Goal: Task Accomplishment & Management: Manage account settings

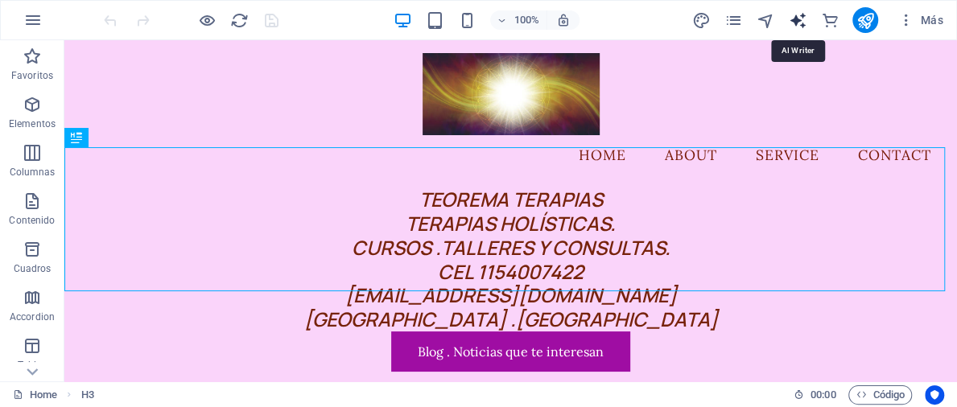
click at [795, 15] on icon "text_generator" at bounding box center [798, 20] width 19 height 19
select select "English"
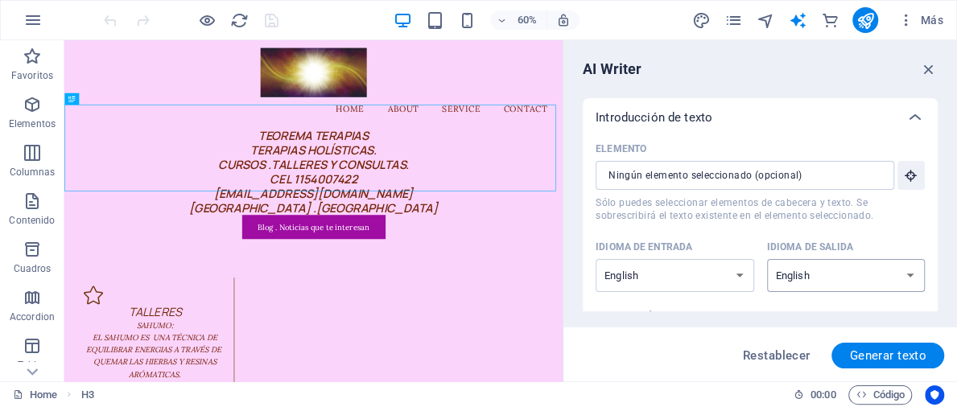
click at [906, 278] on select "Albanian Arabic Armenian Awadhi Azerbaijani Bashkir Basque Belarusian Bengali B…" at bounding box center [846, 275] width 159 height 33
click at [767, 259] on select "Albanian Arabic Armenian Awadhi Azerbaijani Bashkir Basque Belarusian Bengali B…" at bounding box center [846, 275] width 159 height 33
click at [909, 276] on select "Albanian Arabic Armenian Awadhi Azerbaijani Bashkir Basque Belarusian Bengali B…" at bounding box center [846, 275] width 159 height 33
click at [767, 259] on select "Albanian Arabic Armenian Awadhi Azerbaijani Bashkir Basque Belarusian Bengali B…" at bounding box center [846, 275] width 159 height 33
click at [905, 16] on icon "button" at bounding box center [905, 20] width 16 height 16
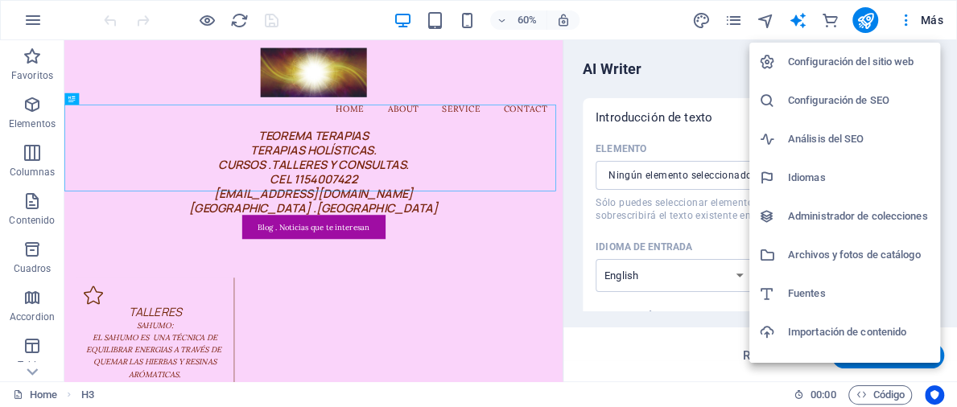
click at [905, 62] on h6 "Configuración del sitio web" at bounding box center [859, 61] width 142 height 19
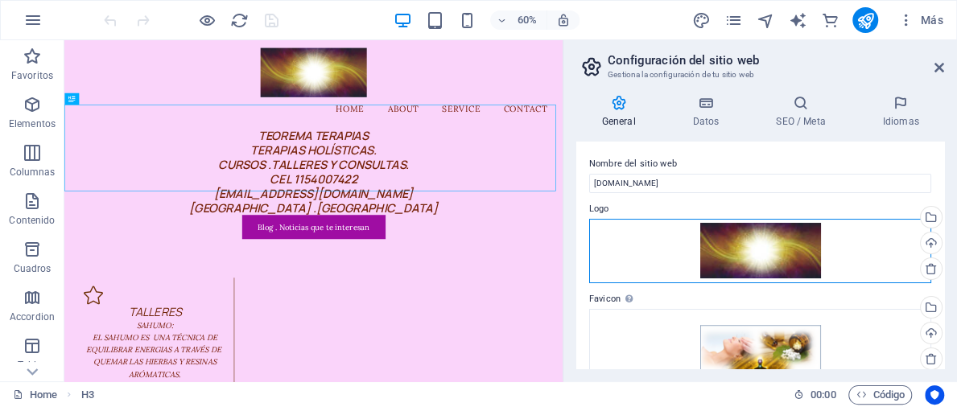
click at [816, 245] on div "Arrastra archivos aquí, haz clic para escoger archivos o selecciona archivos de…" at bounding box center [760, 251] width 342 height 64
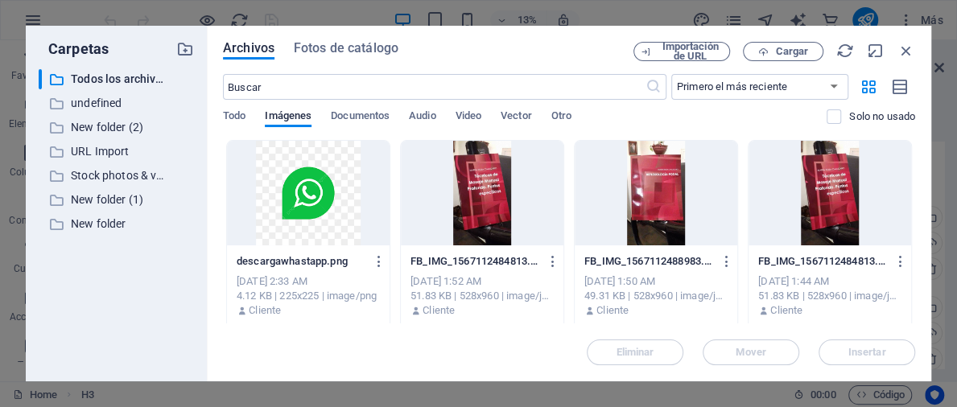
drag, startPoint x: 910, startPoint y: 149, endPoint x: 912, endPoint y: 192, distance: 43.5
click at [912, 192] on div "Arrastra archivos aquí para cargarlos de inmediato descargawhastapp.png descarg…" at bounding box center [569, 231] width 692 height 183
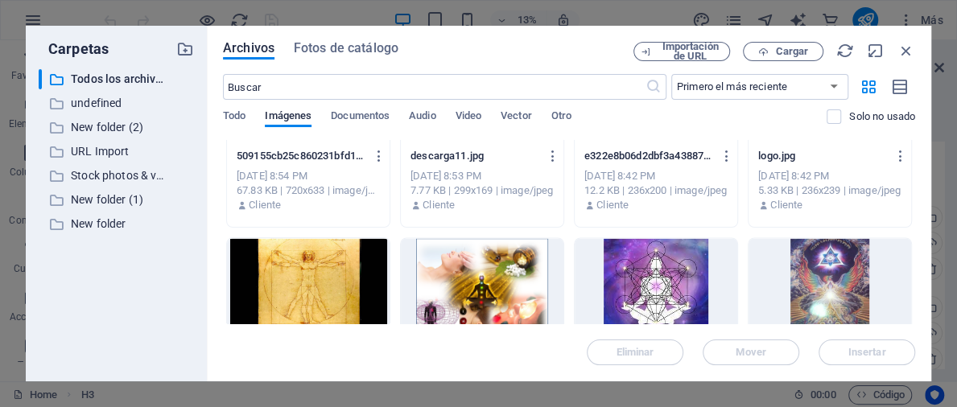
scroll to position [10698, 0]
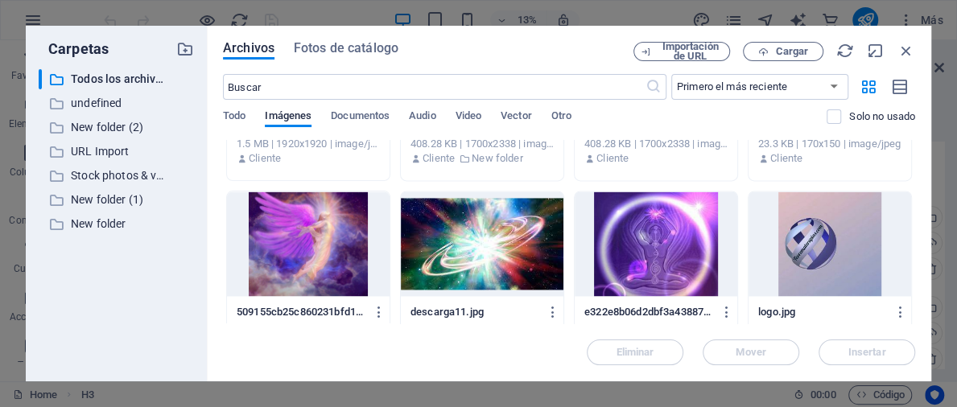
click at [823, 252] on div at bounding box center [829, 244] width 163 height 105
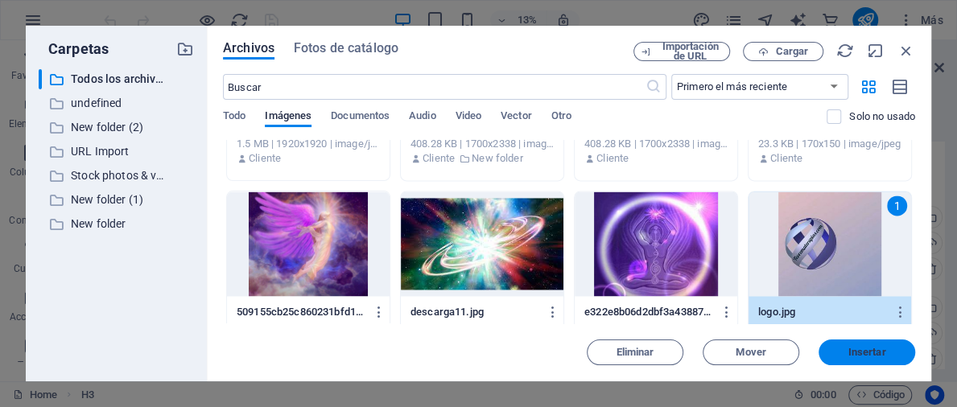
click at [884, 357] on span "Insertar" at bounding box center [867, 353] width 38 height 10
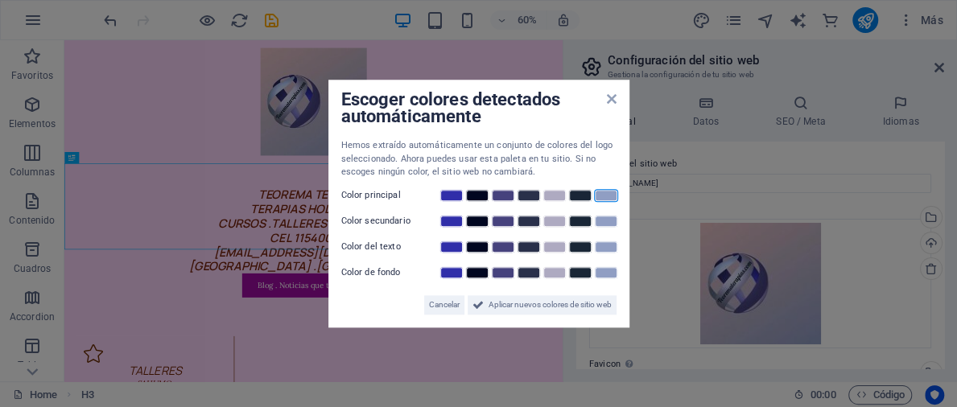
click at [600, 196] on link at bounding box center [606, 195] width 24 height 13
click at [691, 262] on aside "Escoger colores detectados automáticamente Hemos extraído automáticamente un co…" at bounding box center [478, 203] width 957 height 407
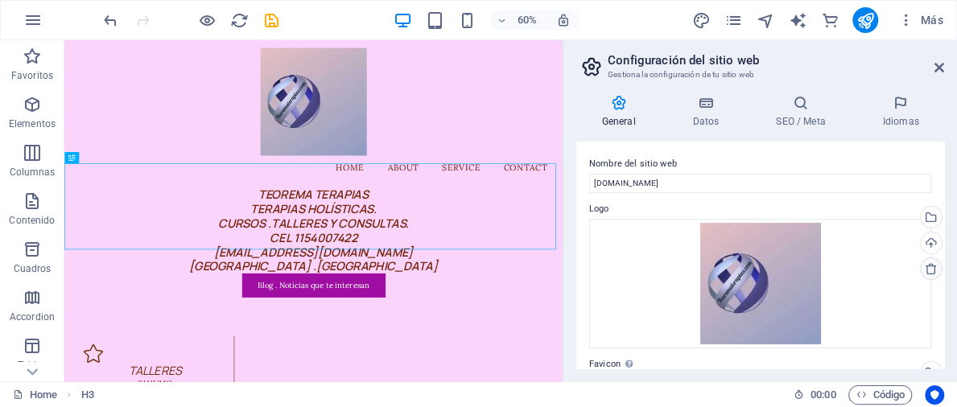
click at [930, 268] on icon at bounding box center [931, 268] width 13 height 13
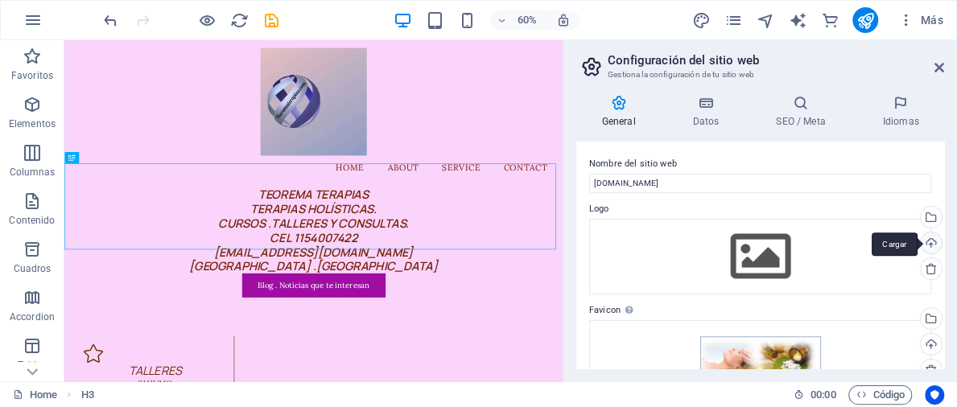
click at [925, 245] on div "Cargar" at bounding box center [929, 245] width 24 height 24
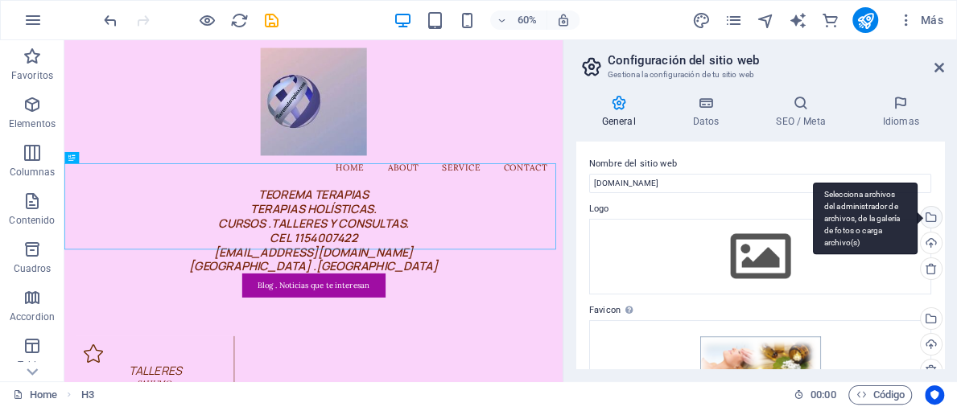
click at [933, 216] on div "Selecciona archivos del administrador de archivos, de la galería de fotos o car…" at bounding box center [929, 219] width 24 height 24
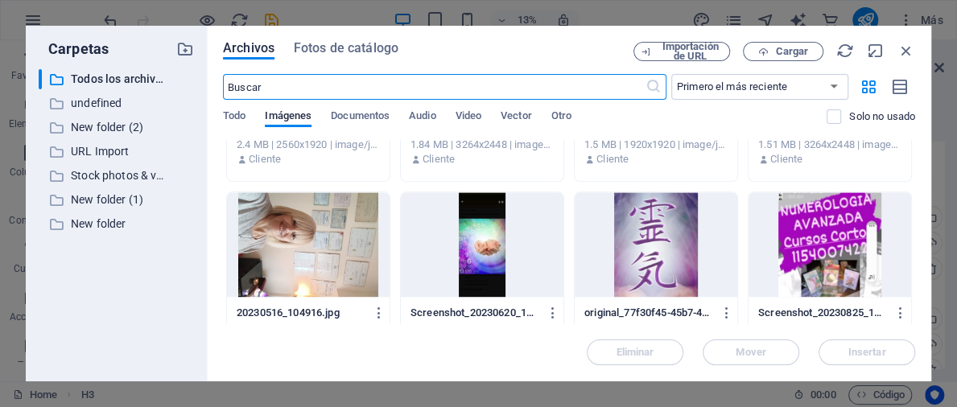
scroll to position [4303, 0]
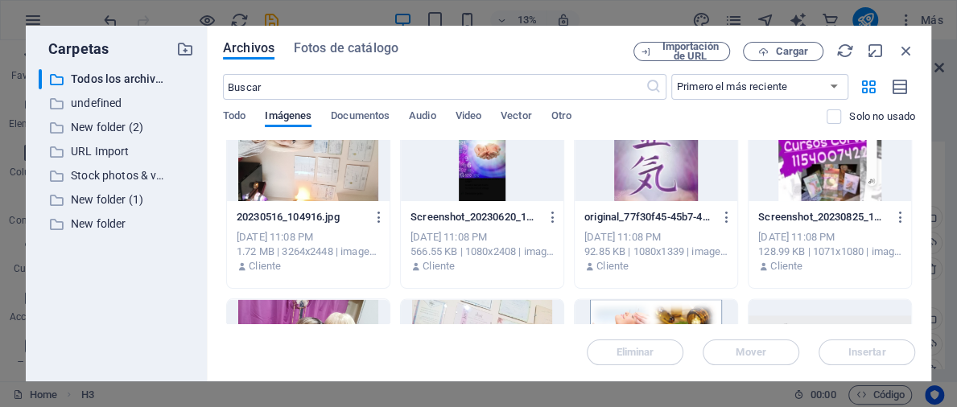
click at [486, 141] on div at bounding box center [482, 149] width 163 height 105
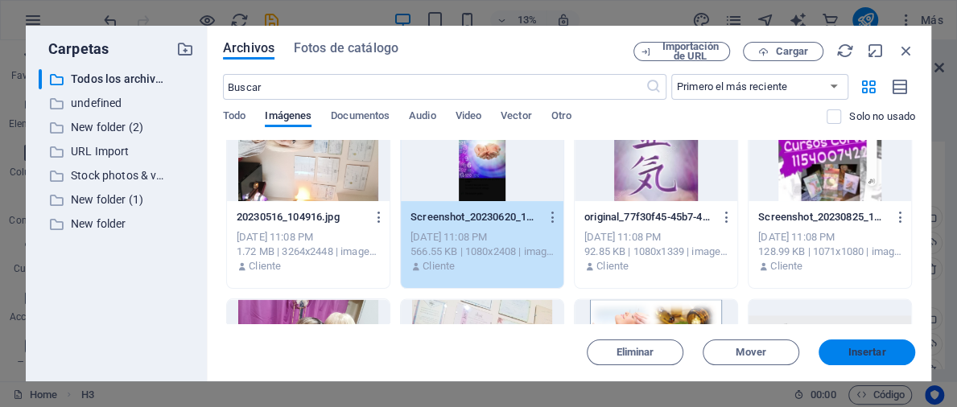
click at [873, 351] on span "Insertar" at bounding box center [867, 353] width 38 height 10
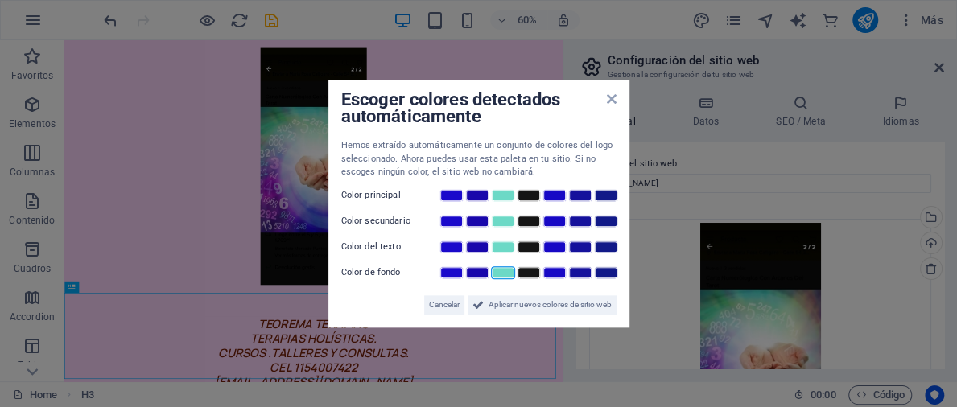
click at [504, 269] on link at bounding box center [503, 272] width 24 height 13
click at [612, 99] on icon at bounding box center [611, 99] width 10 height 13
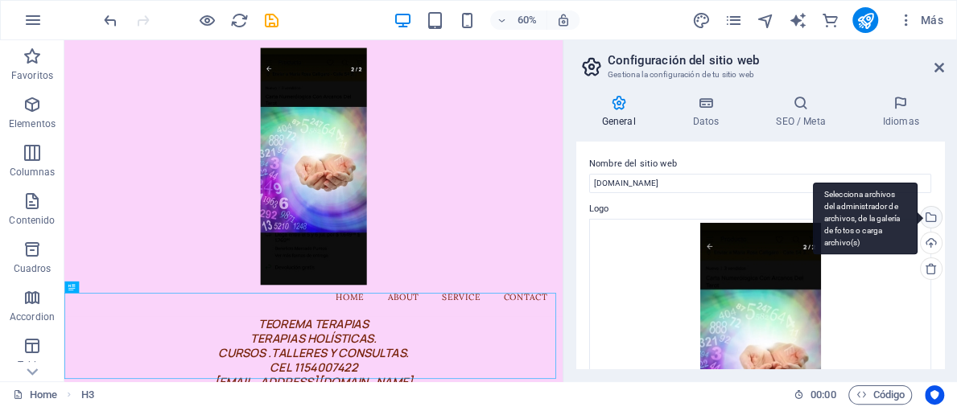
click at [928, 221] on div "Selecciona archivos del administrador de archivos, de la galería de fotos o car…" at bounding box center [929, 219] width 24 height 24
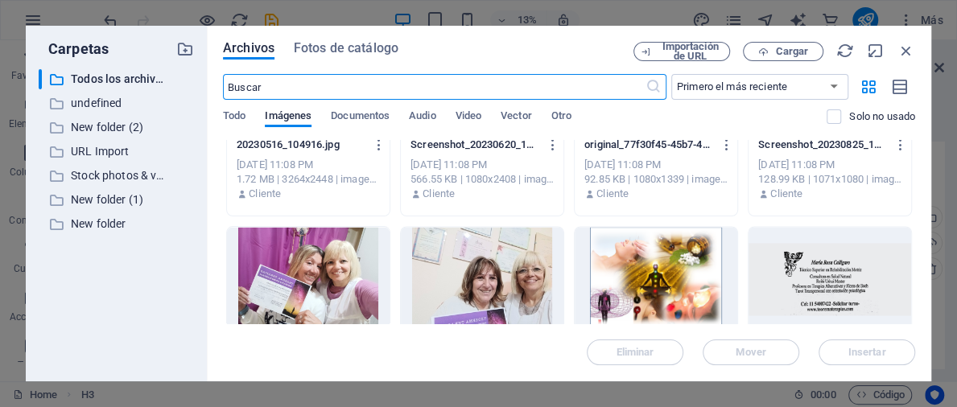
scroll to position [4641, 0]
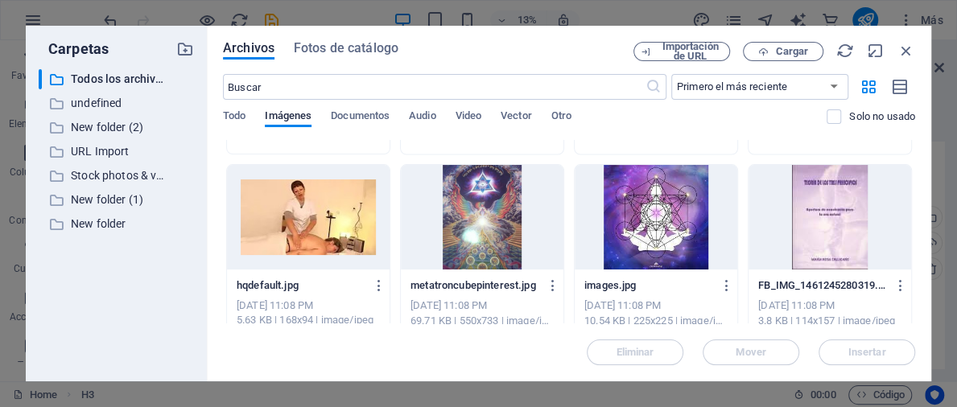
click at [637, 221] on div at bounding box center [656, 217] width 163 height 105
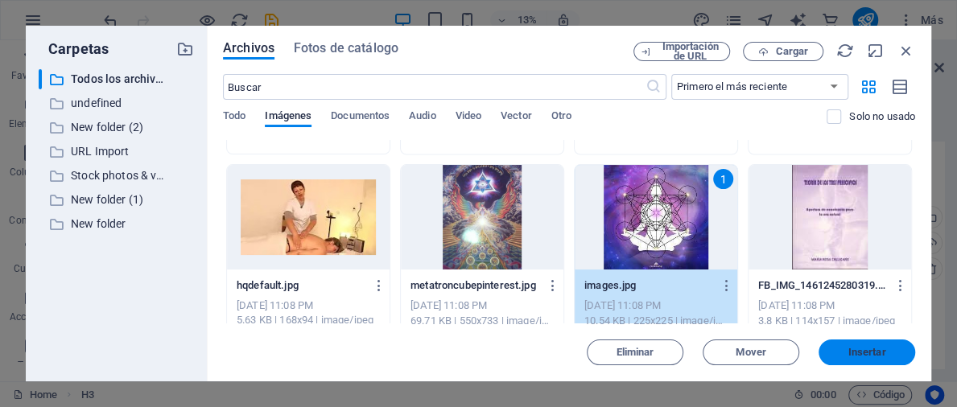
click at [861, 348] on span "Insertar" at bounding box center [867, 353] width 38 height 10
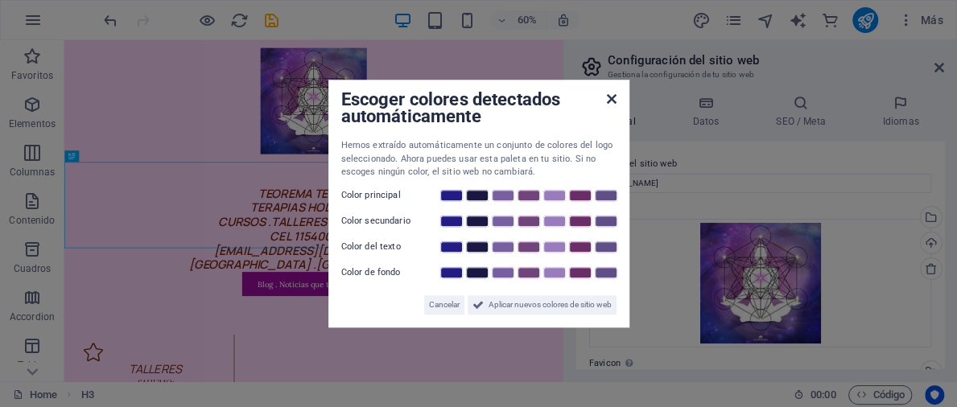
click at [613, 97] on icon at bounding box center [611, 99] width 10 height 13
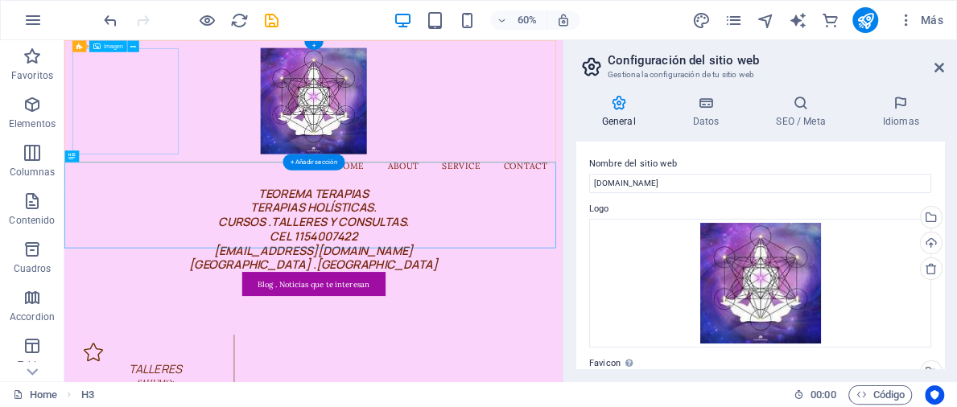
click at [162, 141] on figure at bounding box center [479, 141] width 805 height 177
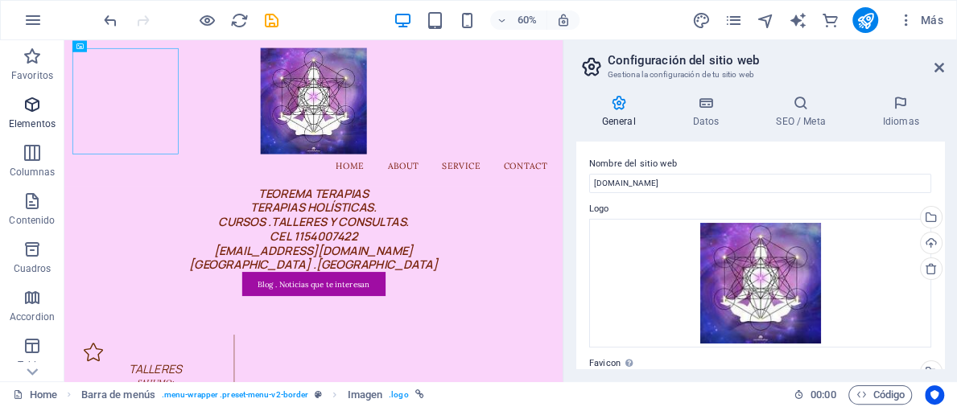
click at [23, 110] on icon "button" at bounding box center [32, 104] width 19 height 19
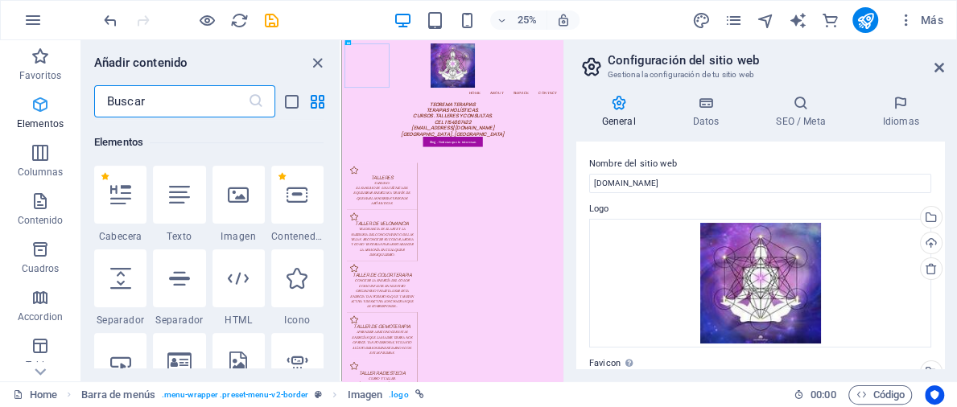
scroll to position [303, 0]
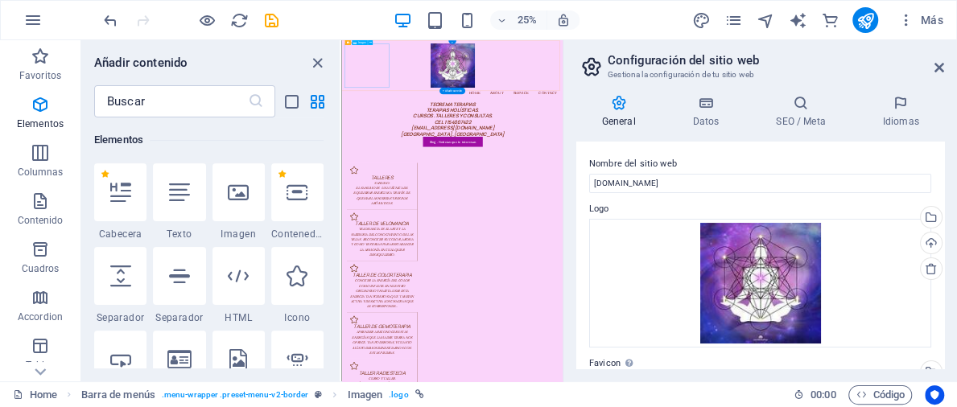
click at [423, 159] on figure at bounding box center [784, 141] width 860 height 177
click at [510, 181] on figure at bounding box center [784, 141] width 860 height 177
select select "px"
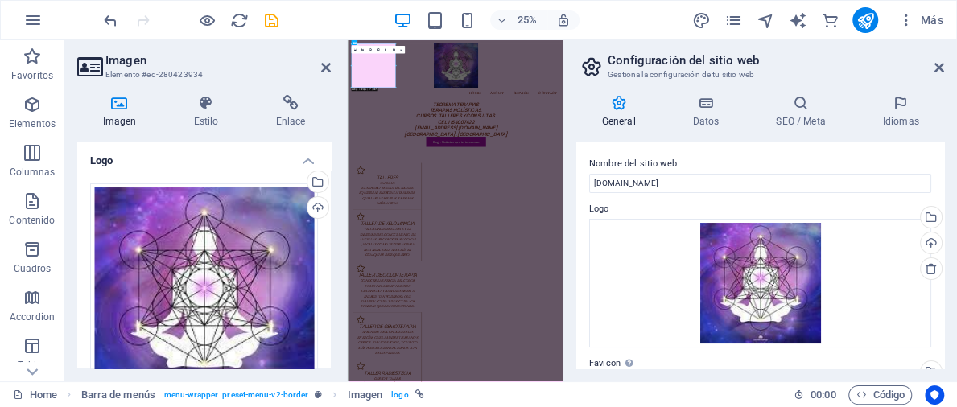
drag, startPoint x: 327, startPoint y: 156, endPoint x: 326, endPoint y: 197, distance: 41.1
click at [326, 197] on li "Logo Arrastra archivos aquí, haz clic para escoger archivos o selecciona archiv…" at bounding box center [204, 361] width 254 height 439
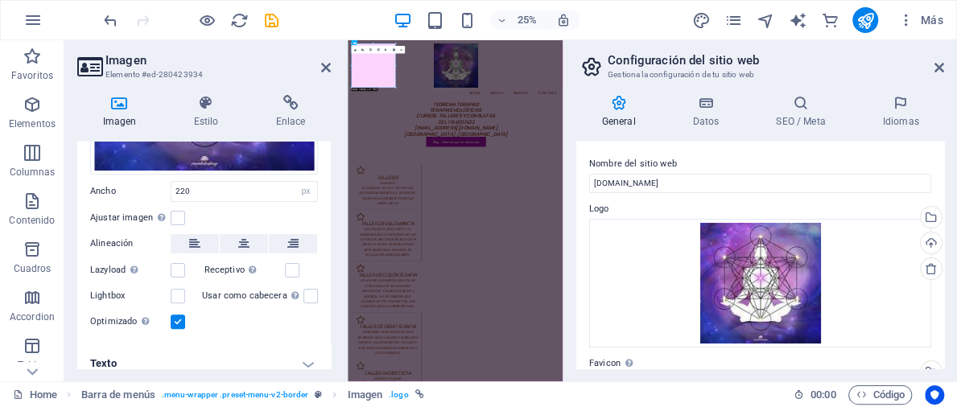
scroll to position [247, 0]
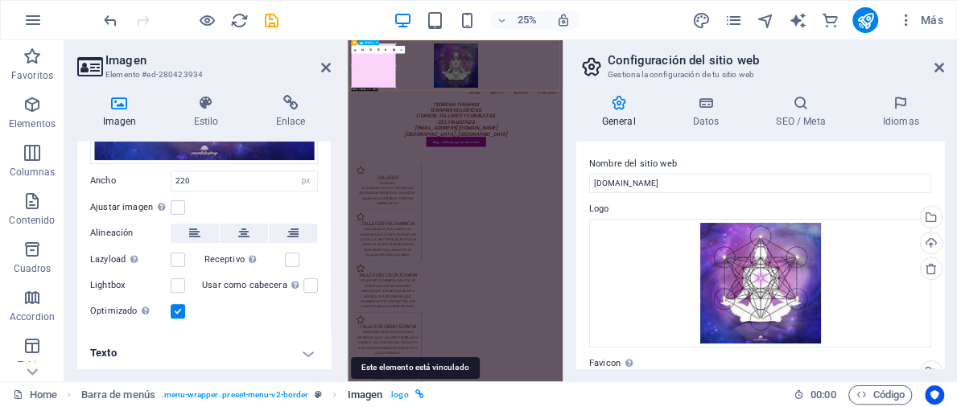
click at [415, 396] on icon "breadcrumb" at bounding box center [419, 394] width 9 height 9
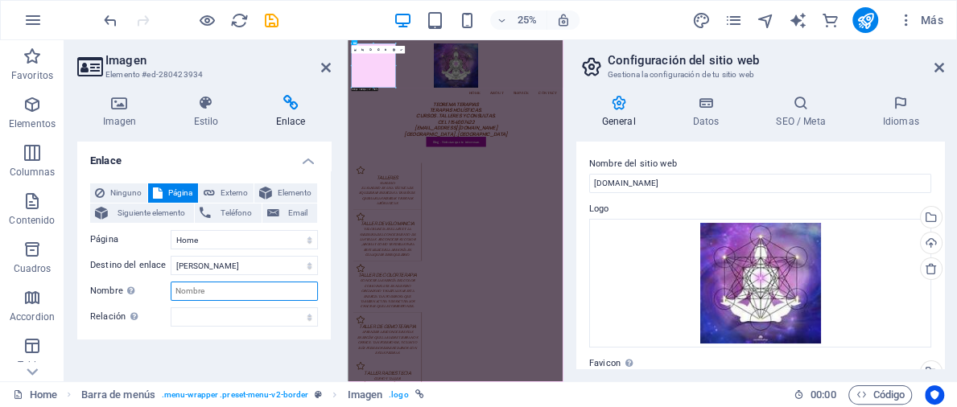
click at [225, 291] on input "Nombre Una descripción adicional del enlace no debería ser igual al texto del e…" at bounding box center [244, 291] width 147 height 19
click at [197, 285] on input "Nombre Una descripción adicional del enlace no debería ser igual al texto del e…" at bounding box center [244, 291] width 147 height 19
click at [214, 287] on input "Nombre Una descripción adicional del enlace no debería ser igual al texto del e…" at bounding box center [244, 291] width 147 height 19
type input "T"
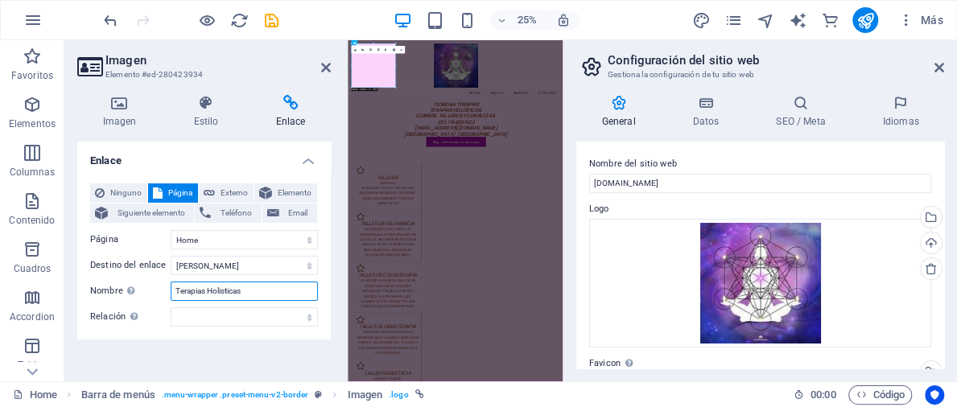
click at [223, 289] on input "Terapias Holisticas" at bounding box center [244, 291] width 147 height 19
type input "Terapias Holísticas"
click at [181, 317] on select "alternativo autor marcador externo ayuda licencia siguiente nofollow noreferrer…" at bounding box center [244, 316] width 147 height 19
select select "tag"
click at [171, 307] on select "alternativo autor marcador externo ayuda licencia siguiente nofollow noreferrer…" at bounding box center [244, 316] width 147 height 19
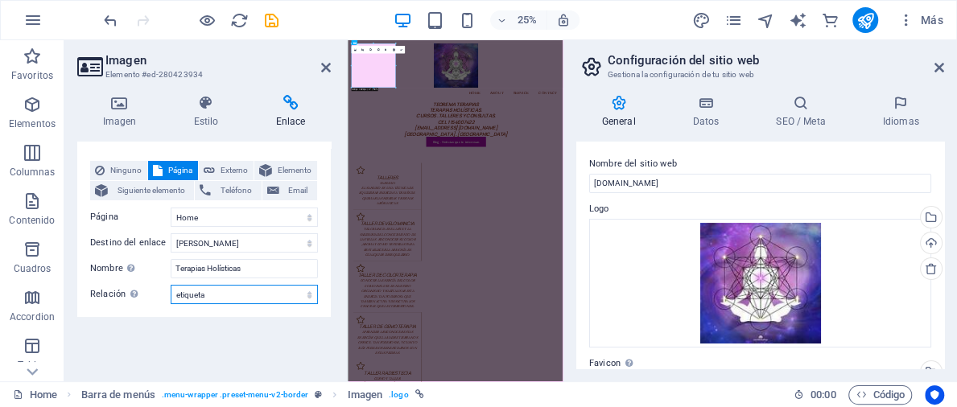
scroll to position [36, 0]
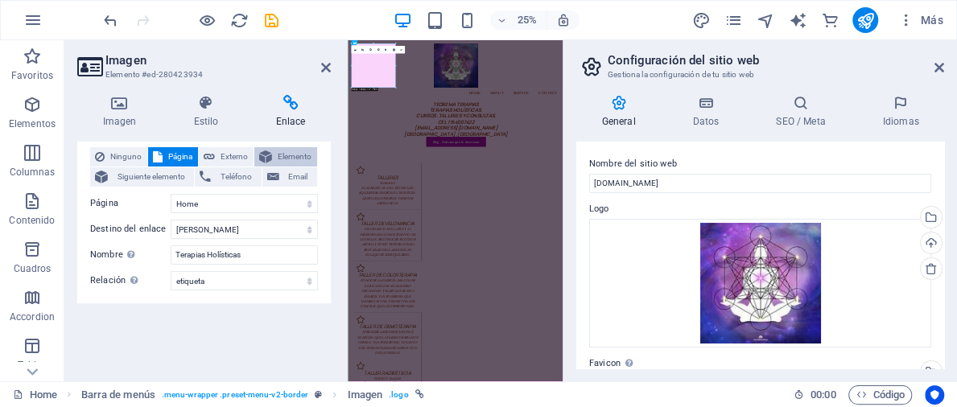
click at [303, 158] on span "Elemento" at bounding box center [294, 156] width 35 height 19
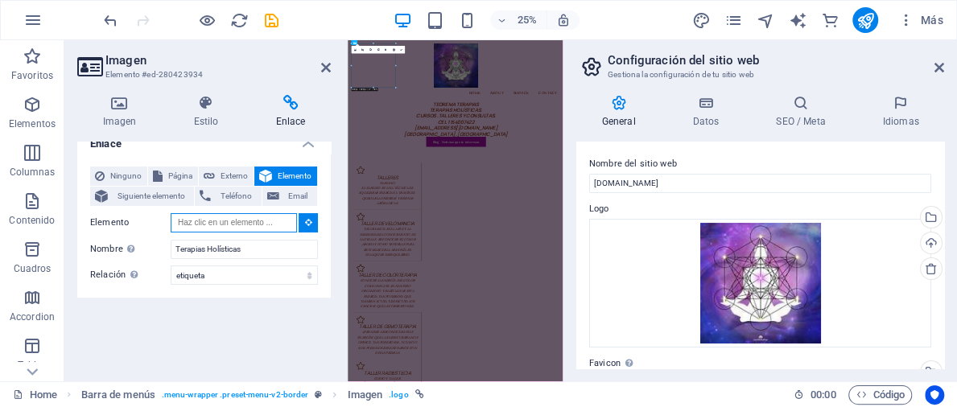
click at [264, 213] on input "Elemento" at bounding box center [234, 222] width 126 height 19
click at [460, 161] on figure at bounding box center [778, 141] width 834 height 177
type input "#ed-280423934"
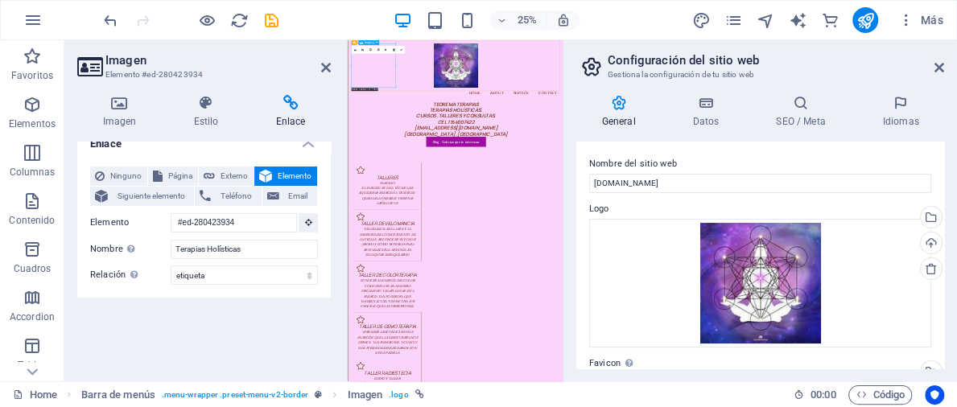
click at [460, 161] on figure at bounding box center [778, 141] width 834 height 177
click at [460, 155] on figure at bounding box center [778, 141] width 834 height 177
click at [204, 97] on icon at bounding box center [206, 103] width 76 height 16
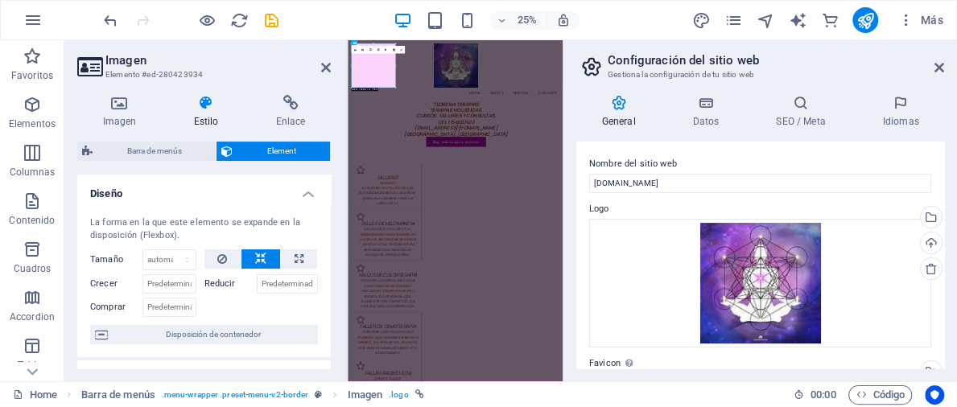
drag, startPoint x: 327, startPoint y: 183, endPoint x: 327, endPoint y: 200, distance: 16.9
click at [327, 200] on h4 "Diseño" at bounding box center [204, 189] width 254 height 29
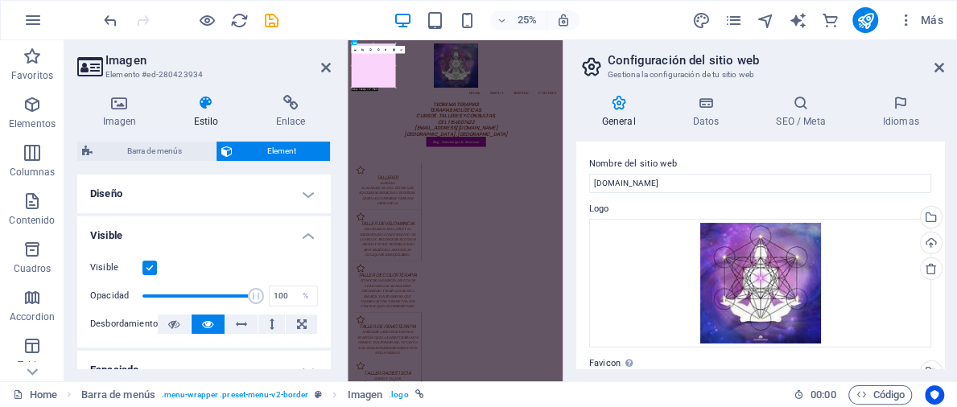
drag, startPoint x: 331, startPoint y: 200, endPoint x: 327, endPoint y: 225, distance: 25.3
click at [327, 225] on div "Imagen Estilo Enlace Logo Arrastra archivos aquí, haz clic para escoger archivo…" at bounding box center [203, 231] width 279 height 299
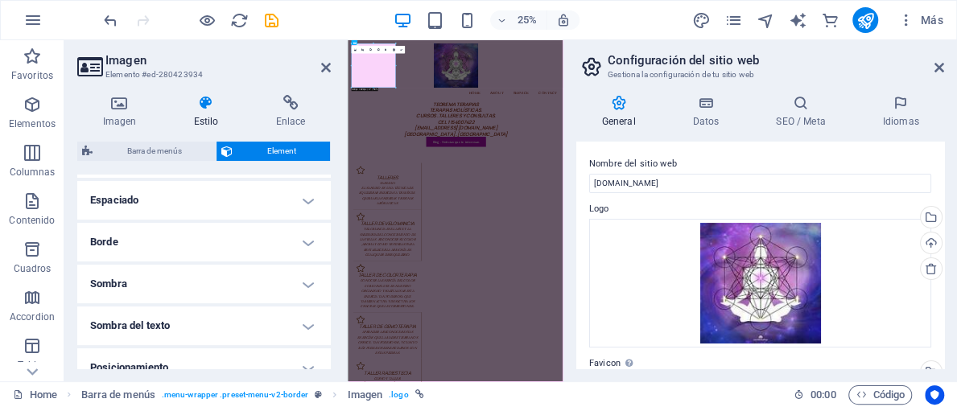
click at [116, 241] on h4 "Borde" at bounding box center [204, 242] width 254 height 39
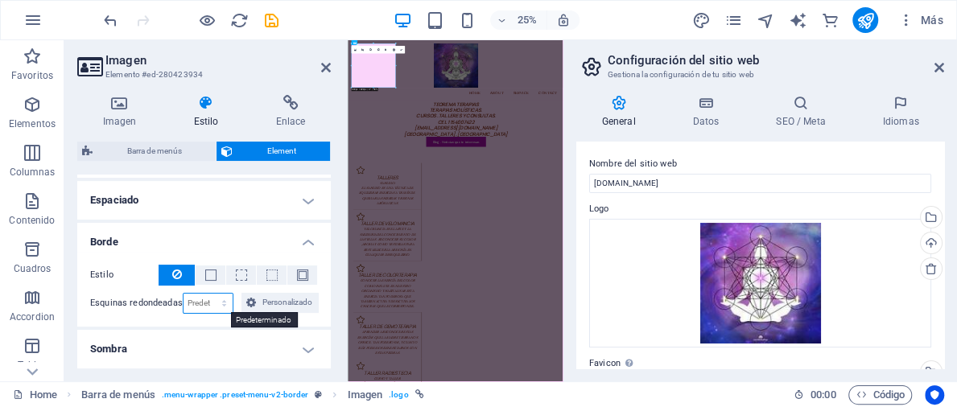
click at [224, 302] on select "Predeterminado px rem % vh vw Personalizado" at bounding box center [208, 303] width 50 height 19
select select "%"
click at [208, 294] on select "Predeterminado px rem % vh vw Personalizado" at bounding box center [208, 303] width 50 height 19
type input "100"
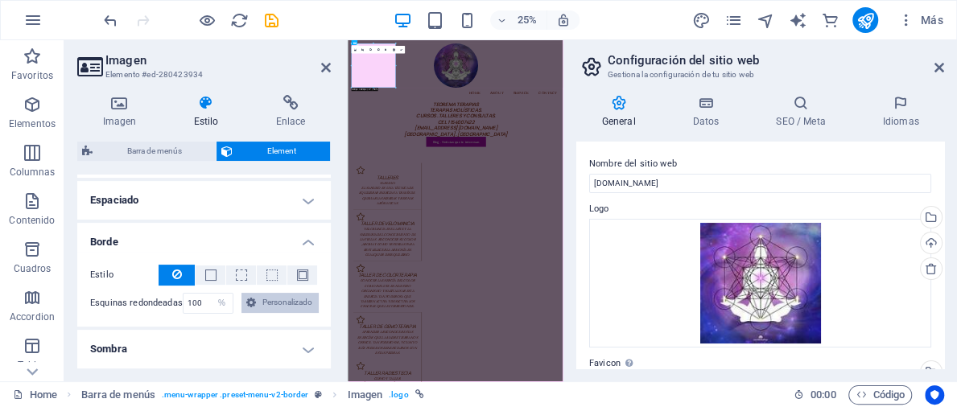
click at [269, 303] on span "Personalizado" at bounding box center [287, 302] width 52 height 19
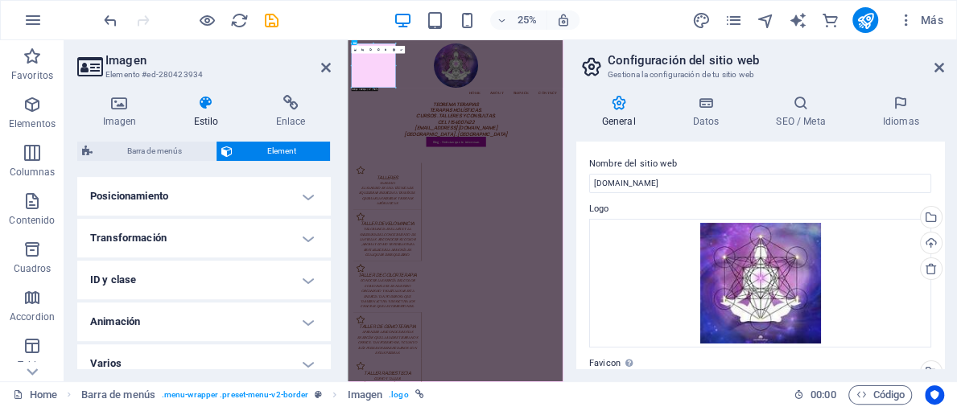
scroll to position [477, 0]
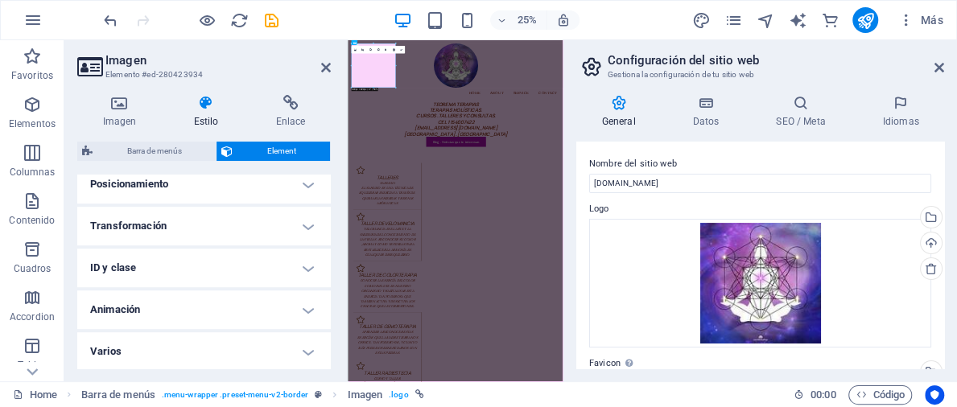
click at [308, 308] on h4 "Animación" at bounding box center [204, 310] width 254 height 39
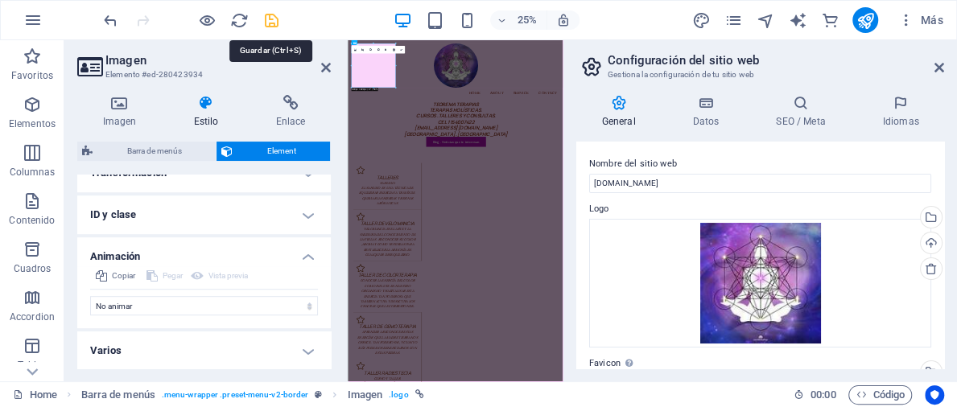
click at [270, 15] on icon "save" at bounding box center [271, 20] width 19 height 19
checkbox input "false"
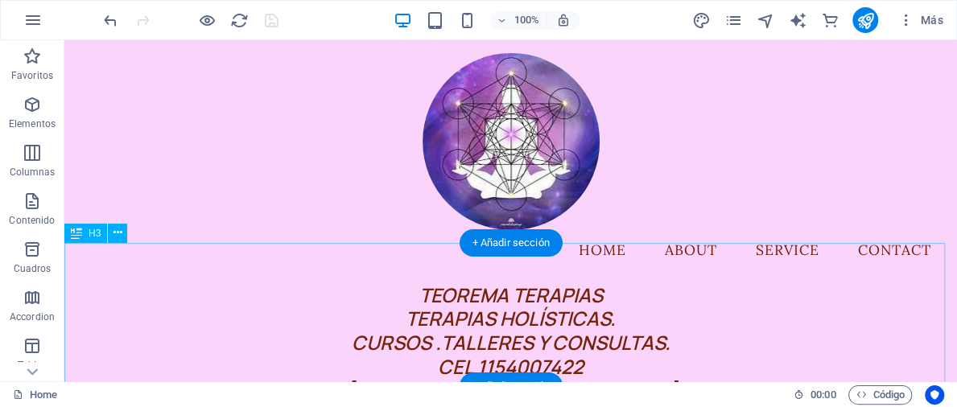
click at [578, 283] on div "TEOREMA TERAPIAS TERAPIAS HOLÍSTICAS. CURSOS .TALLERES Y CONSULTAS. CEL 1154007…" at bounding box center [510, 355] width 893 height 144
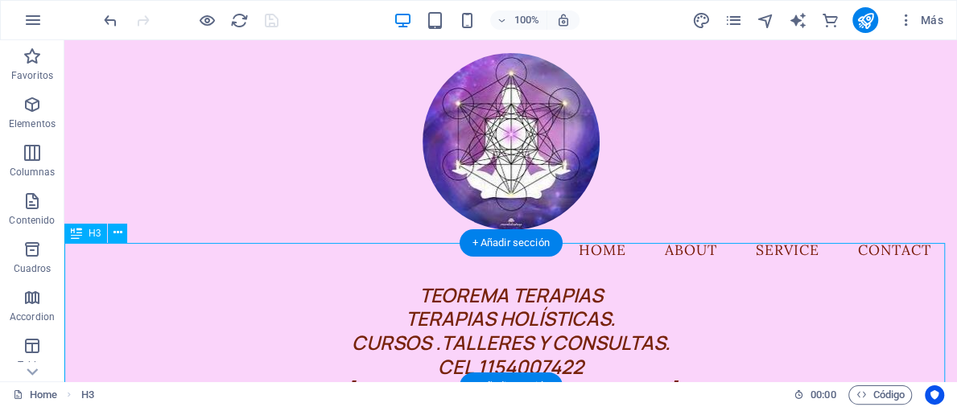
click at [578, 283] on div "TEOREMA TERAPIAS TERAPIAS HOLÍSTICAS. CURSOS .TALLERES Y CONSULTAS. CEL 1154007…" at bounding box center [510, 355] width 893 height 144
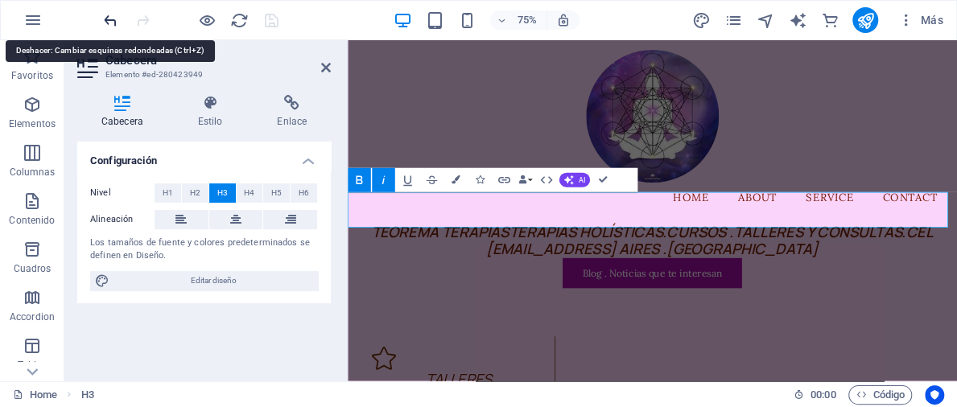
click at [104, 19] on icon "undo" at bounding box center [110, 20] width 19 height 19
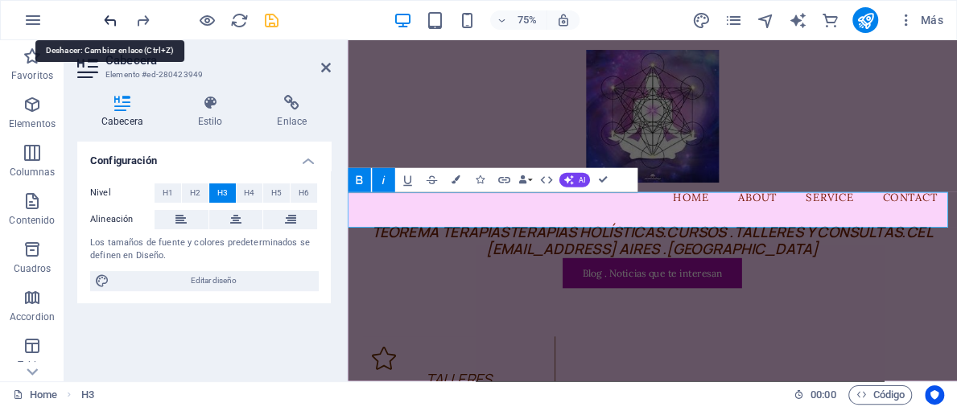
click at [104, 19] on icon "undo" at bounding box center [110, 20] width 19 height 19
click at [139, 20] on icon "redo" at bounding box center [143, 20] width 19 height 19
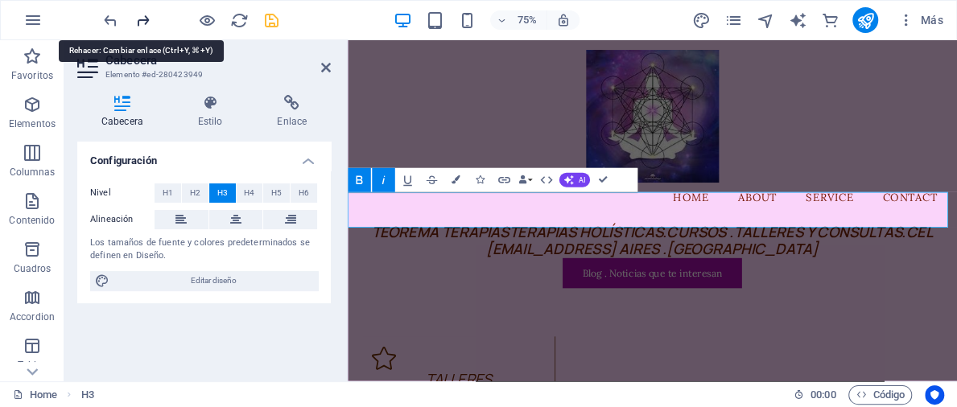
click at [139, 20] on icon "redo" at bounding box center [143, 20] width 19 height 19
click at [109, 17] on icon "undo" at bounding box center [110, 20] width 19 height 19
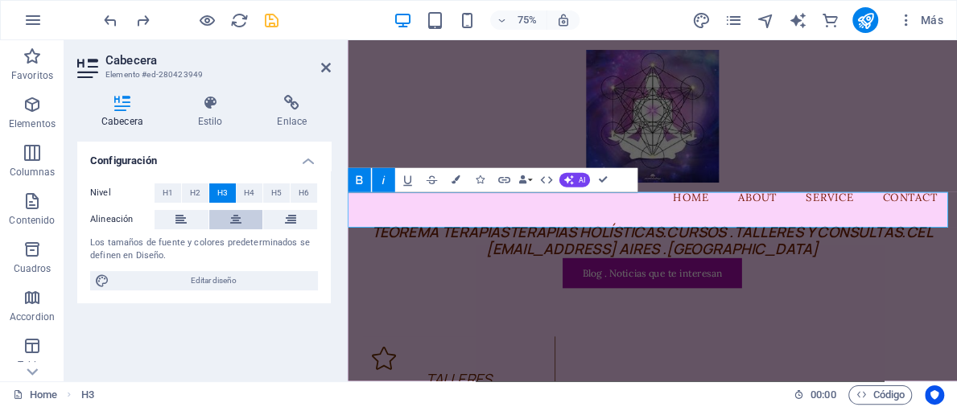
click at [236, 216] on icon at bounding box center [235, 219] width 11 height 19
click at [472, 282] on span "​TEOREMA TERAPIASTERAPIAS HOLÍSTICAS.CURSOS .TALLERES Y CONSULTAS.CEL [EMAIL_AD…" at bounding box center [754, 307] width 748 height 51
drag, startPoint x: 514, startPoint y: 248, endPoint x: 382, endPoint y: 248, distance: 132.0
click at [382, 283] on h3 "TERAPIASTERAPIAS HOLÍSTICAS.CURSOS .TALLERES Y CONSULTAS.CEL [EMAIL_ADDRESS] AI…" at bounding box center [754, 307] width 812 height 48
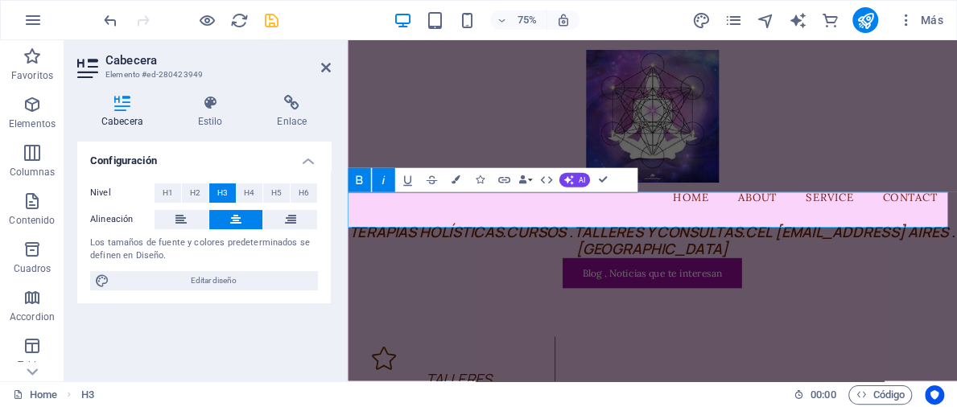
click at [677, 282] on span "TERAPIAS HOLÍSTICAS.CURSOS .TALLERES Y CONSULTAS.CEL [EMAIL_ADDRESS] AIRES .[GE…" at bounding box center [753, 307] width 809 height 51
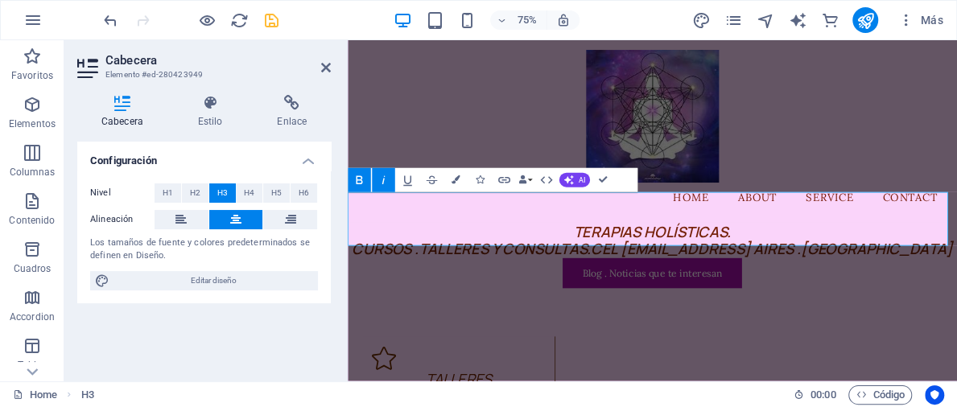
click at [854, 283] on h3 "TERAPIAS HOLÍSTICAS. ‌CURSOS .TALLERES Y CONSULTAS.CEL [EMAIL_ADDRESS] AIRES .[…" at bounding box center [754, 307] width 812 height 48
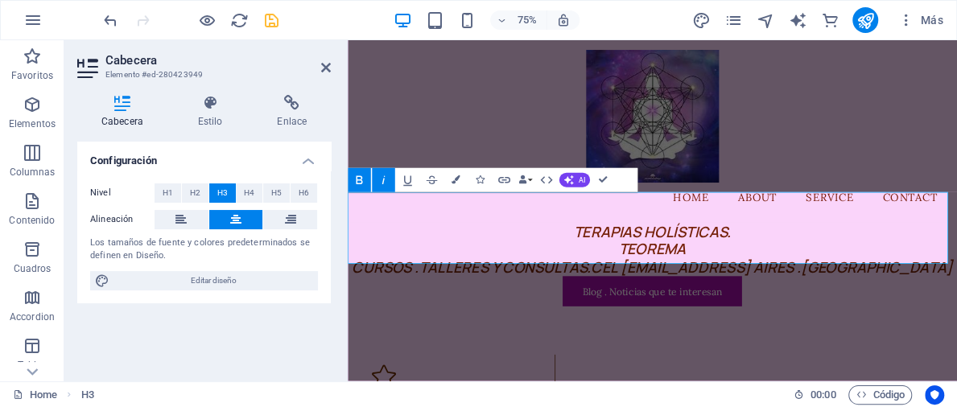
click at [687, 299] on span "TERAPIAS HOLÍSTICAS. ‌TEOREMA ‌CURSOS .TALLERES Y CONSULTAS.CEL [EMAIL_ADDRESS]…" at bounding box center [753, 319] width 801 height 75
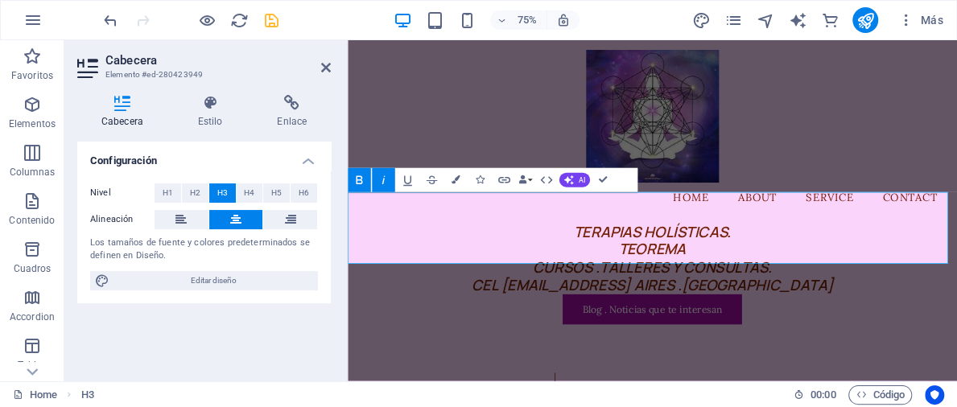
click at [583, 328] on span "TERAPIAS HOLÍSTICAS. ‌TEOREMA ‌CURSOS .TALLERES Y CONSULTAS. ‌CEL [EMAIL_ADDRES…" at bounding box center [754, 331] width 482 height 98
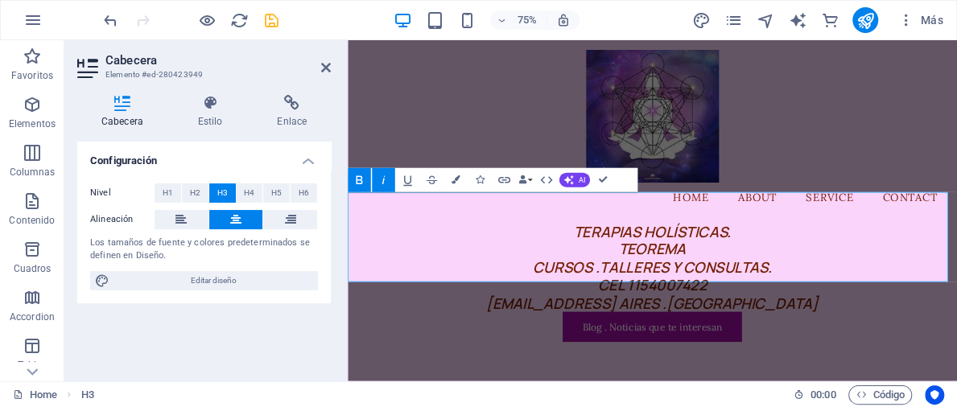
click at [728, 345] on span "TERAPIAS HOLÍSTICAS. ‌TEOREMA ‌CURSOS .TALLERES Y CONSULTAS. ‌CEL 1154007422 ‌[…" at bounding box center [754, 343] width 443 height 122
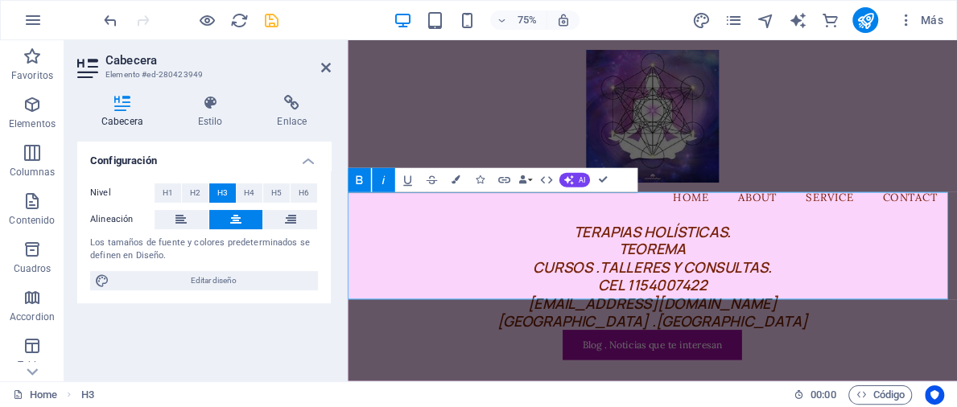
click at [956, 357] on h3 "TERAPIAS HOLÍSTICAS. ‌TEOREMA ‌CURSOS .TALLERES Y CONSULTAS. ‌CEL 1154007422 ‌[…" at bounding box center [754, 355] width 812 height 144
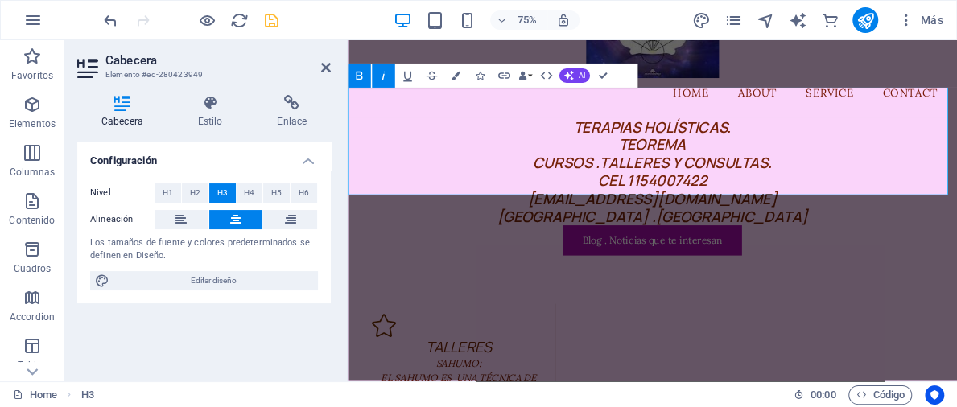
scroll to position [116, 0]
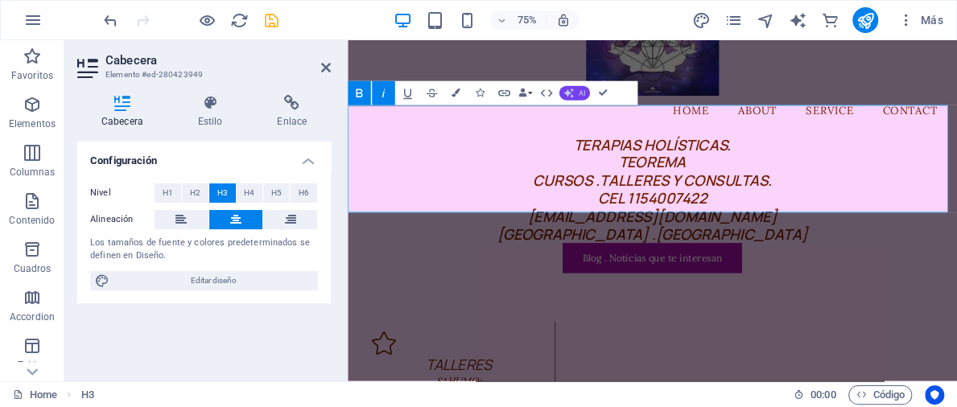
click at [567, 93] on icon "button" at bounding box center [569, 94] width 10 height 10
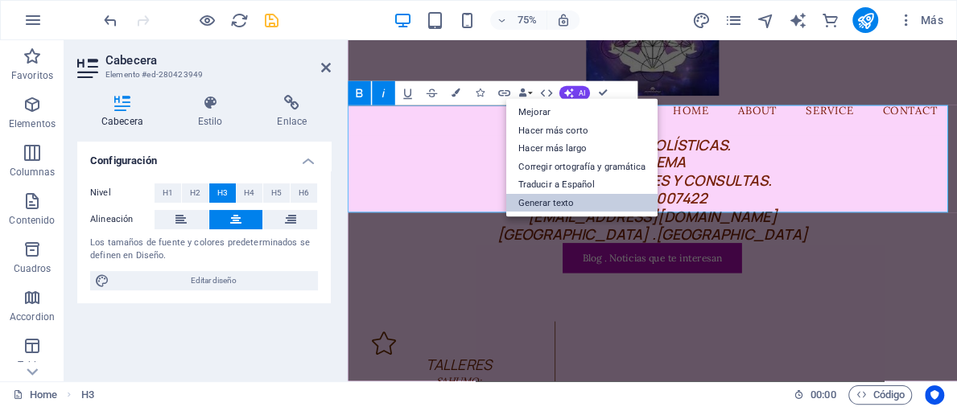
click at [552, 203] on link "Generar texto" at bounding box center [581, 203] width 151 height 19
select select "English"
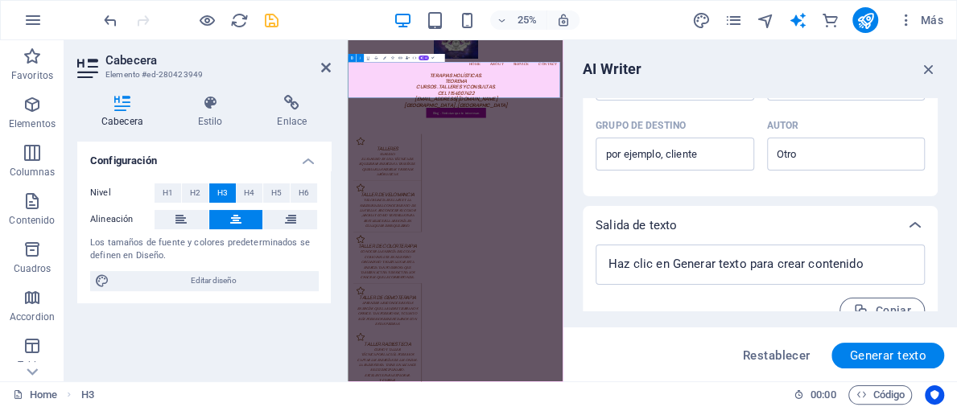
scroll to position [550, 0]
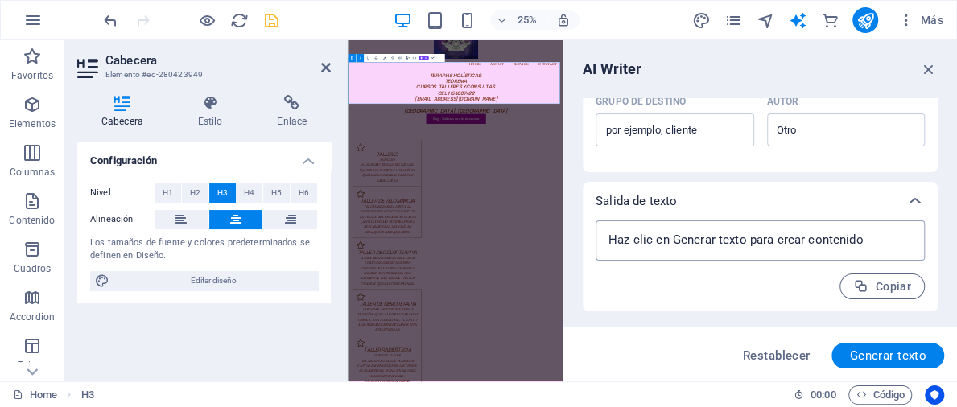
type textarea "x"
click at [853, 249] on textarea at bounding box center [760, 241] width 313 height 24
click at [660, 239] on textarea at bounding box center [760, 241] width 313 height 24
type textarea "x"
click at [905, 203] on icon at bounding box center [914, 201] width 19 height 19
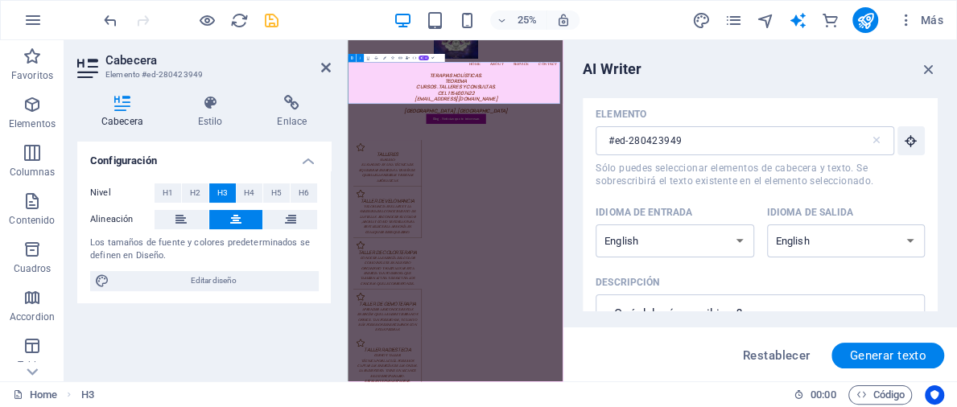
scroll to position [0, 0]
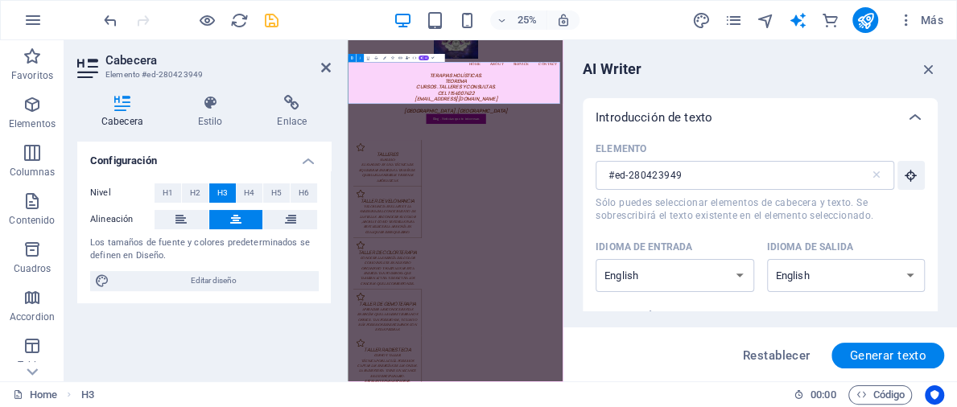
click at [956, 225] on h3 "TERAPIAS HOLÍSTICAS. ‌TEOREMA ‌CURSOS .TALLERES Y CONSULTAS. ‌CEL 1154007422 ‌[…" at bounding box center [778, 250] width 860 height 167
click at [674, 72] on div "AI Writer" at bounding box center [760, 69] width 355 height 19
click at [928, 71] on icon "button" at bounding box center [929, 69] width 18 height 18
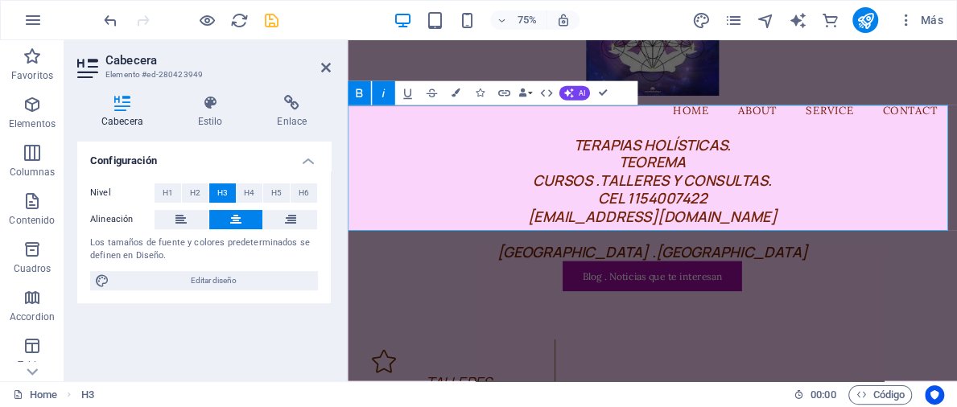
click at [348, 40] on lt-div at bounding box center [348, 40] width 0 height 0
click at [760, 282] on span "TERAPIAS HOLÍSTICAS. ‌TEOREMA ‌CURSOS .TALLERES Y CONSULTAS. ‌CEL 1154007422 ‌[…" at bounding box center [754, 251] width 414 height 171
click at [762, 281] on span "TERAPIAS HOLÍSTICAS. ‌TEOREMA ‌CURSOS .TALLERES Y CONSULTAS. ‌CEL 1154007422 ‌[…" at bounding box center [754, 251] width 404 height 171
click at [675, 185] on span "TERAPIAS HOLÍSTICAS. ‌TEOREMA ‌CURSOS .TALLERES Y CONSULTAS. ‌CEL 1154007422 ‌[…" at bounding box center [754, 251] width 414 height 171
click at [267, 19] on icon "save" at bounding box center [271, 20] width 19 height 19
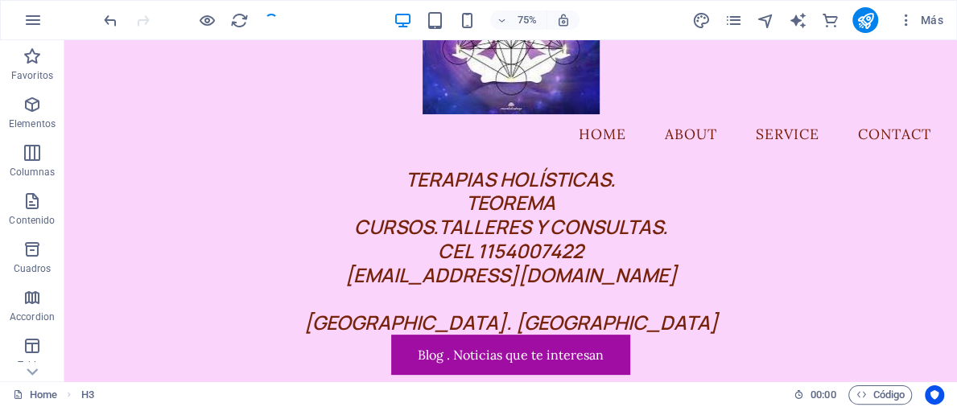
checkbox input "false"
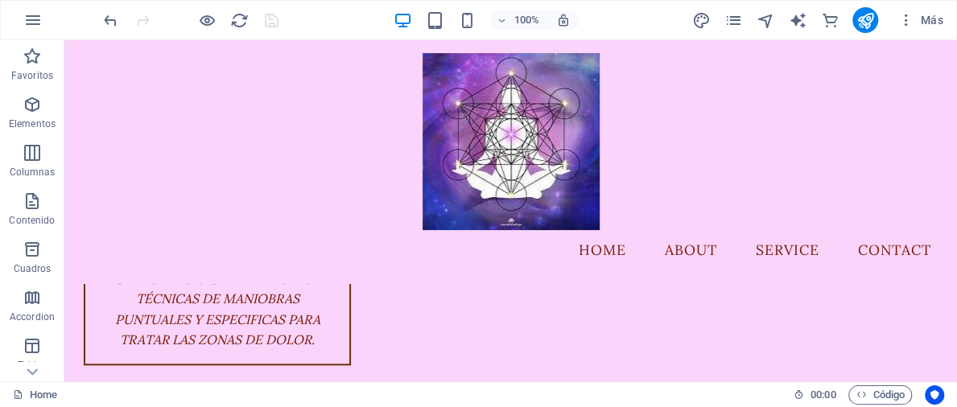
scroll to position [3779, 0]
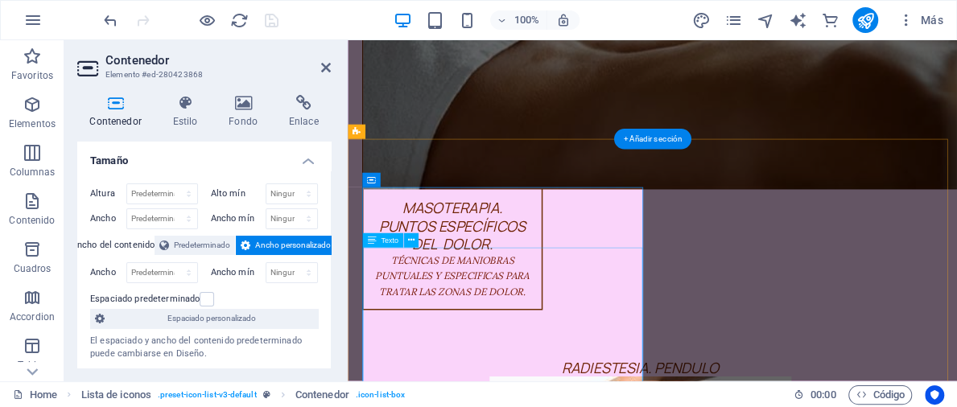
scroll to position [3679, 0]
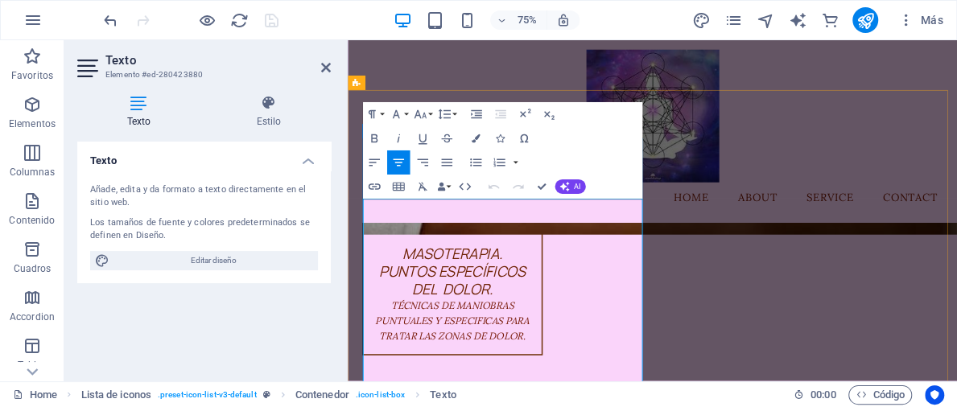
scroll to position [3744, 0]
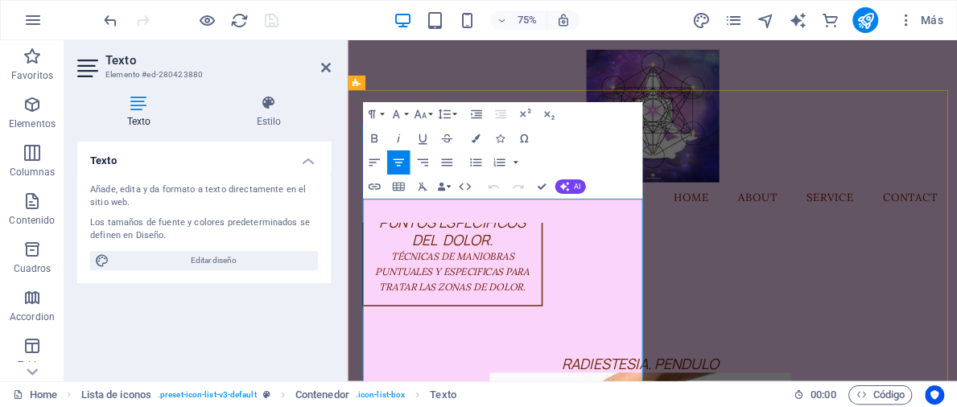
drag, startPoint x: 590, startPoint y: 281, endPoint x: 677, endPoint y: 311, distance: 91.9
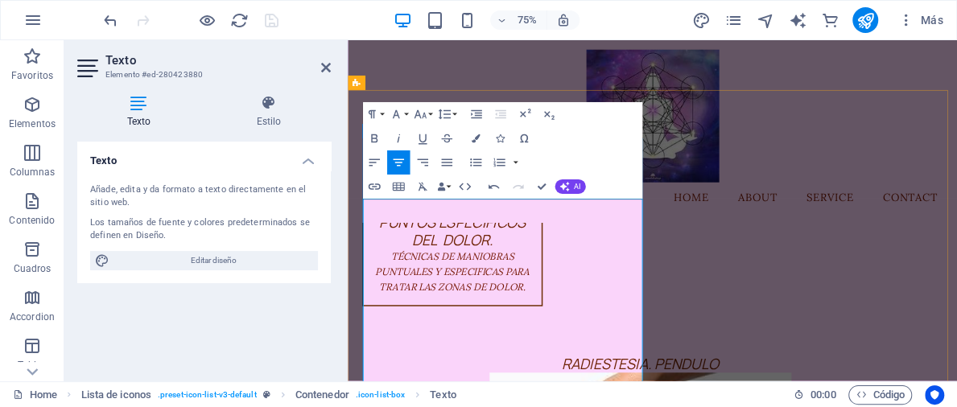
drag, startPoint x: 385, startPoint y: 340, endPoint x: 700, endPoint y: 375, distance: 317.4
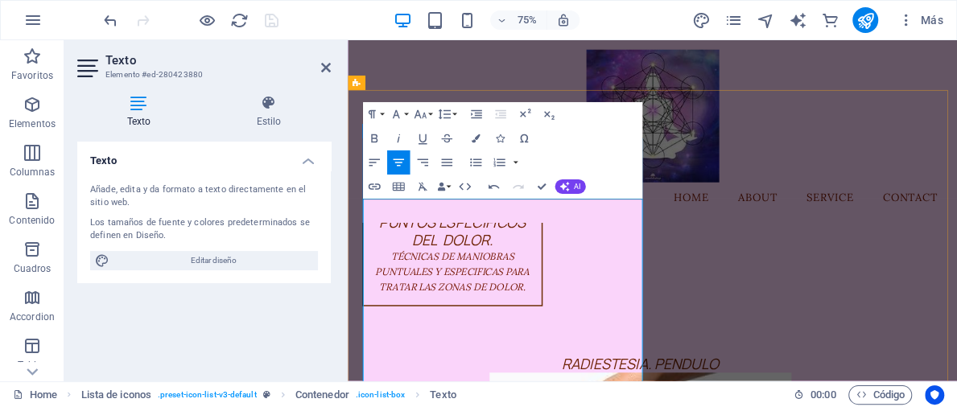
drag, startPoint x: 518, startPoint y: 306, endPoint x: 572, endPoint y: 306, distance: 53.9
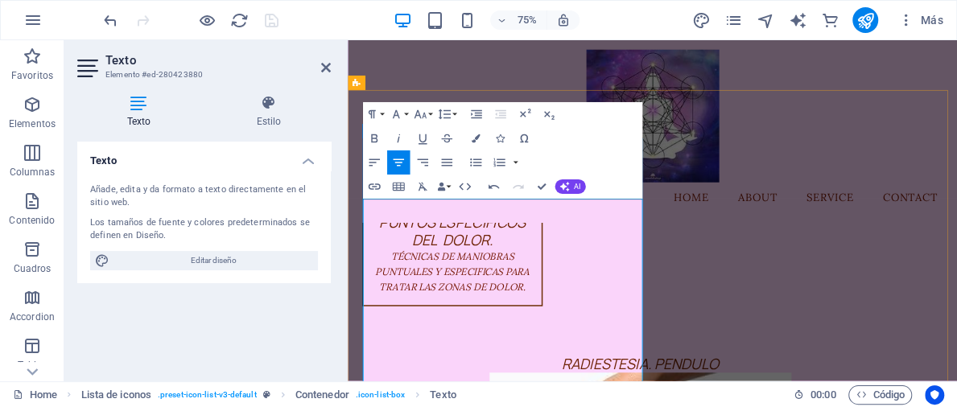
drag, startPoint x: 556, startPoint y: 302, endPoint x: 511, endPoint y: 304, distance: 45.1
drag, startPoint x: 575, startPoint y: 302, endPoint x: 476, endPoint y: 323, distance: 102.0
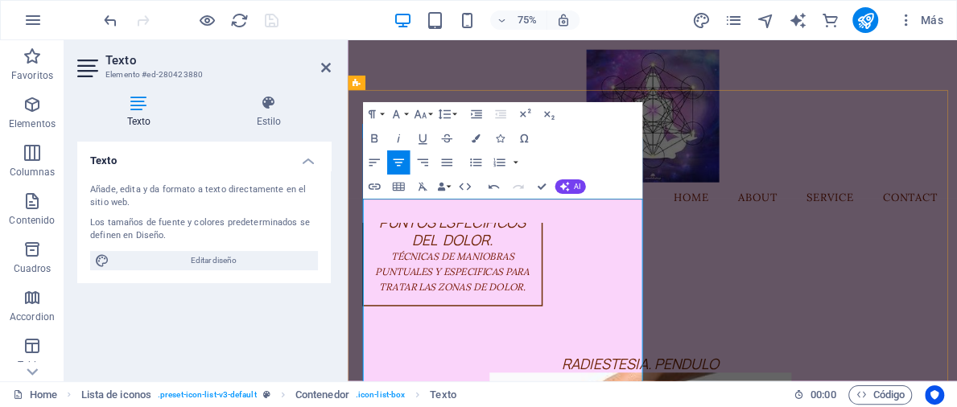
drag, startPoint x: 728, startPoint y: 306, endPoint x: 737, endPoint y: 305, distance: 8.9
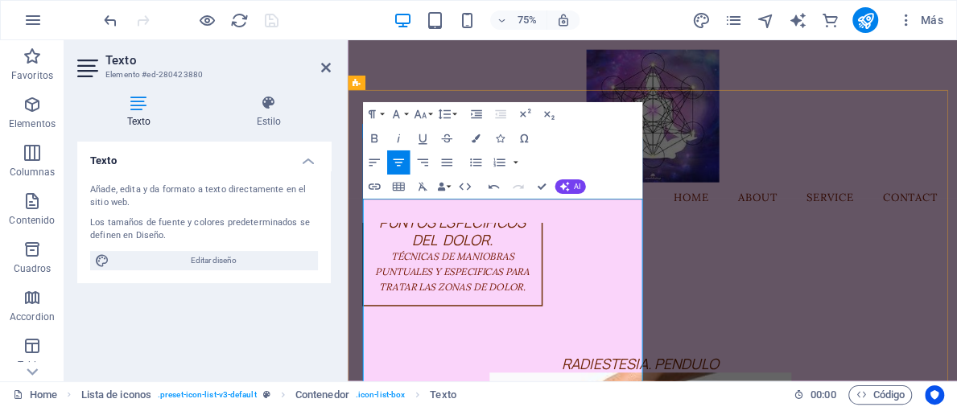
click at [348, 40] on lt-span "psicológica ," at bounding box center [348, 40] width 0 height 0
drag, startPoint x: 513, startPoint y: 344, endPoint x: 615, endPoint y: 339, distance: 102.3
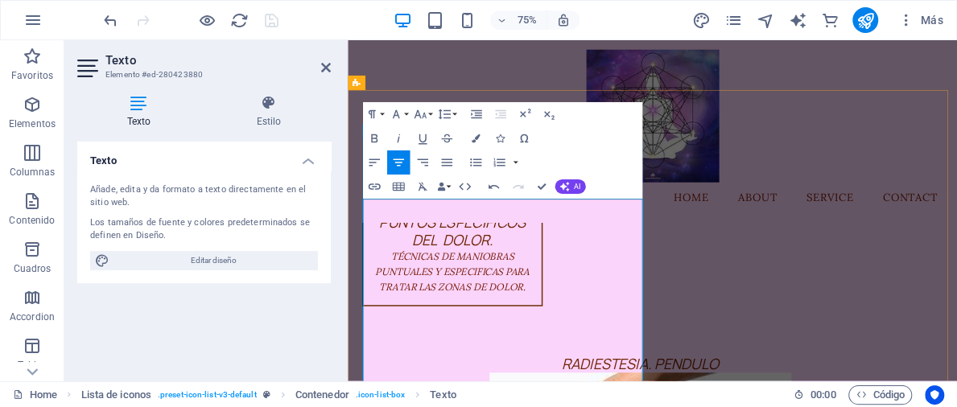
drag, startPoint x: 522, startPoint y: 344, endPoint x: 602, endPoint y: 346, distance: 79.7
click at [348, 40] on lt-span "Wha tsApp" at bounding box center [348, 40] width 0 height 0
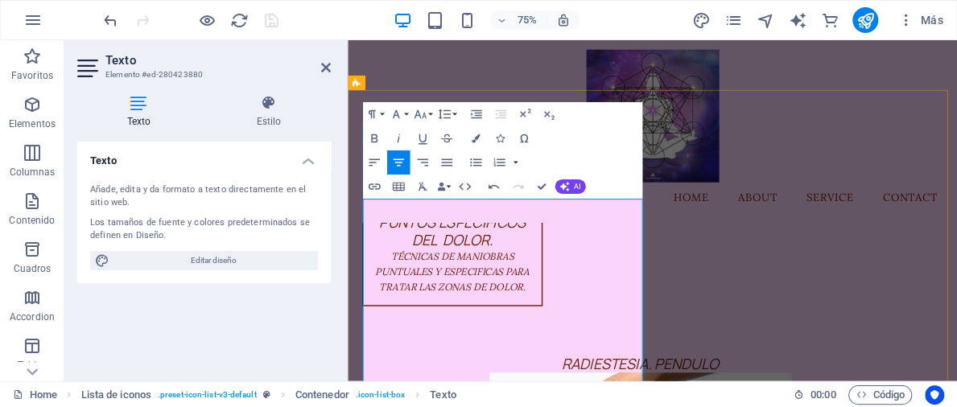
drag, startPoint x: 574, startPoint y: 427, endPoint x: 726, endPoint y: 427, distance: 152.1
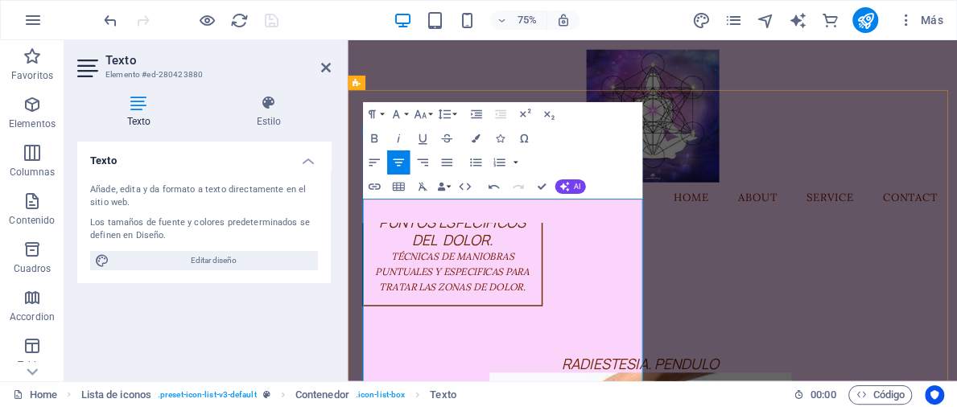
click at [348, 40] on lt-span at bounding box center [348, 40] width 0 height 0
click at [348, 40] on lt-div at bounding box center [348, 40] width 0 height 0
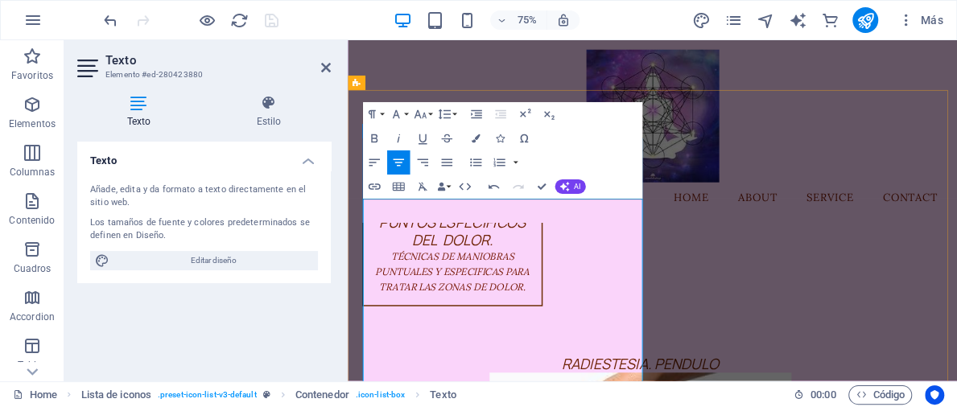
click at [348, 40] on lt-span "FedEx" at bounding box center [348, 40] width 0 height 0
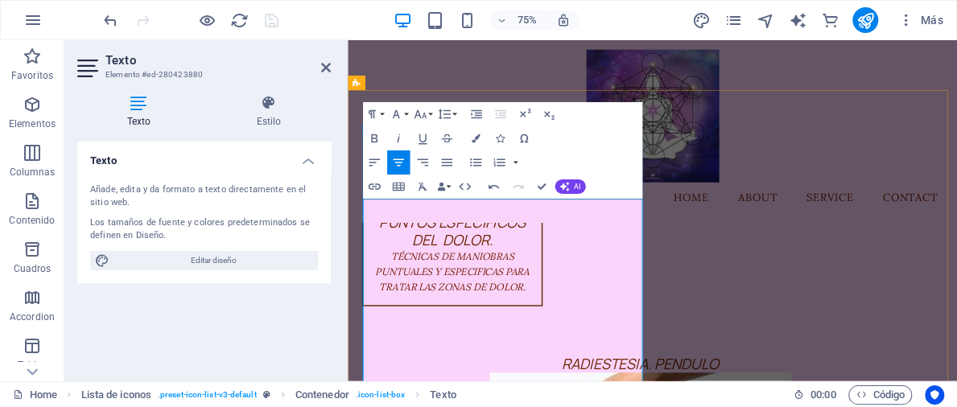
drag, startPoint x: 696, startPoint y: 402, endPoint x: 730, endPoint y: 402, distance: 33.8
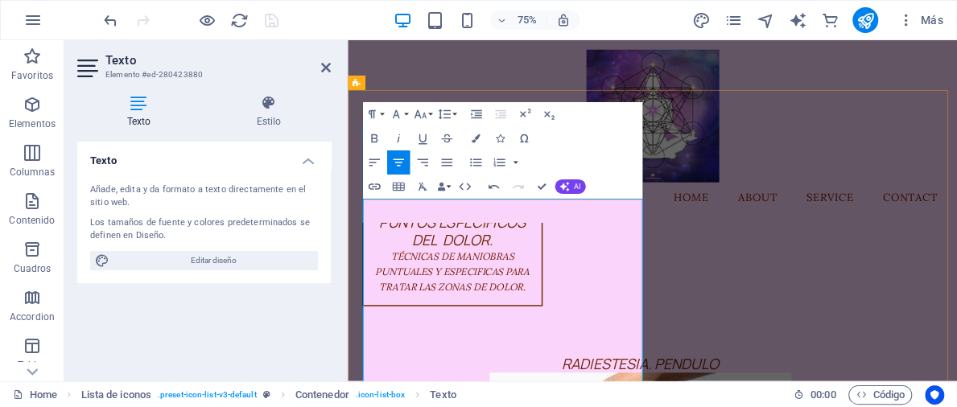
click at [348, 40] on lt-span "Andr e ani" at bounding box center [348, 40] width 0 height 0
click at [348, 40] on lt-em "USD" at bounding box center [348, 40] width 0 height 0
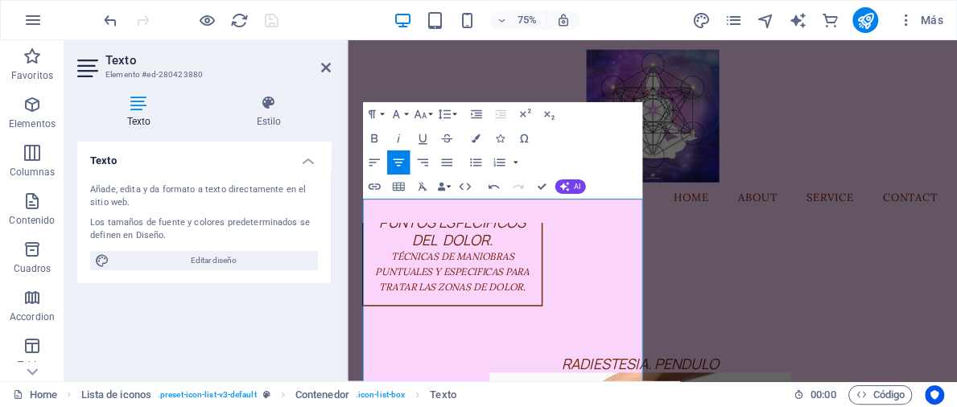
click at [348, 40] on lt-span "Vibracion es" at bounding box center [348, 40] width 0 height 0
click at [348, 40] on lt-span "Cartas:" at bounding box center [348, 40] width 0 height 0
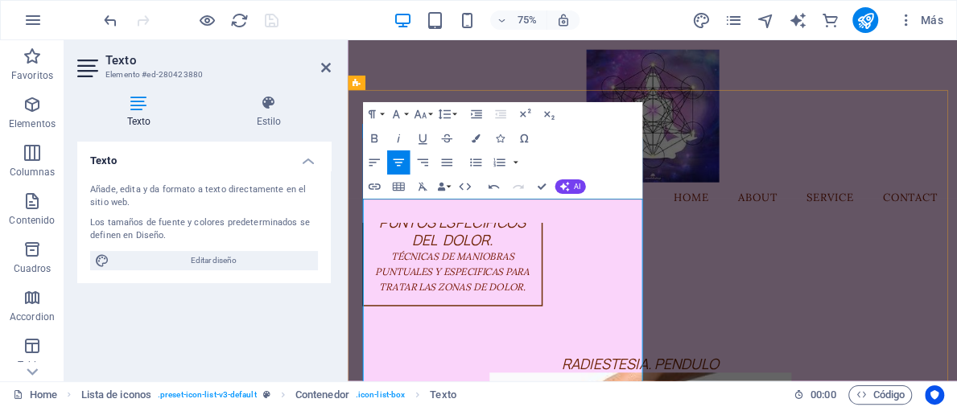
click at [348, 40] on lt-strong "Ex" at bounding box center [348, 40] width 0 height 0
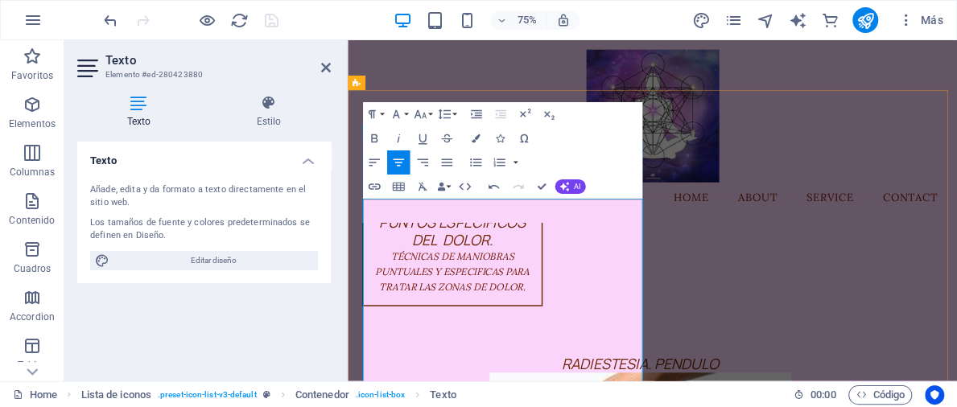
click at [348, 40] on lt-span "fórmula:" at bounding box center [348, 40] width 0 height 0
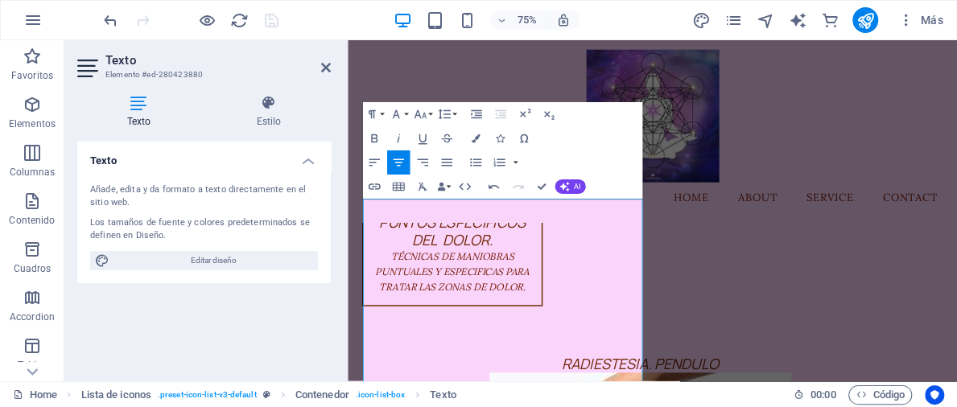
click at [348, 40] on lt-div at bounding box center [348, 40] width 0 height 0
click at [568, 189] on icon "button" at bounding box center [564, 187] width 10 height 10
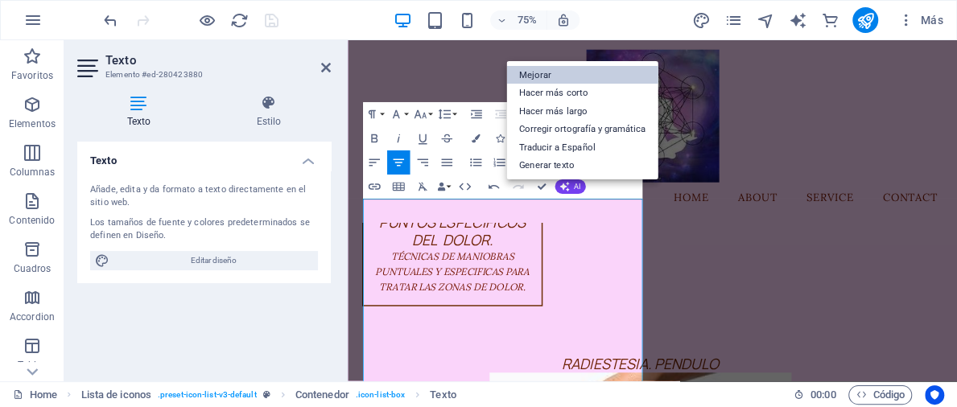
click at [536, 74] on link "Mejorar" at bounding box center [581, 75] width 151 height 19
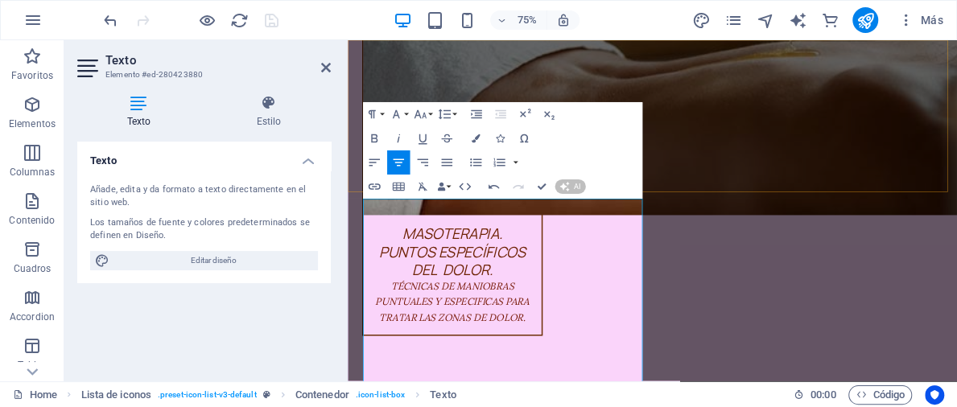
scroll to position [3941, 0]
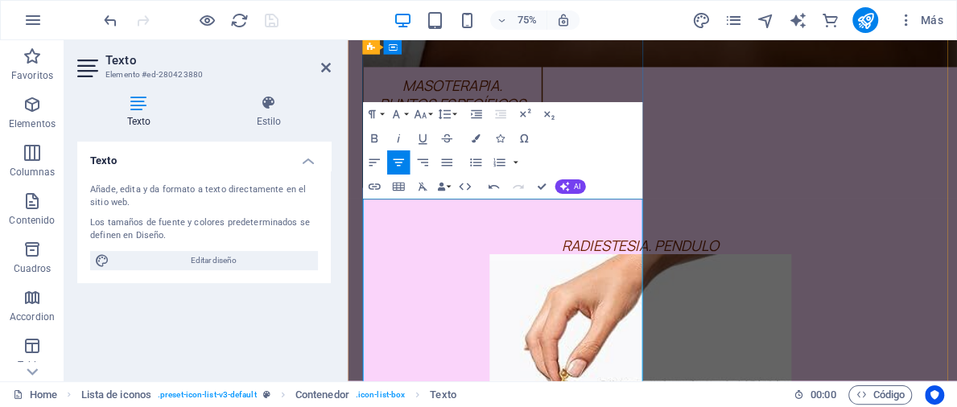
click at [348, 40] on lt-span "Vibracion es" at bounding box center [348, 40] width 0 height 0
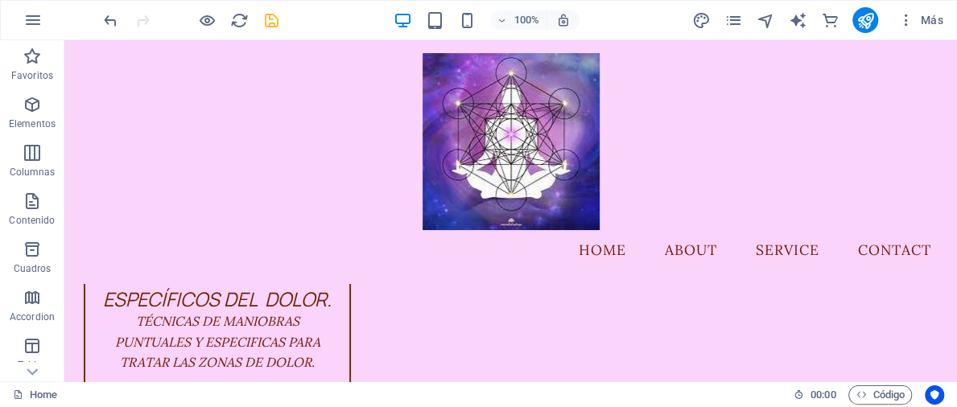
scroll to position [3795, 0]
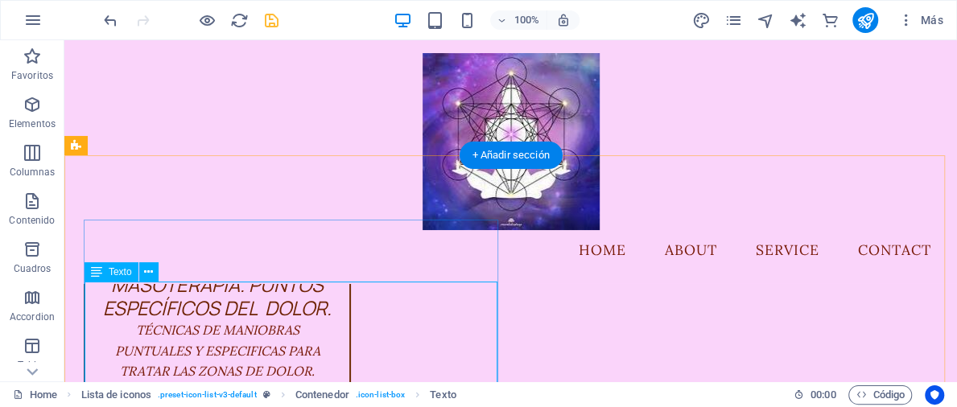
drag, startPoint x: 193, startPoint y: 290, endPoint x: 344, endPoint y: 294, distance: 151.4
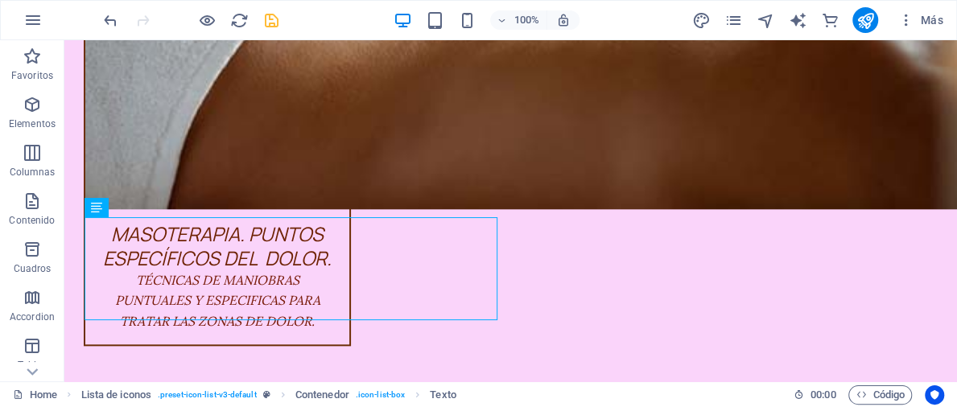
scroll to position [3891, 0]
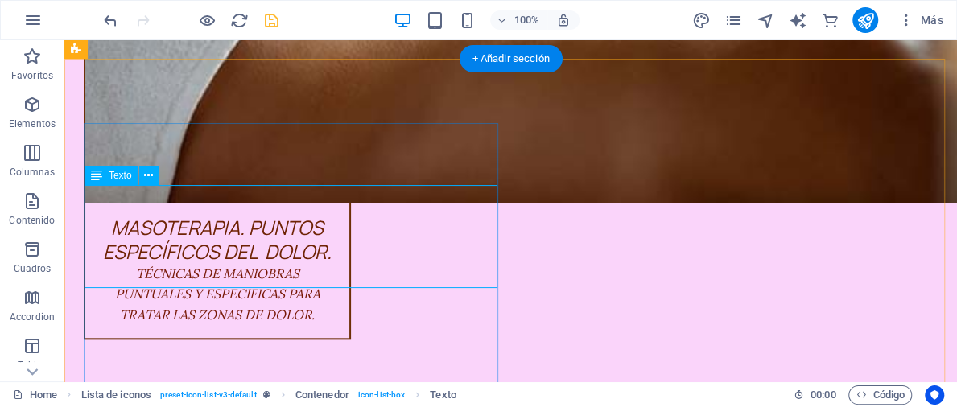
click at [146, 177] on icon at bounding box center [148, 175] width 9 height 17
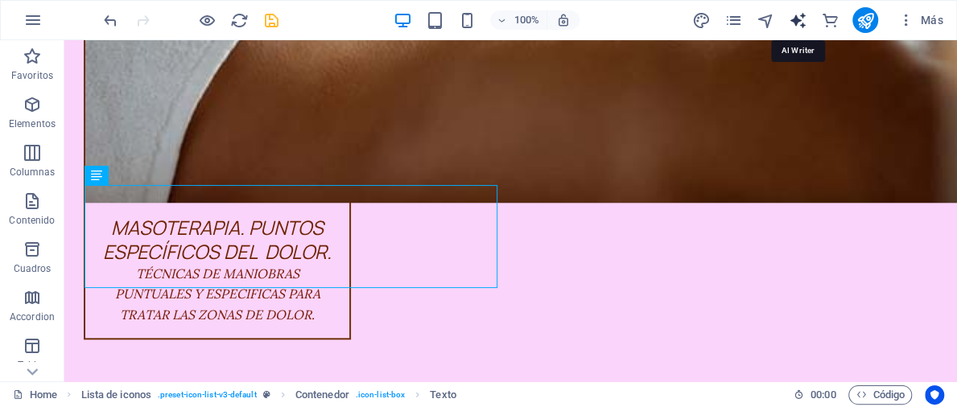
click at [798, 18] on icon "text_generator" at bounding box center [798, 20] width 19 height 19
select select "English"
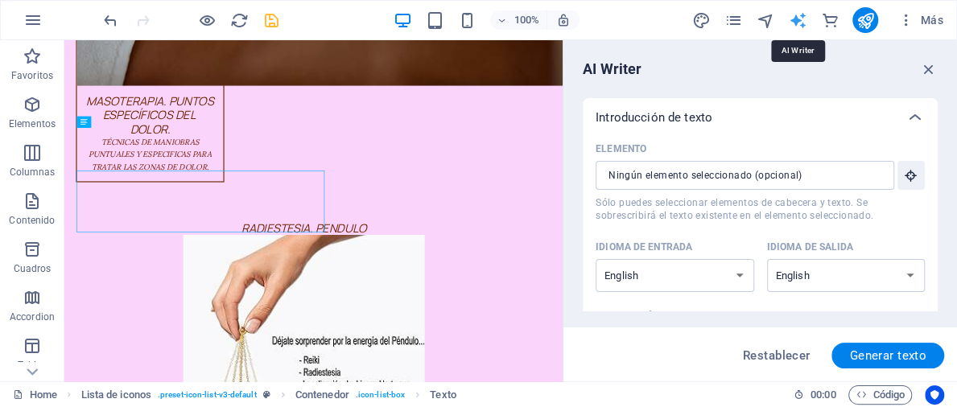
scroll to position [3820, 0]
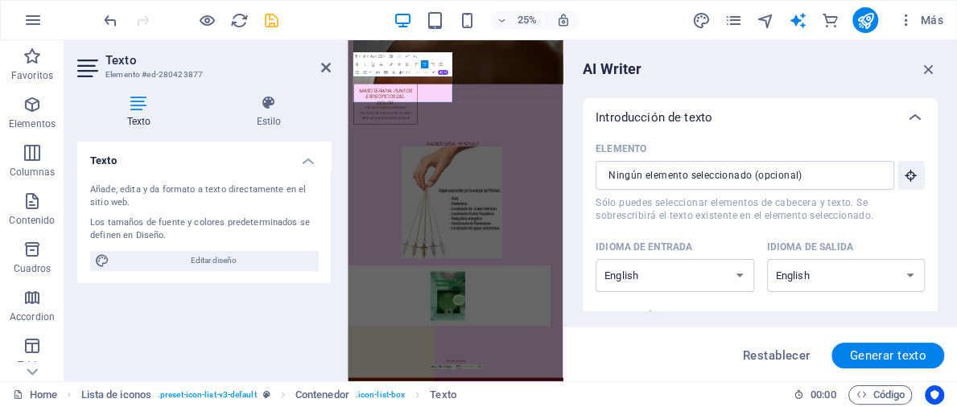
scroll to position [3840, 0]
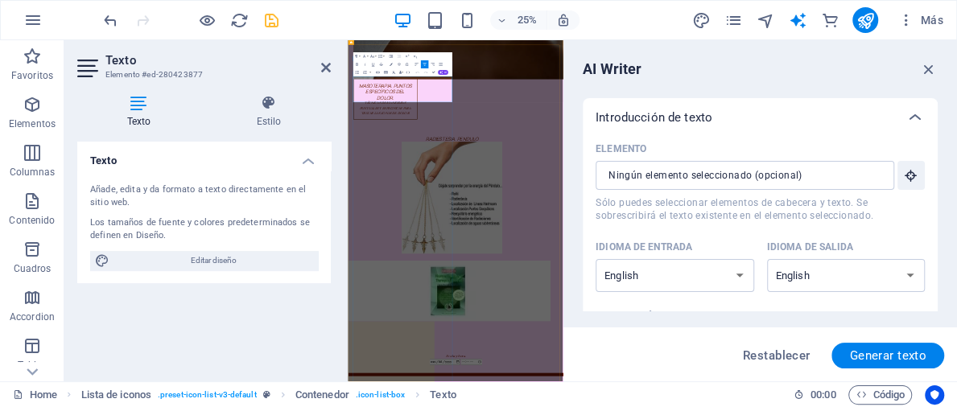
click at [799, 16] on icon "text_generator" at bounding box center [798, 20] width 19 height 19
drag, startPoint x: 448, startPoint y: 206, endPoint x: 706, endPoint y: 237, distance: 259.3
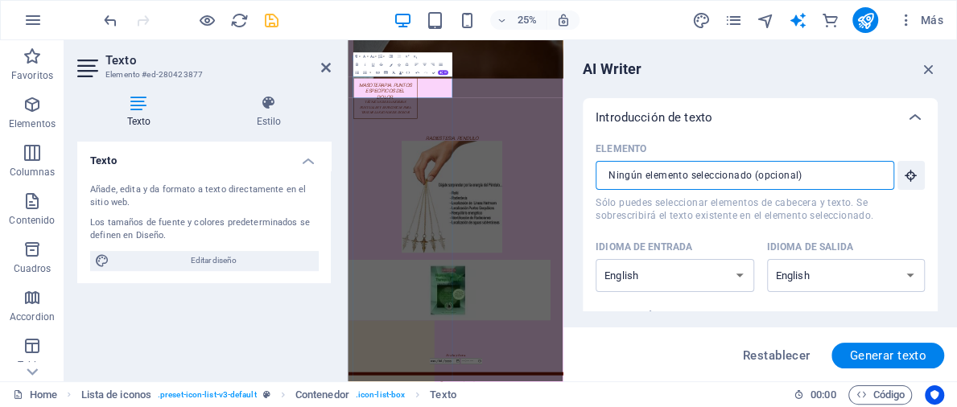
click at [620, 172] on input "Elemento ​ Sólo puedes seleccionar elementos de cabecera y texto. Se sobrescrib…" at bounding box center [739, 175] width 287 height 29
drag, startPoint x: 798, startPoint y: 171, endPoint x: 603, endPoint y: 174, distance: 194.8
click at [603, 174] on input "Elemento ​ Sólo puedes seleccionar elementos de cabecera y texto. Se sobrescrib…" at bounding box center [739, 175] width 287 height 29
drag, startPoint x: 603, startPoint y: 174, endPoint x: 767, endPoint y: 173, distance: 164.2
click at [767, 173] on input "Elemento ​ Sólo puedes seleccionar elementos de cabecera y texto. Se sobrescrib…" at bounding box center [739, 175] width 287 height 29
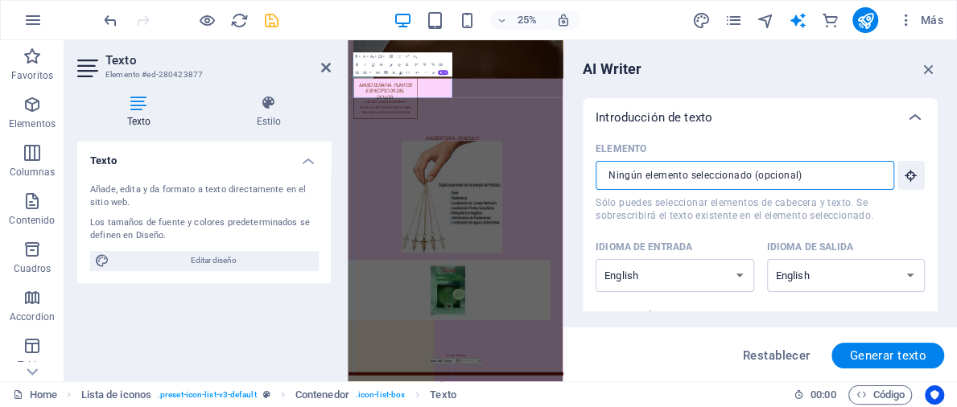
click at [767, 173] on input "Elemento ​ Sólo puedes seleccionar elementos de cabecera y texto. Se sobrescrib…" at bounding box center [739, 175] width 287 height 29
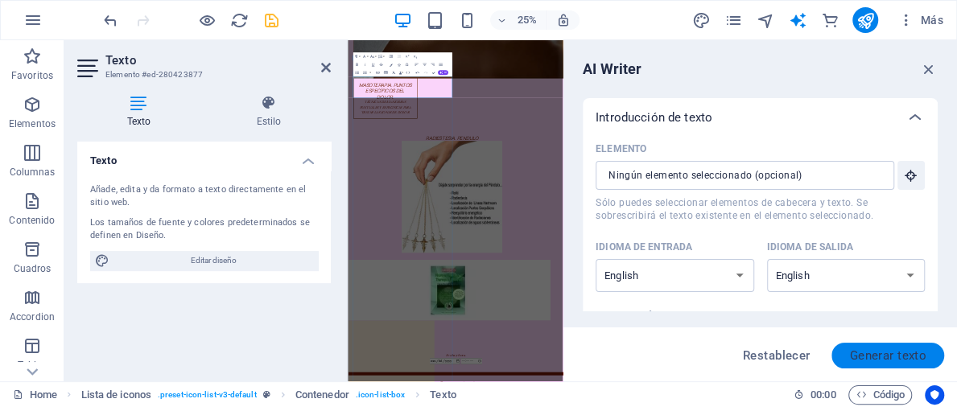
click at [900, 360] on span "Generar texto" at bounding box center [887, 355] width 77 height 13
type textarea "x"
click at [900, 360] on span "Generar texto" at bounding box center [887, 355] width 77 height 13
type textarea "x"
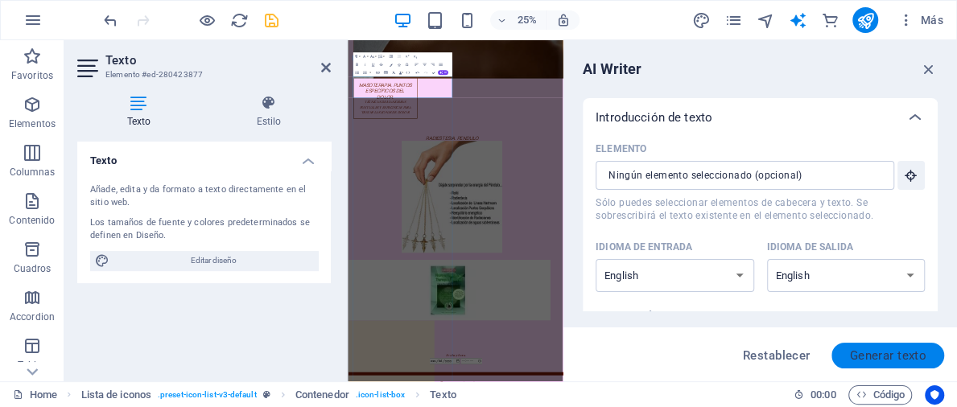
type textarea "x"
click at [900, 360] on span "Generar texto" at bounding box center [887, 355] width 77 height 13
type textarea "x"
click at [900, 360] on span "Generar texto" at bounding box center [887, 355] width 77 height 13
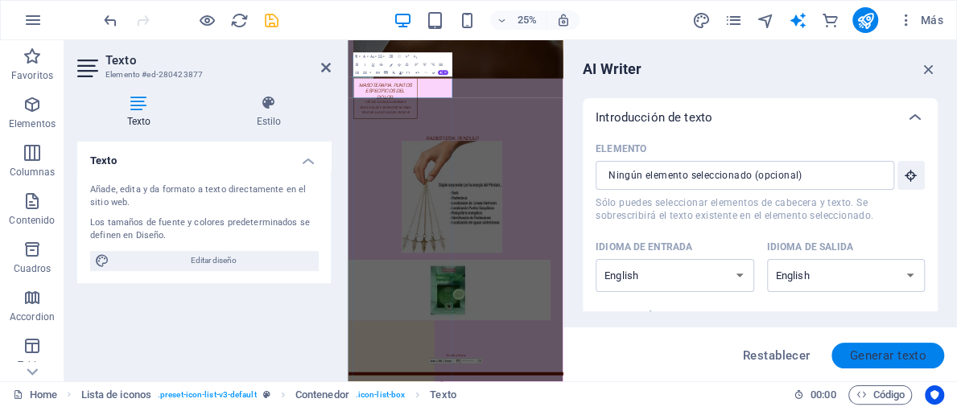
type textarea "x"
click at [900, 360] on span "Generar texto" at bounding box center [887, 355] width 77 height 13
type textarea "x"
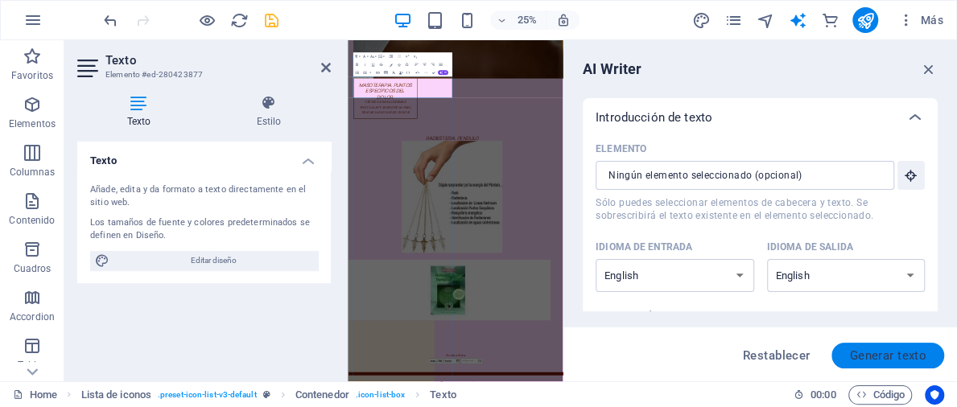
click at [900, 360] on span "Generar texto" at bounding box center [887, 355] width 77 height 13
type textarea "x"
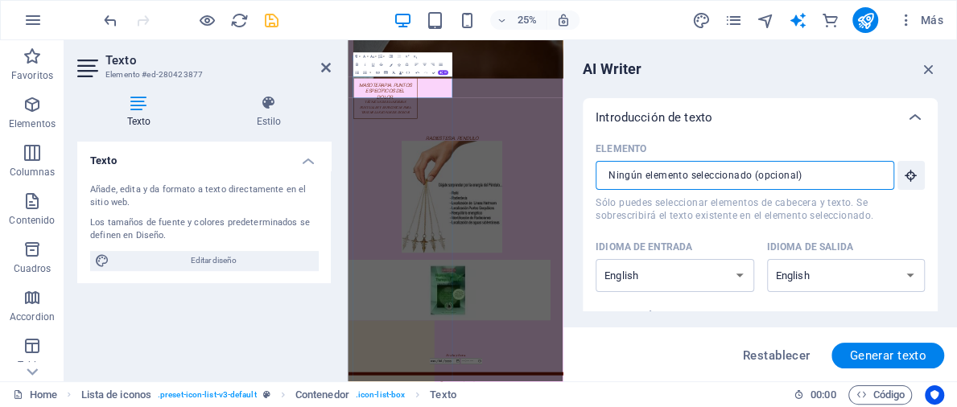
click at [605, 175] on input "Elemento ​ Sólo puedes seleccionar elementos de cabecera y texto. Se sobrescrib…" at bounding box center [739, 175] width 287 height 29
paste input "text"
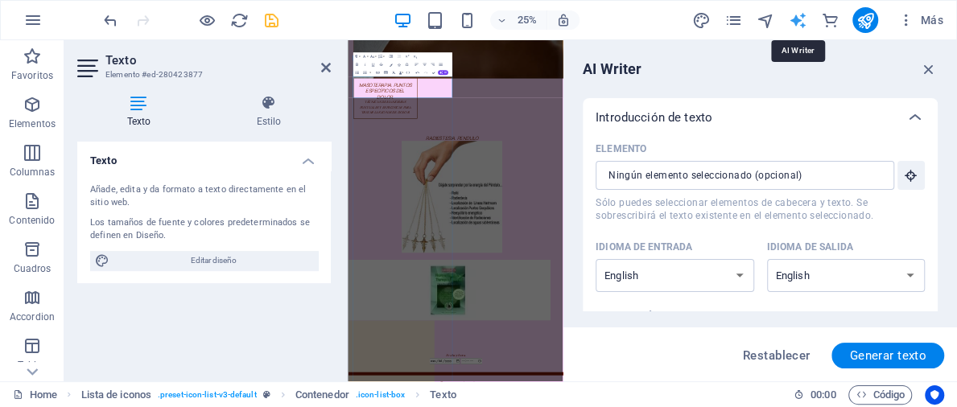
click at [797, 13] on icon "text_generator" at bounding box center [798, 20] width 19 height 19
click at [934, 66] on icon "button" at bounding box center [929, 69] width 18 height 18
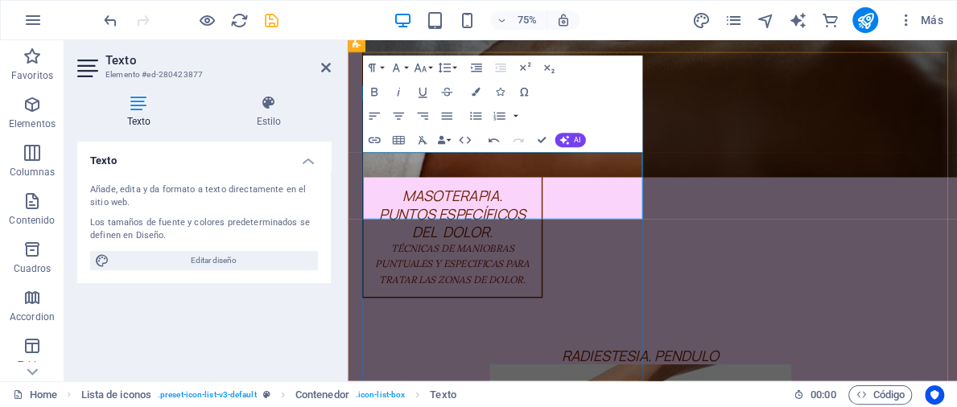
click at [575, 137] on span "AI" at bounding box center [577, 140] width 6 height 7
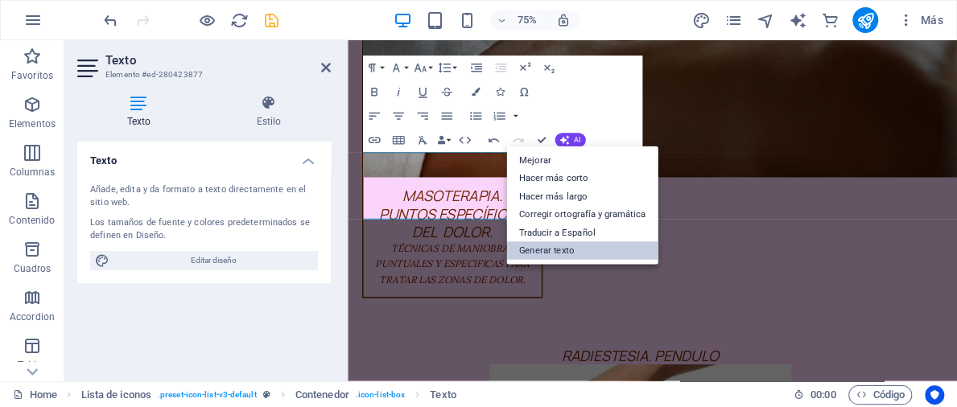
click at [560, 245] on link "Generar texto" at bounding box center [581, 250] width 151 height 19
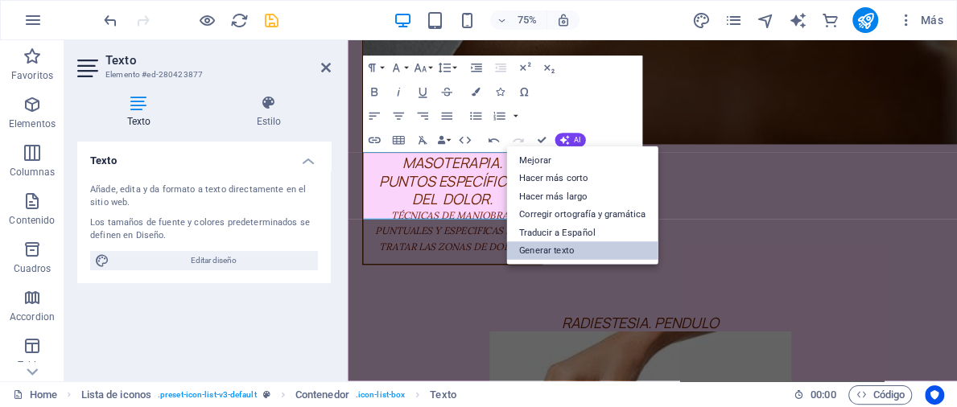
select select "English"
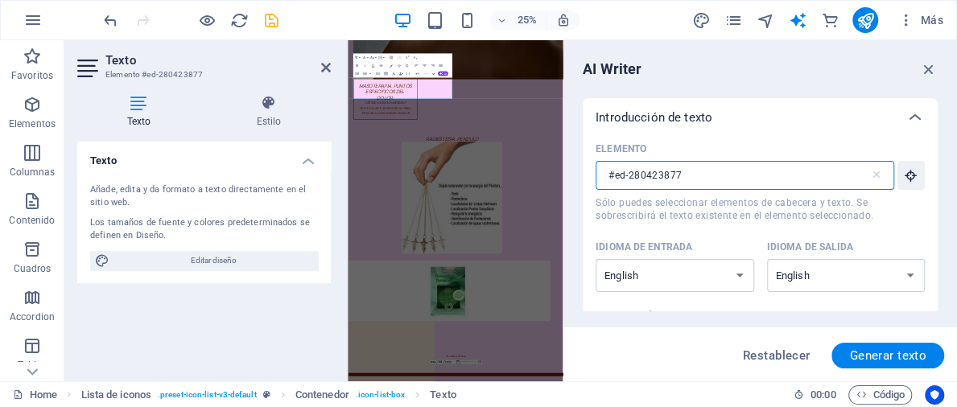
drag, startPoint x: 684, startPoint y: 174, endPoint x: 600, endPoint y: 176, distance: 84.5
click at [600, 176] on input "#ed-280423877" at bounding box center [733, 175] width 274 height 29
type input "#ed-280423877"
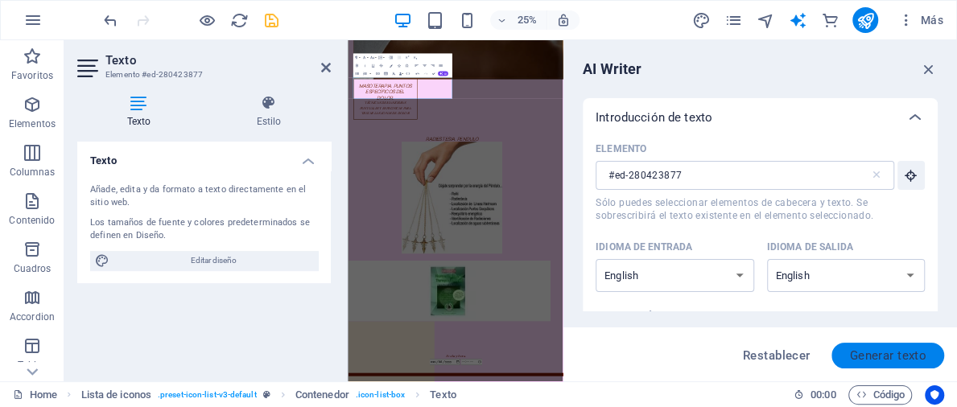
click at [915, 355] on span "Generar texto" at bounding box center [887, 355] width 77 height 13
type textarea "x"
click at [915, 355] on span "Generar texto" at bounding box center [887, 355] width 77 height 13
type textarea "x"
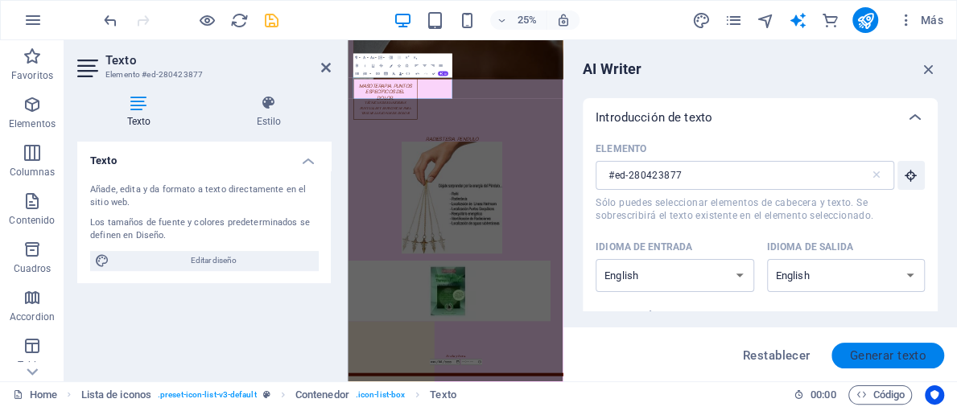
type textarea "x"
click at [787, 354] on span "Restablecer" at bounding box center [777, 355] width 68 height 13
type textarea "x"
type input "100"
type textarea "x"
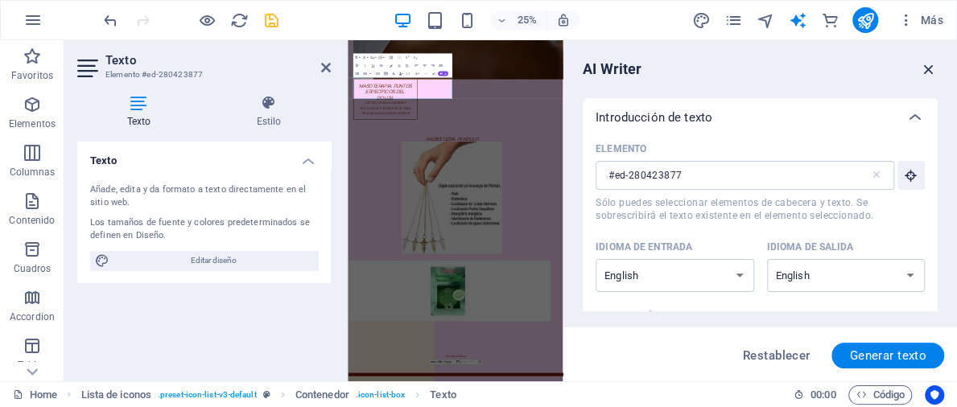
click at [929, 67] on icon "button" at bounding box center [929, 69] width 18 height 18
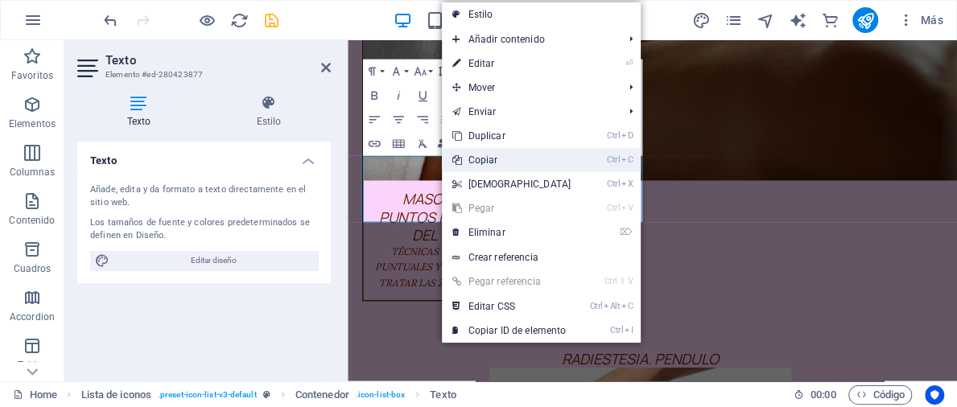
click at [478, 158] on link "Ctrl C Copiar" at bounding box center [511, 160] width 138 height 24
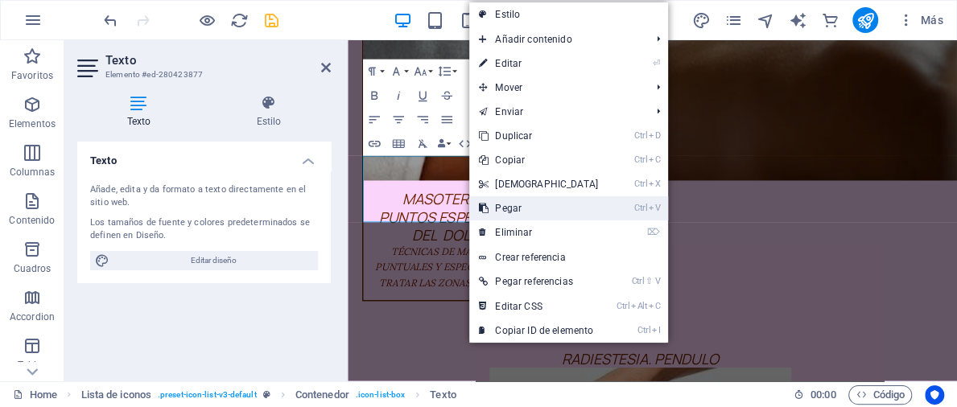
click at [504, 201] on link "Ctrl V Pegar" at bounding box center [538, 208] width 138 height 24
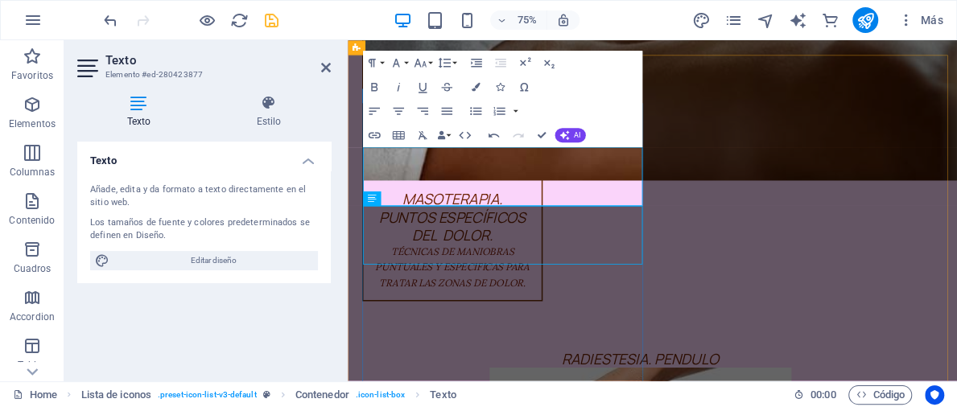
scroll to position [3890, 0]
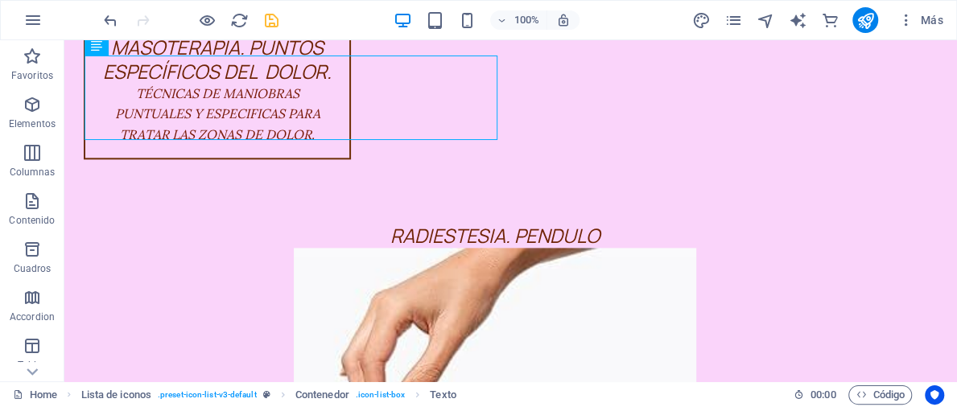
scroll to position [4118, 0]
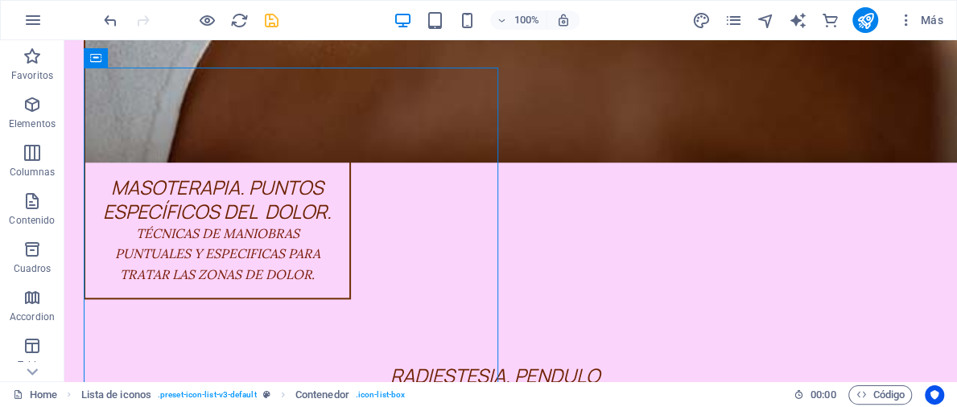
scroll to position [3993, 0]
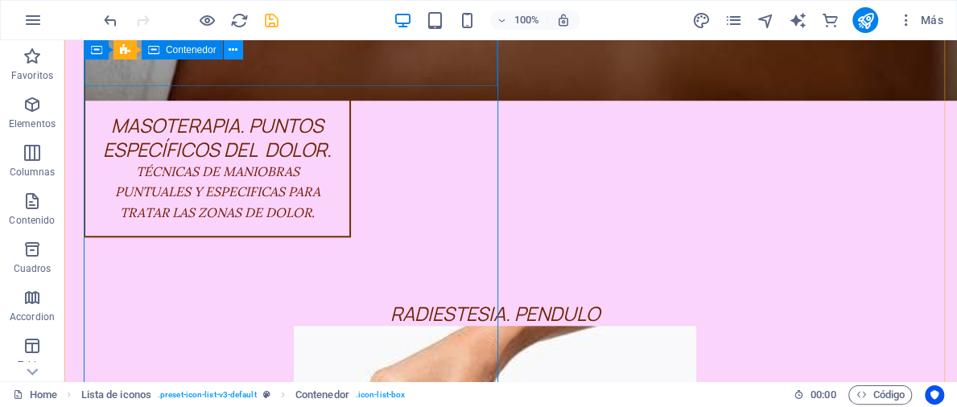
click at [232, 52] on icon at bounding box center [233, 50] width 9 height 17
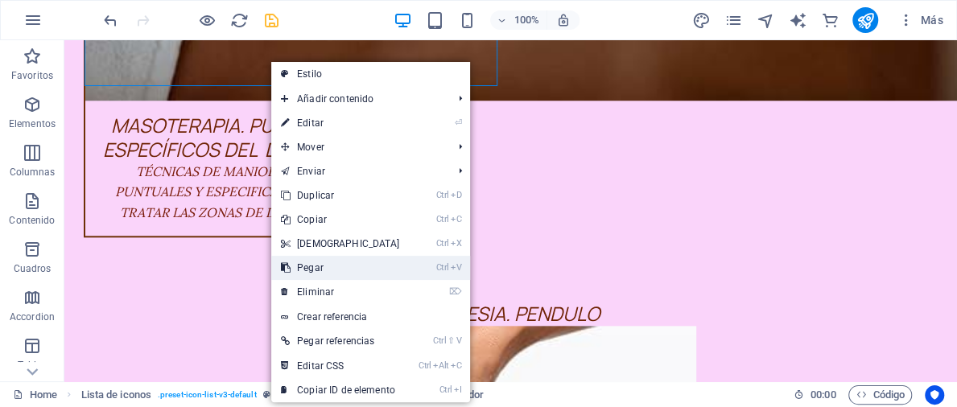
click at [319, 267] on link "Ctrl V Pegar" at bounding box center [340, 268] width 138 height 24
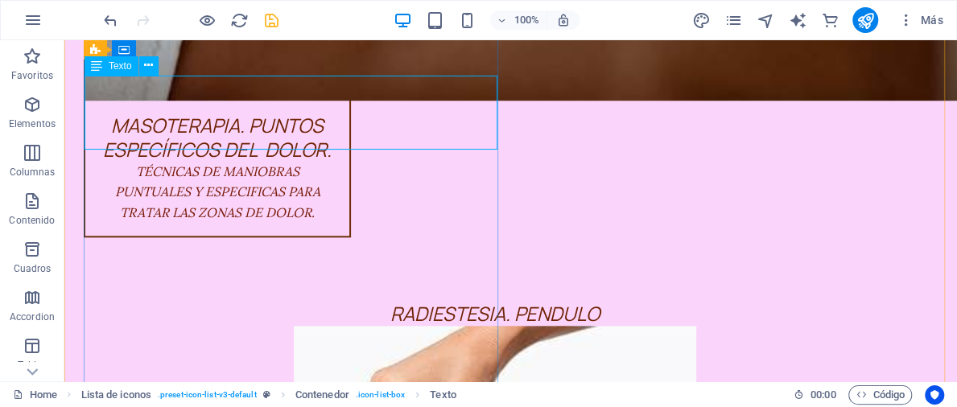
click at [105, 67] on div "Texto" at bounding box center [112, 65] width 54 height 19
click at [148, 63] on icon at bounding box center [148, 65] width 9 height 17
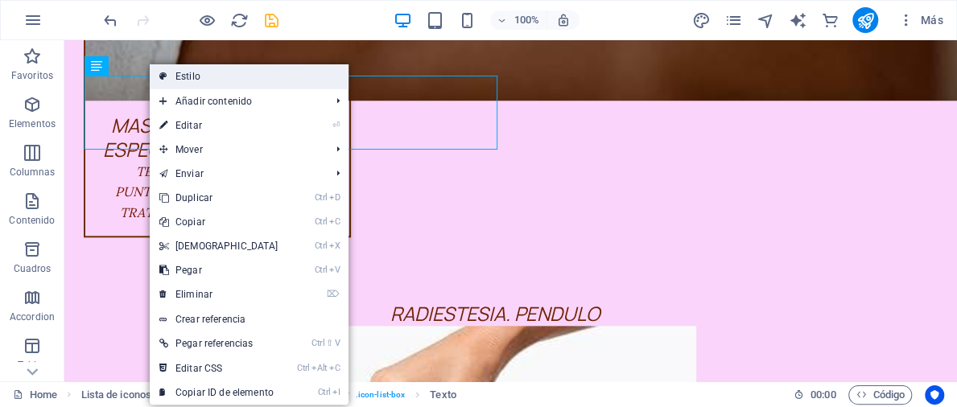
click at [191, 76] on link "Estilo" at bounding box center [249, 76] width 199 height 24
select select "rem"
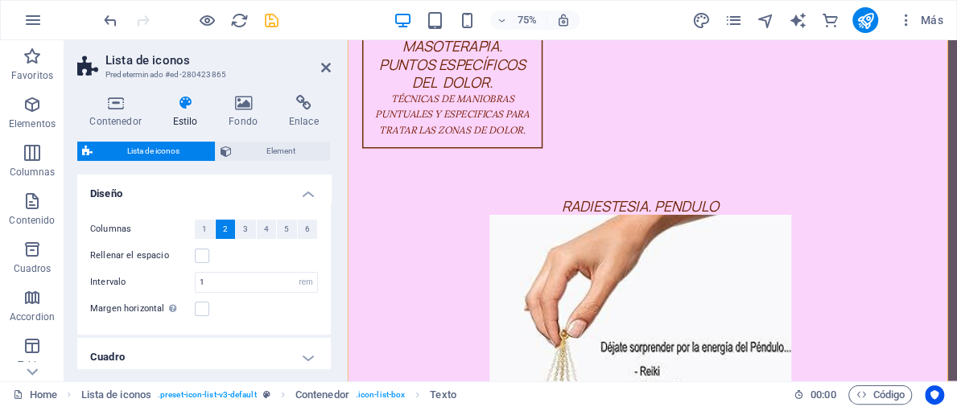
scroll to position [3894, 0]
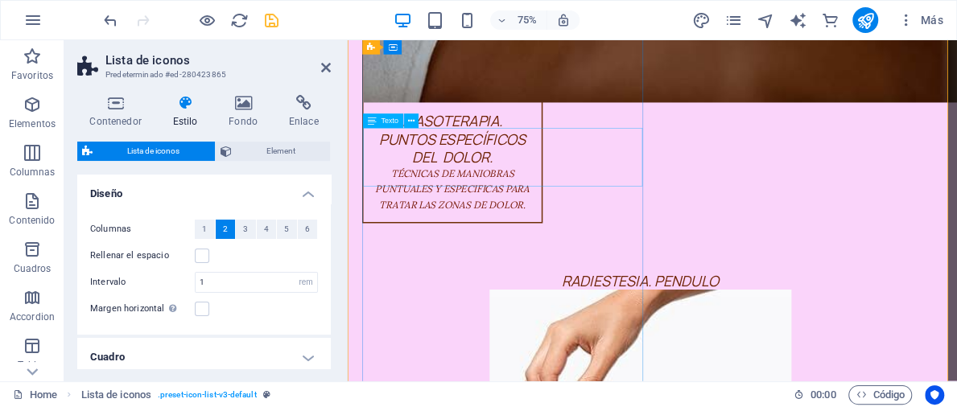
click at [408, 121] on icon at bounding box center [410, 121] width 6 height 13
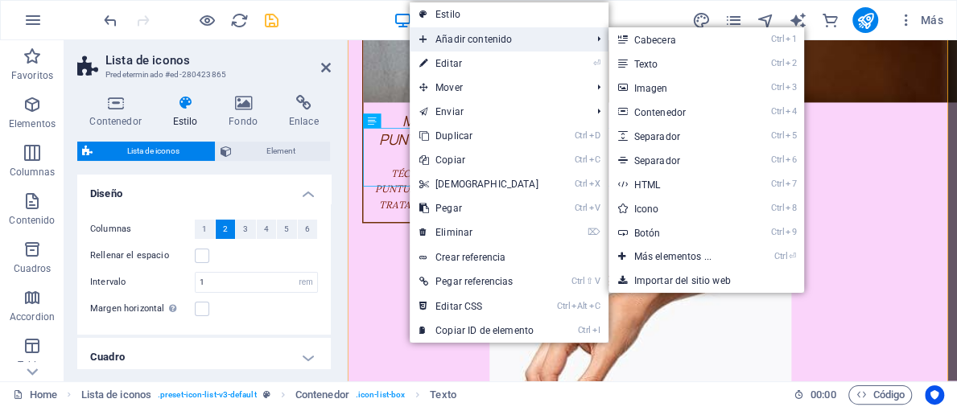
click at [460, 42] on span "Añadir contenido" at bounding box center [497, 39] width 175 height 24
click at [641, 61] on link "Ctrl 2 Texto" at bounding box center [675, 64] width 135 height 24
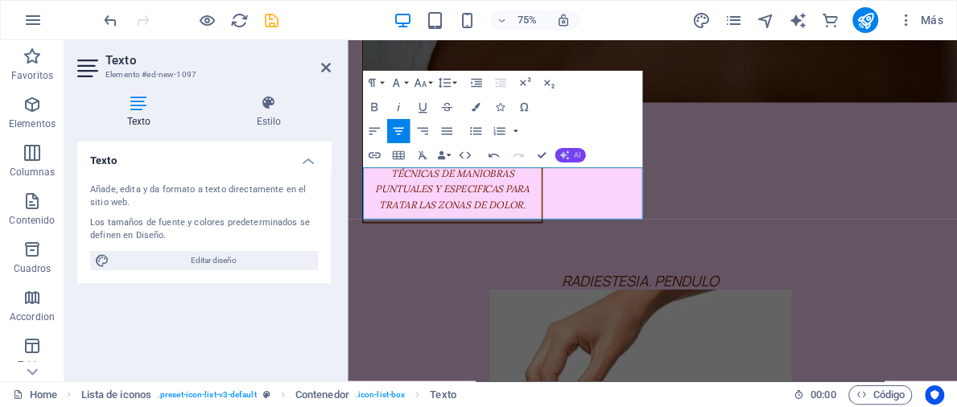
click at [568, 157] on icon "button" at bounding box center [564, 155] width 10 height 10
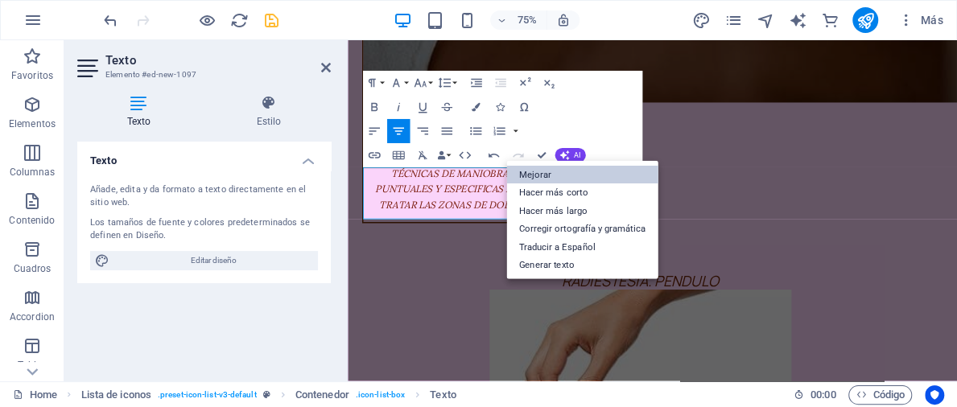
click at [546, 175] on link "Mejorar" at bounding box center [581, 175] width 151 height 19
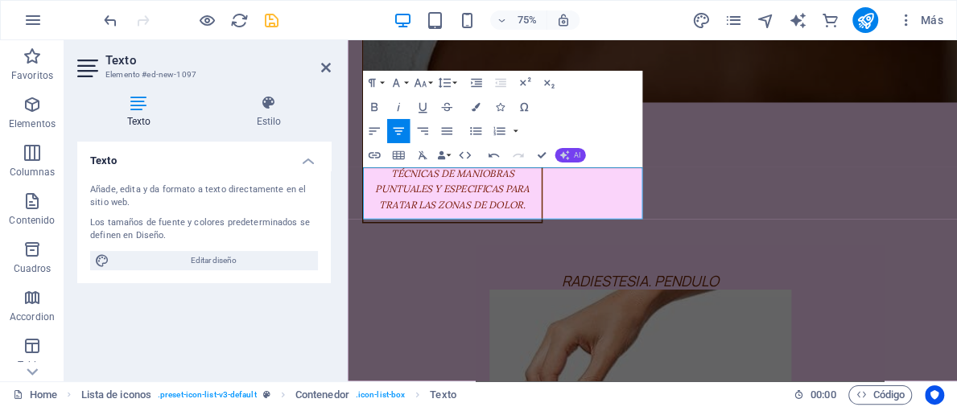
click at [568, 155] on icon "button" at bounding box center [564, 155] width 10 height 10
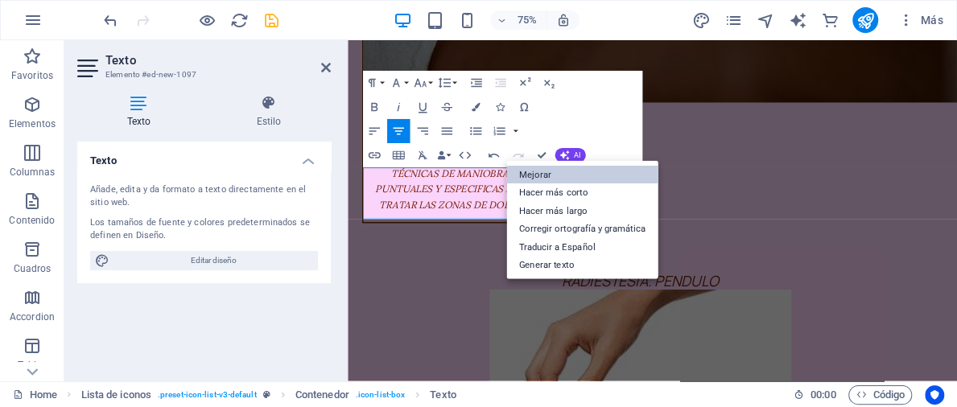
click at [531, 173] on link "Mejorar" at bounding box center [581, 175] width 151 height 19
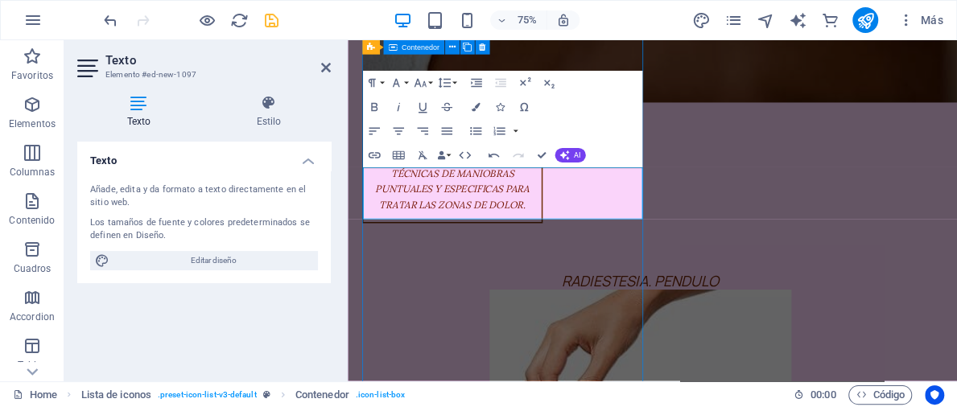
scroll to position [3993, 0]
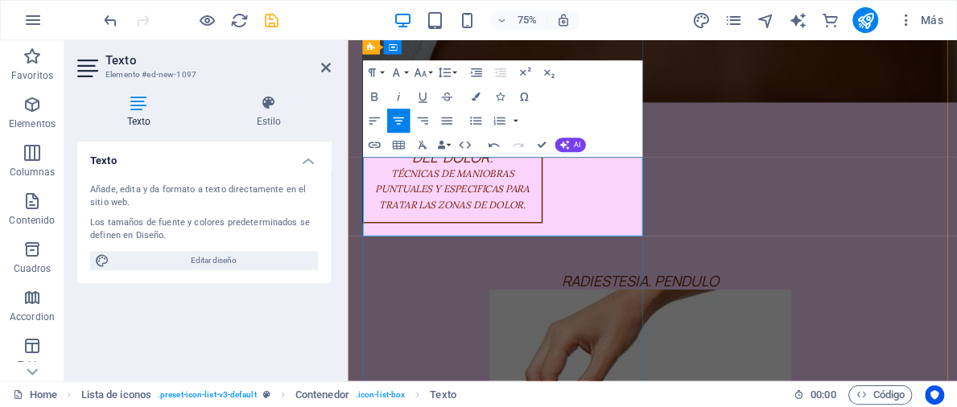
click at [568, 141] on icon "button" at bounding box center [564, 145] width 10 height 10
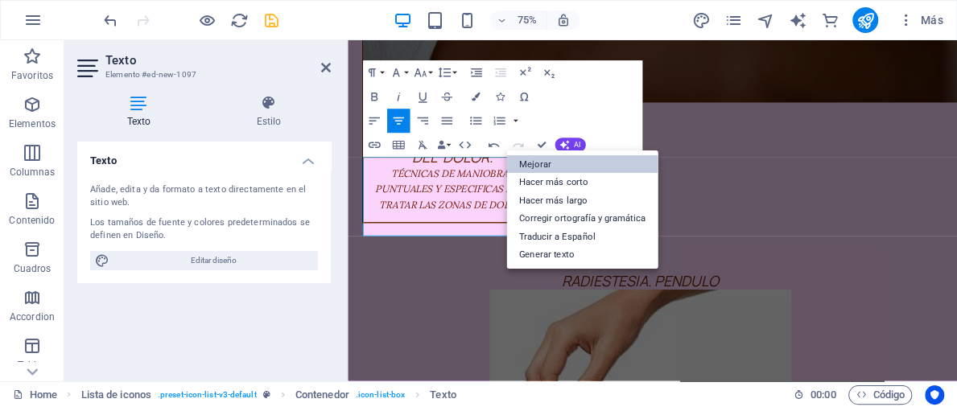
click at [547, 160] on link "Mejorar" at bounding box center [581, 164] width 151 height 19
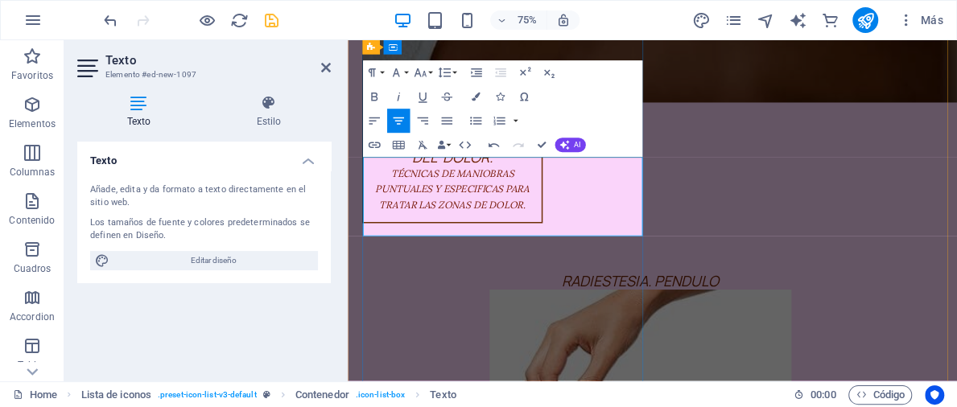
drag, startPoint x: 456, startPoint y: 210, endPoint x: 672, endPoint y: 258, distance: 221.0
click at [571, 144] on button "AI" at bounding box center [570, 145] width 31 height 14
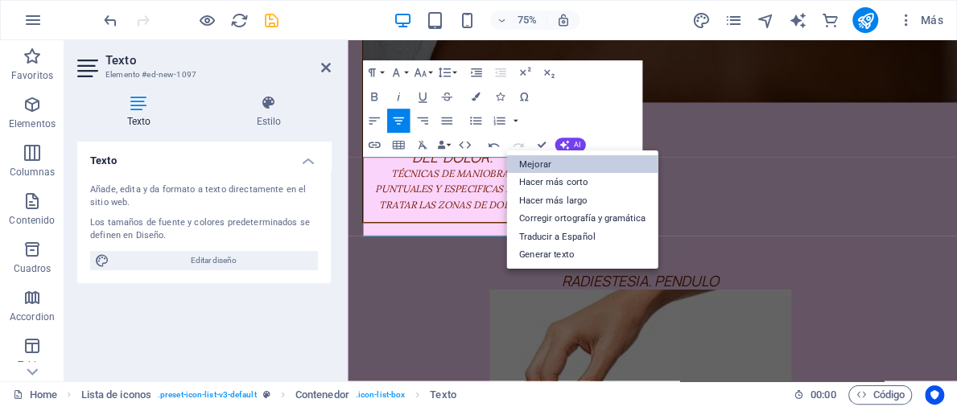
click at [537, 163] on link "Mejorar" at bounding box center [581, 164] width 151 height 19
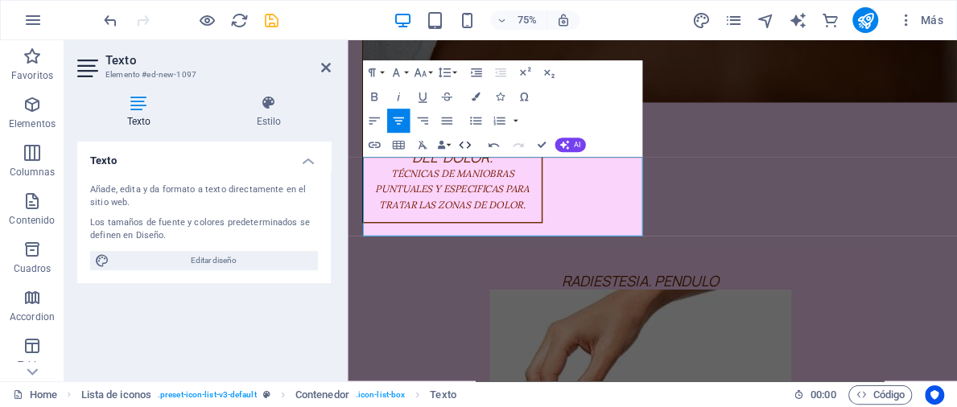
click at [465, 144] on icon "button" at bounding box center [464, 145] width 14 height 14
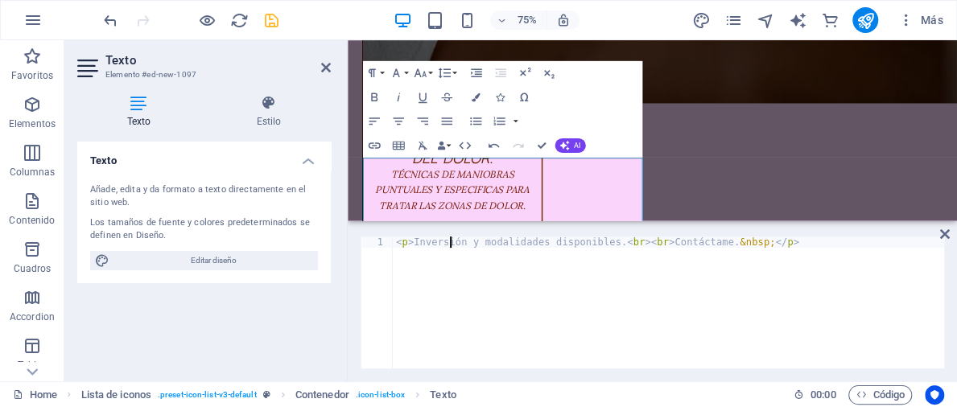
click at [447, 240] on div "< p > Inversión y modalidades disponibles. < br > < br > Contáctame. &nbsp; </ …" at bounding box center [668, 314] width 551 height 155
click at [770, 243] on div "< p > Inversión y modalidades disponibles. < br > < br > Contáctame. &nbsp; </ …" at bounding box center [668, 314] width 551 height 155
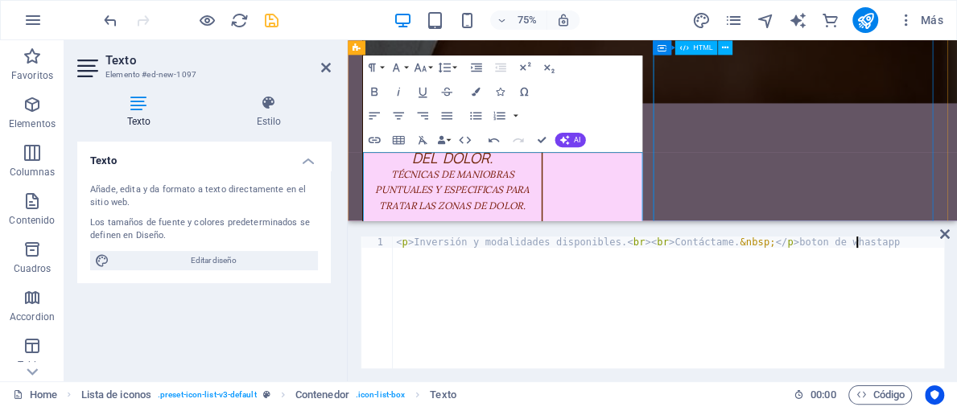
scroll to position [0, 36]
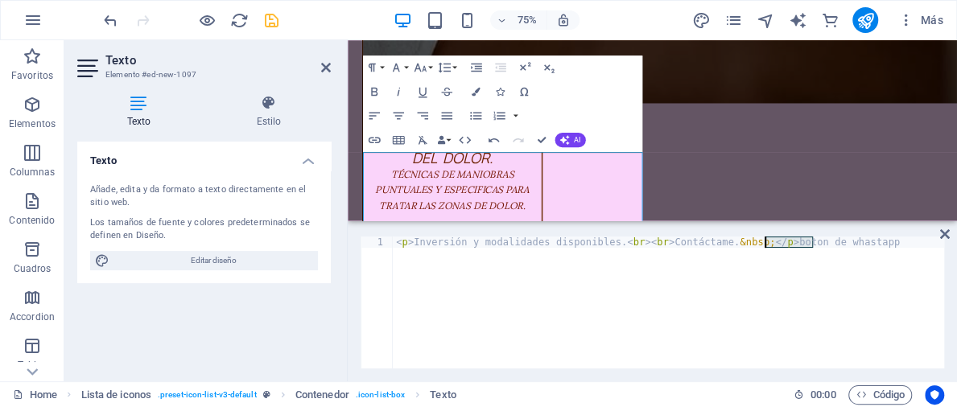
drag, startPoint x: 814, startPoint y: 245, endPoint x: 765, endPoint y: 246, distance: 48.3
click at [765, 246] on div "< p > Inversión y modalidades disponibles. < br > < br > Contáctame. &nbsp; </ …" at bounding box center [668, 314] width 551 height 155
click at [811, 245] on div "< p > Inversión y modalidades disponibles. < br > < br > Contáctame. &nbsp; </ …" at bounding box center [668, 314] width 551 height 155
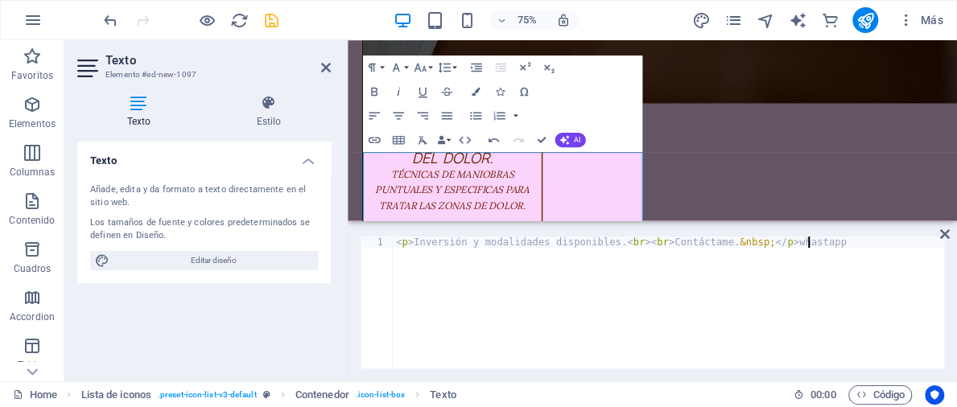
type textarea "Y MODALIDAD"
drag, startPoint x: 469, startPoint y: 262, endPoint x: 380, endPoint y: 261, distance: 89.3
click at [380, 261] on div "Y MODALIDAD 1 2 3 < p > Inversión y modalidades disponibles. < br > < br > Cont…" at bounding box center [652, 303] width 583 height 132
type textarea "<p>Inversión y modalidades disponibles.<br><br>Contáctame.&nbsp;</p>whastapp"
click at [797, 19] on icon "text_generator" at bounding box center [798, 20] width 19 height 19
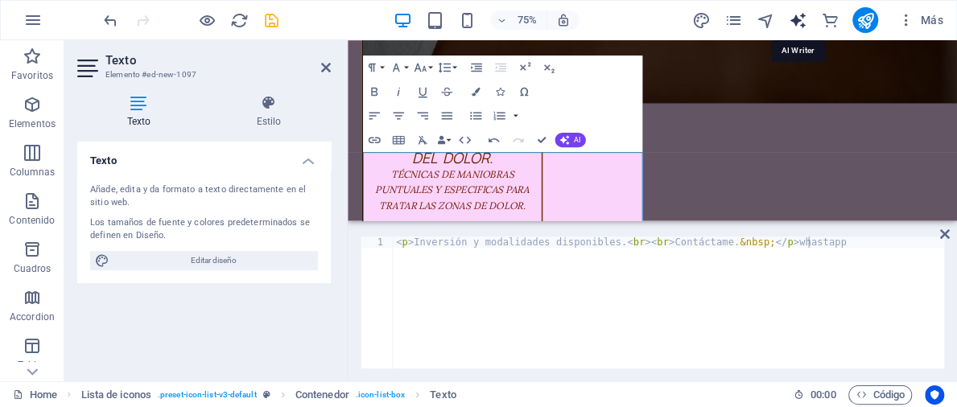
select select "English"
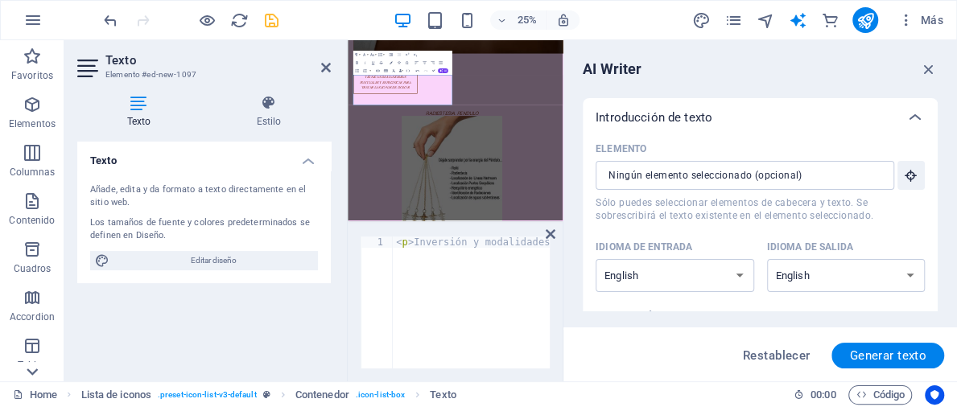
click at [31, 373] on icon at bounding box center [32, 372] width 11 height 7
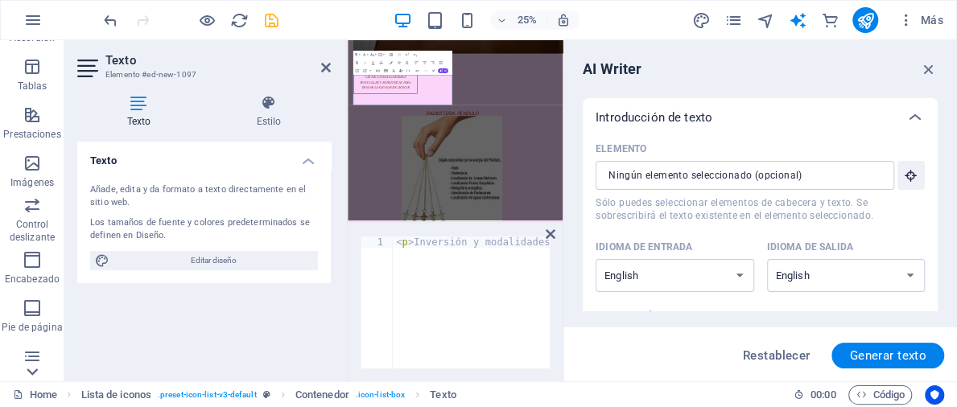
scroll to position [341, 0]
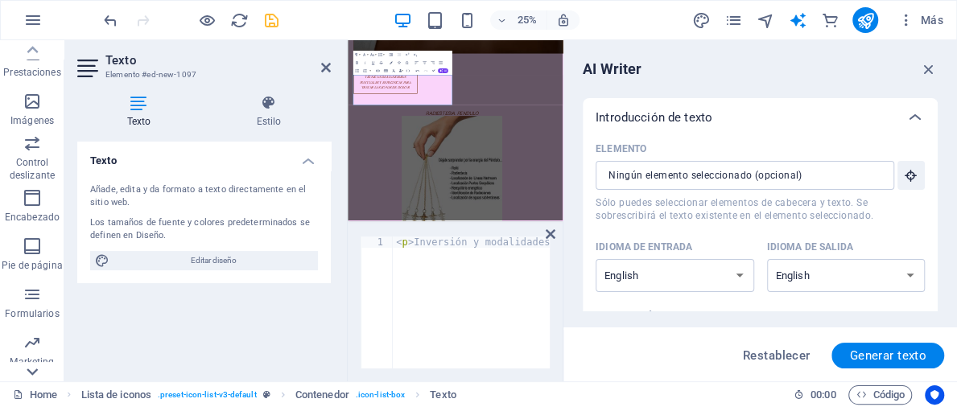
click at [31, 373] on icon at bounding box center [32, 372] width 11 height 7
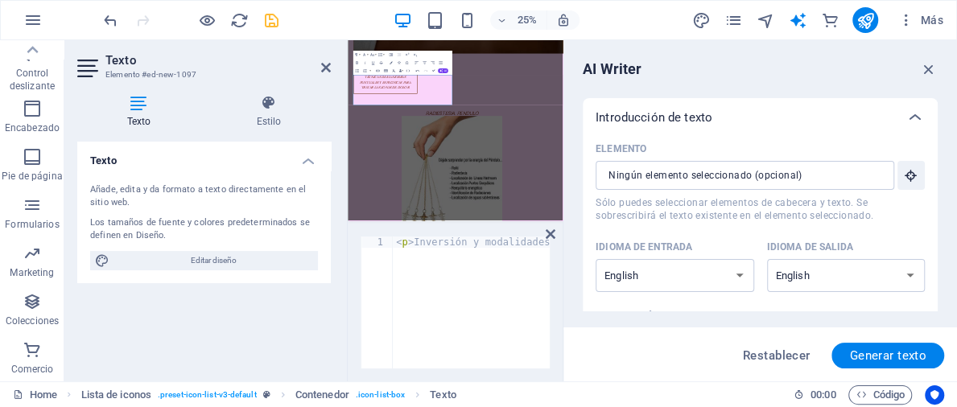
click at [31, 373] on p "Comercio" at bounding box center [32, 369] width 43 height 13
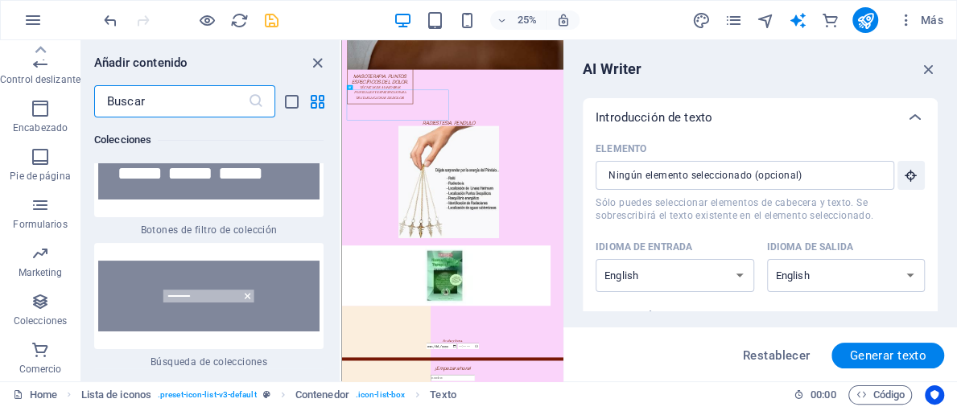
scroll to position [31380, 0]
click at [927, 70] on icon "button" at bounding box center [929, 69] width 18 height 18
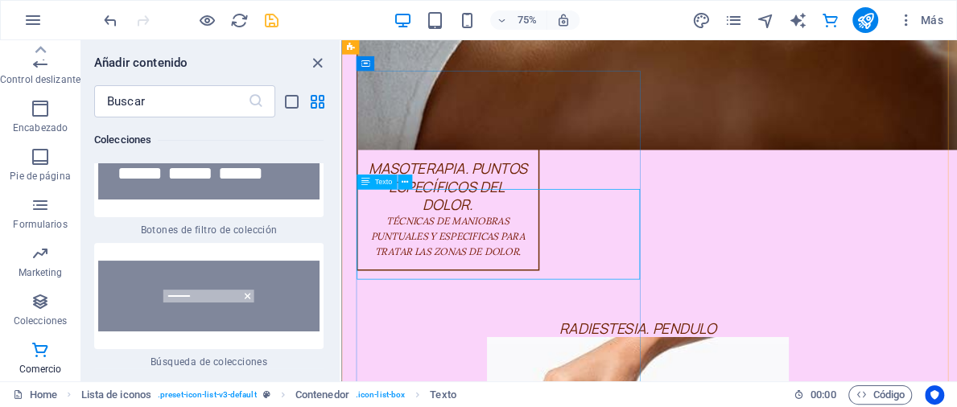
drag, startPoint x: 744, startPoint y: 224, endPoint x: 423, endPoint y: 257, distance: 322.8
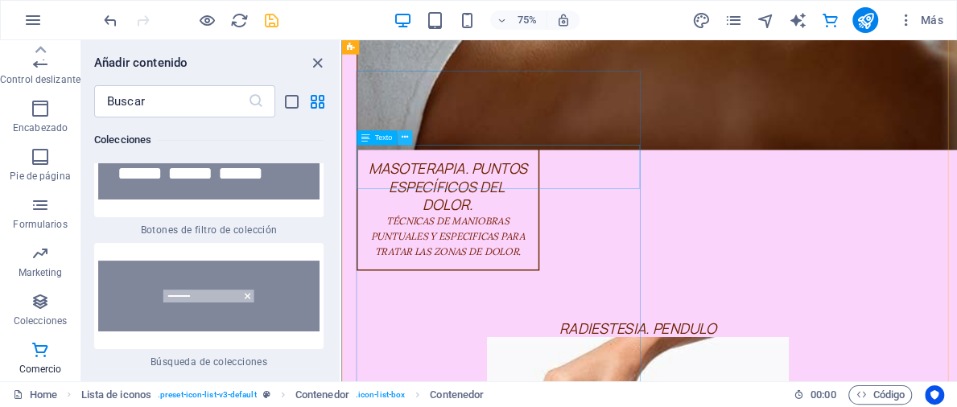
click at [402, 135] on icon at bounding box center [404, 137] width 6 height 13
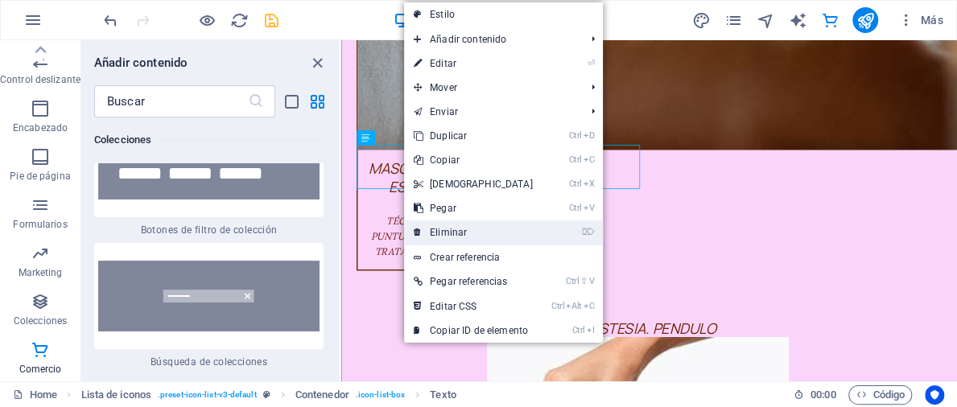
click at [456, 229] on link "⌦ Eliminar" at bounding box center [473, 233] width 138 height 24
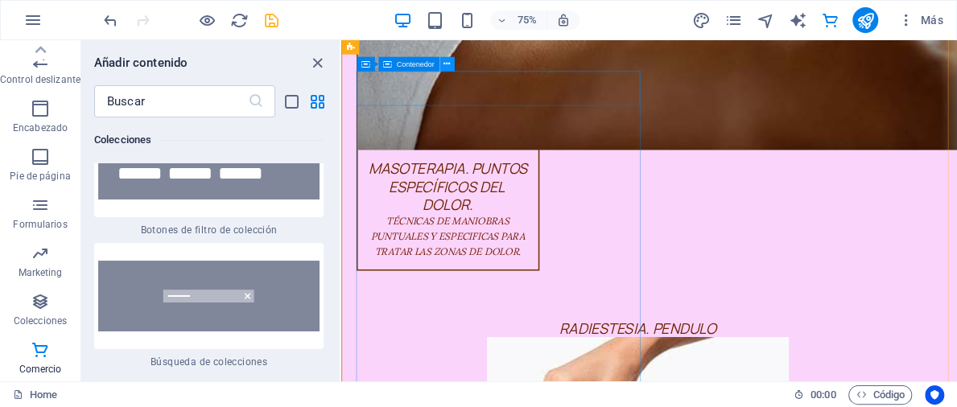
click at [448, 63] on icon at bounding box center [446, 64] width 6 height 13
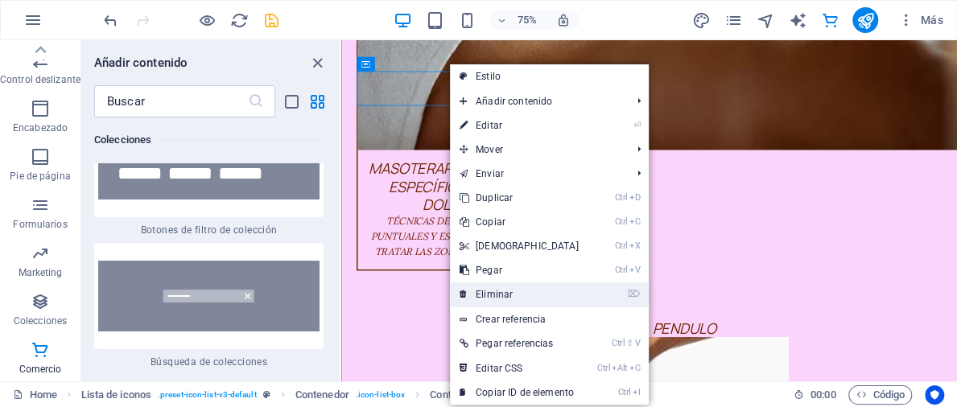
click at [486, 296] on link "⌦ Eliminar" at bounding box center [519, 294] width 138 height 24
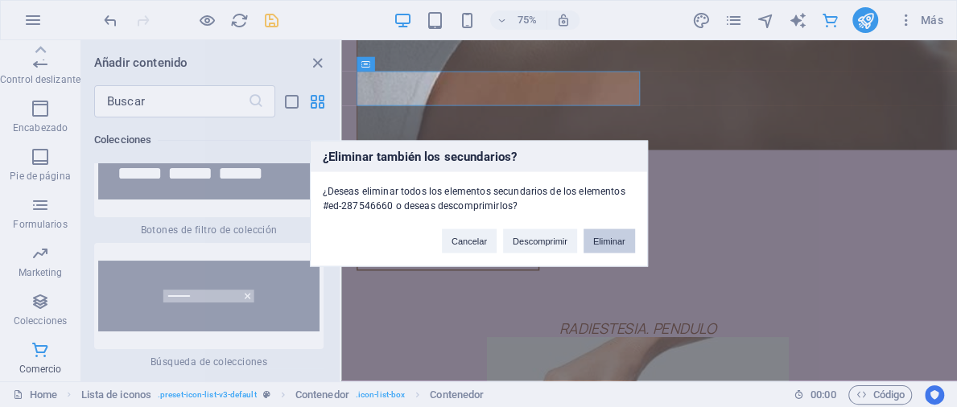
click at [605, 240] on button "Eliminar" at bounding box center [609, 241] width 52 height 24
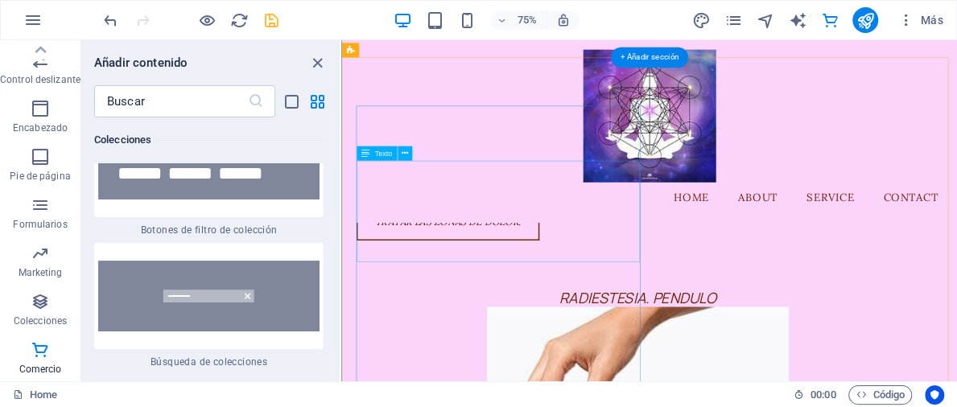
scroll to position [3801, 0]
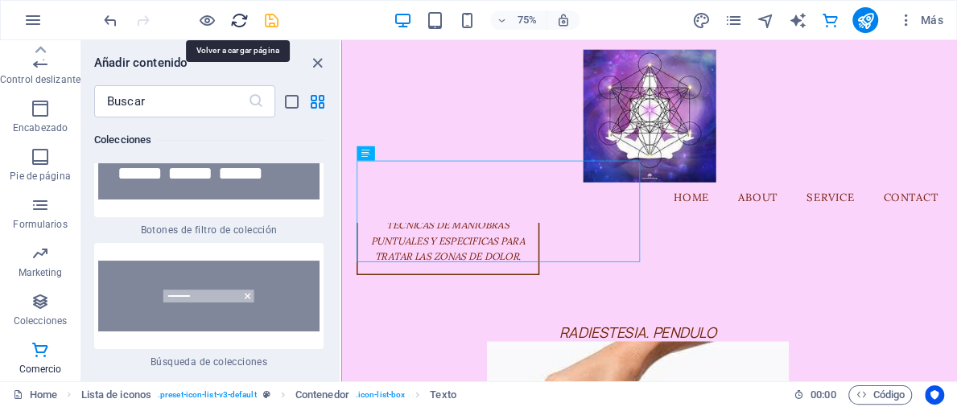
click at [239, 19] on icon "reload" at bounding box center [239, 20] width 19 height 19
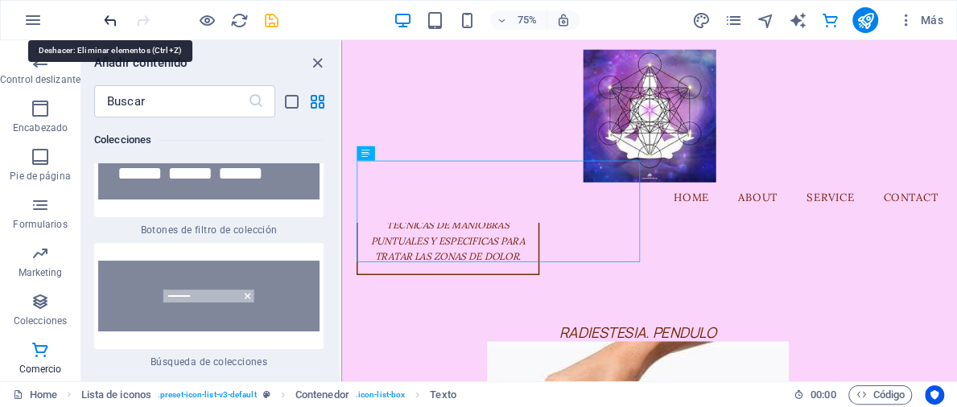
click at [108, 16] on icon "undo" at bounding box center [110, 20] width 19 height 19
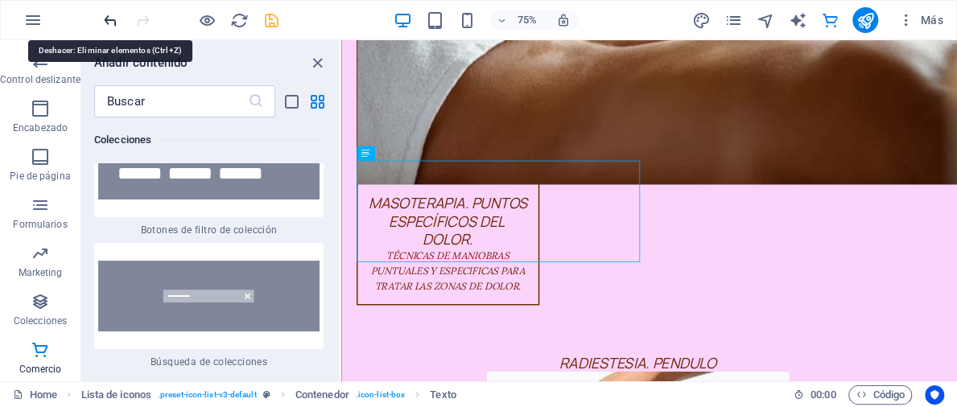
scroll to position [3847, 0]
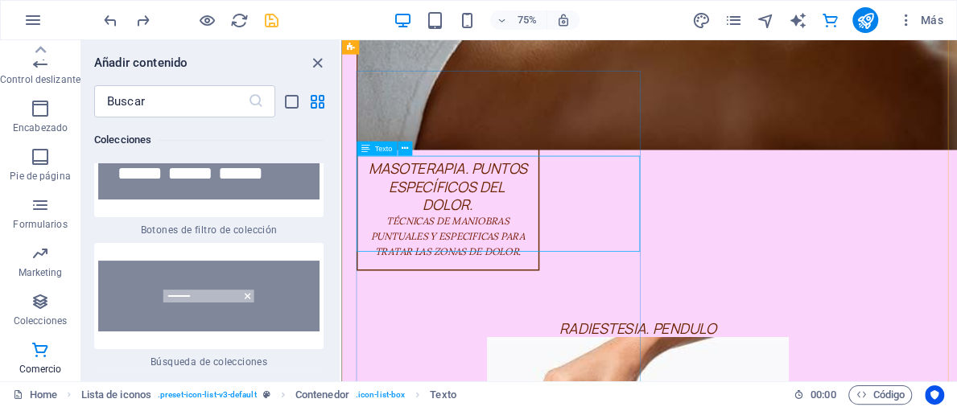
drag, startPoint x: 439, startPoint y: 204, endPoint x: 443, endPoint y: 270, distance: 66.9
click at [447, 65] on icon at bounding box center [446, 64] width 6 height 13
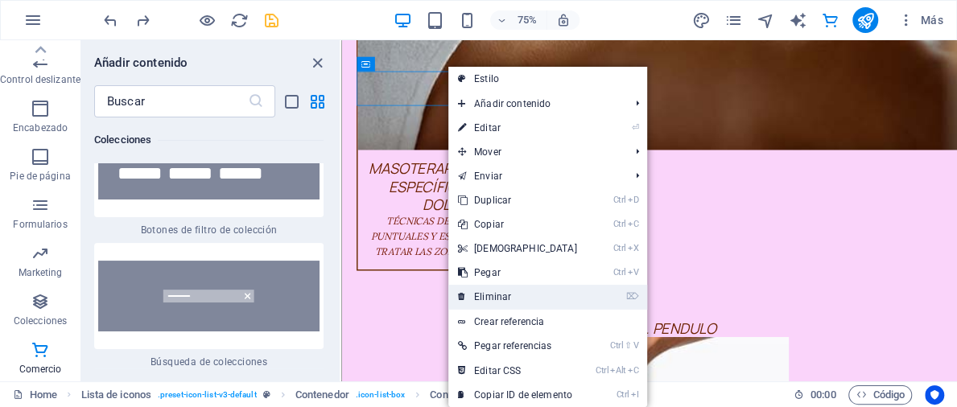
click at [480, 298] on link "⌦ Eliminar" at bounding box center [517, 297] width 138 height 24
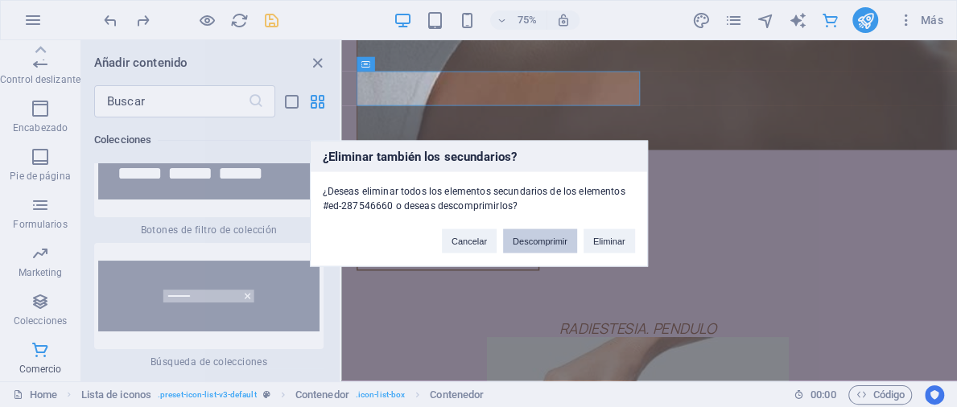
click at [531, 242] on button "Descomprimir" at bounding box center [540, 241] width 74 height 24
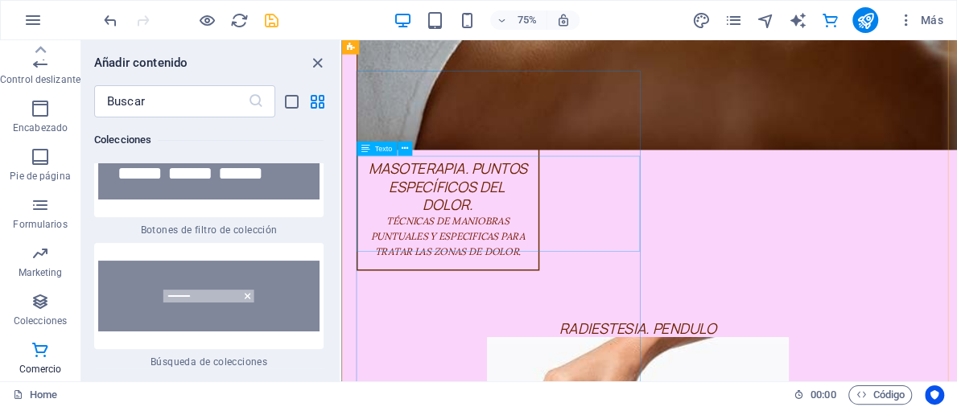
drag, startPoint x: 872, startPoint y: 282, endPoint x: 586, endPoint y: 310, distance: 287.8
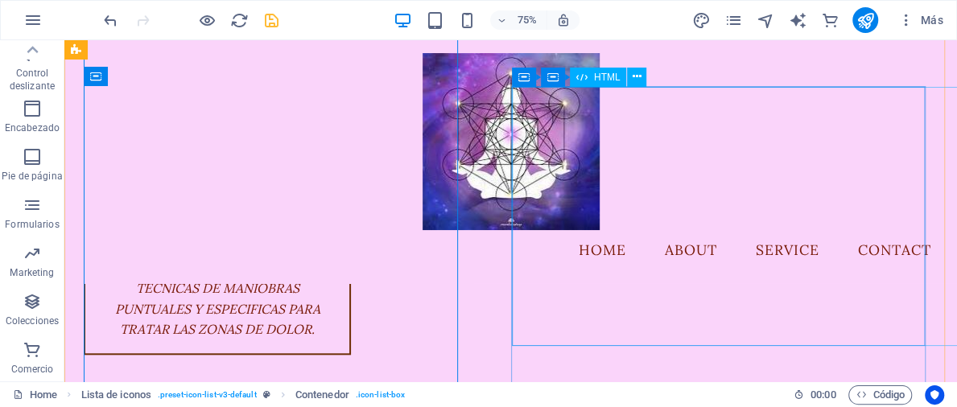
scroll to position [3928, 0]
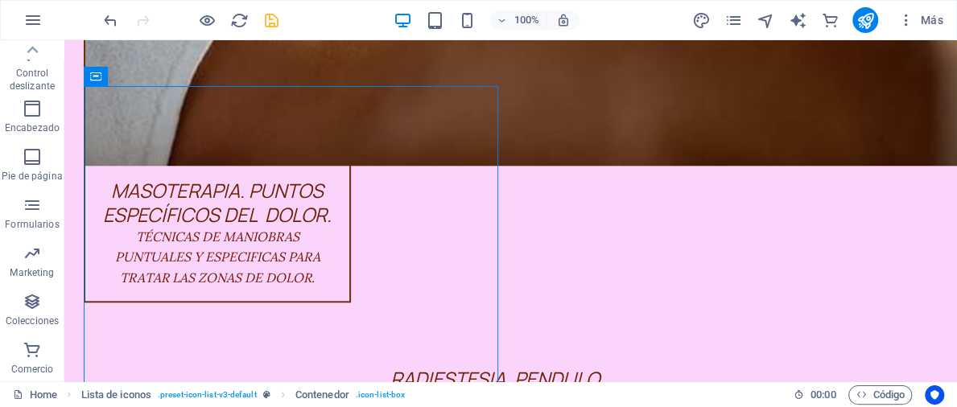
click at [955, 36] on div "100% Más" at bounding box center [478, 20] width 955 height 39
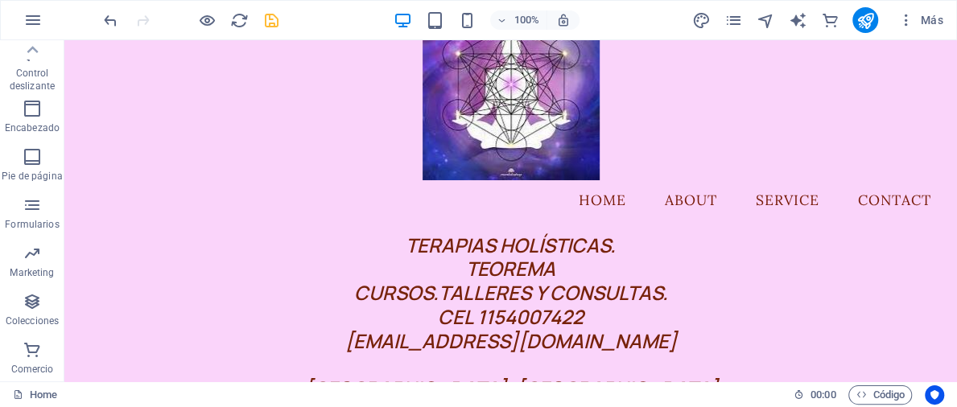
scroll to position [0, 0]
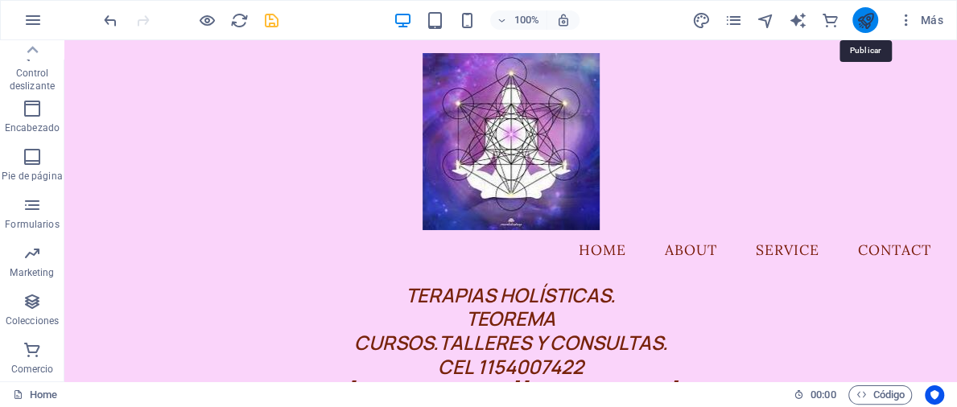
click at [866, 21] on icon "publish" at bounding box center [865, 20] width 19 height 19
checkbox input "false"
